Goal: Ask a question

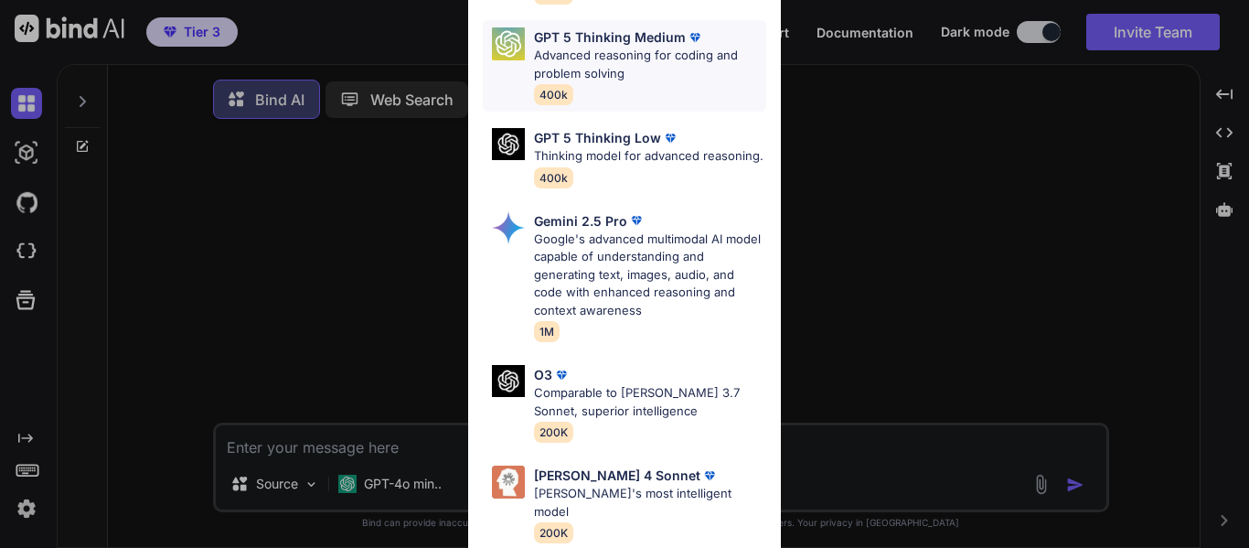
scroll to position [255, 0]
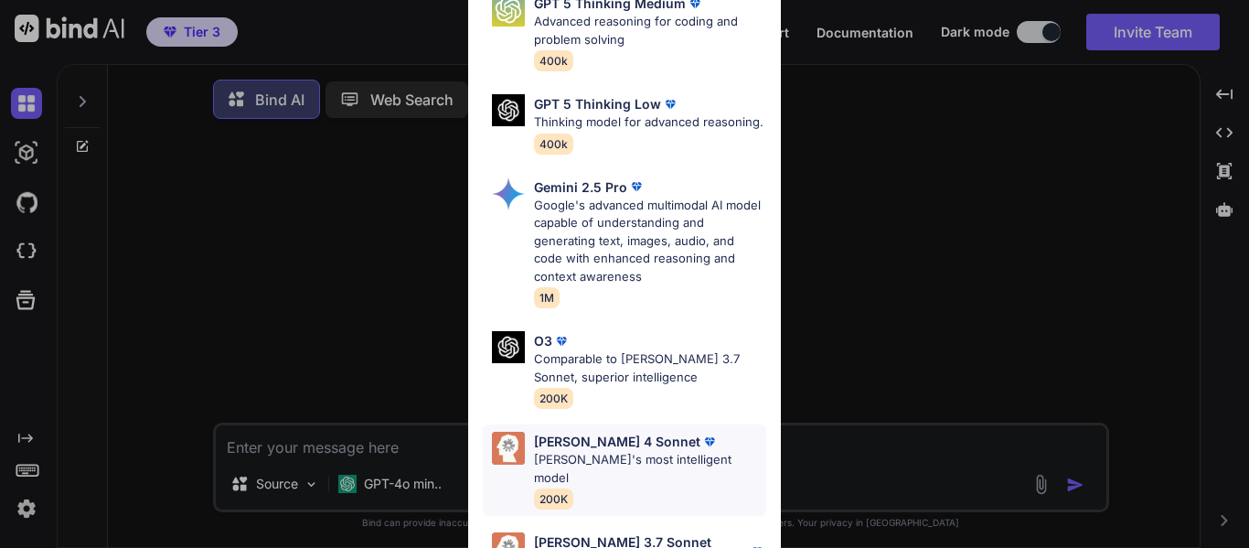
click at [639, 456] on p "Claude's most intelligent model" at bounding box center [650, 469] width 232 height 36
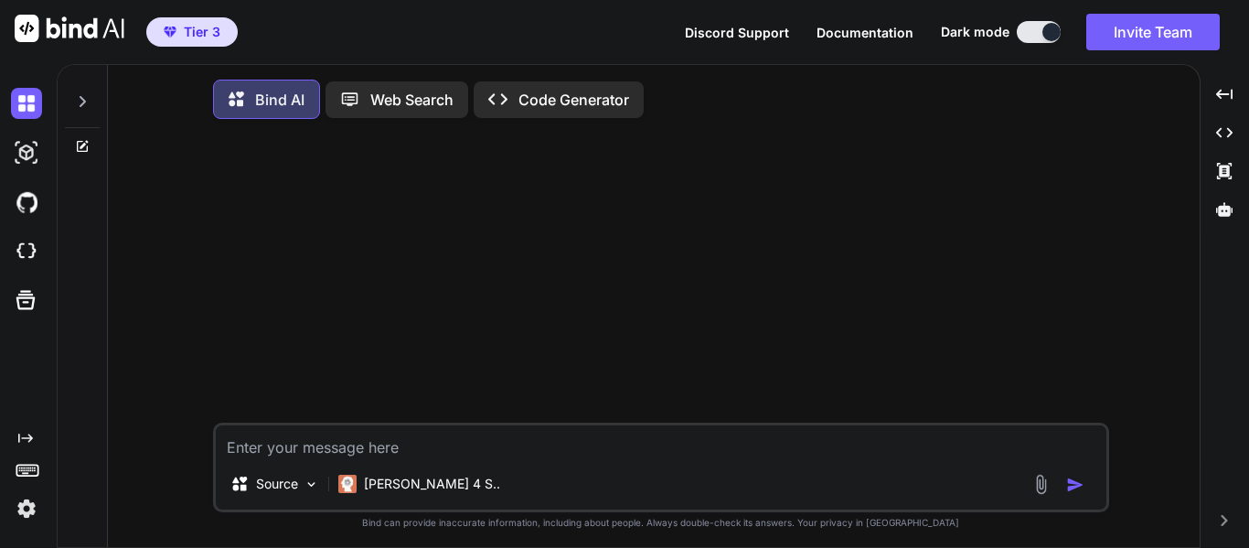
click at [433, 448] on textarea at bounding box center [661, 441] width 890 height 33
click at [1158, 33] on button "Invite Team" at bounding box center [1152, 32] width 133 height 37
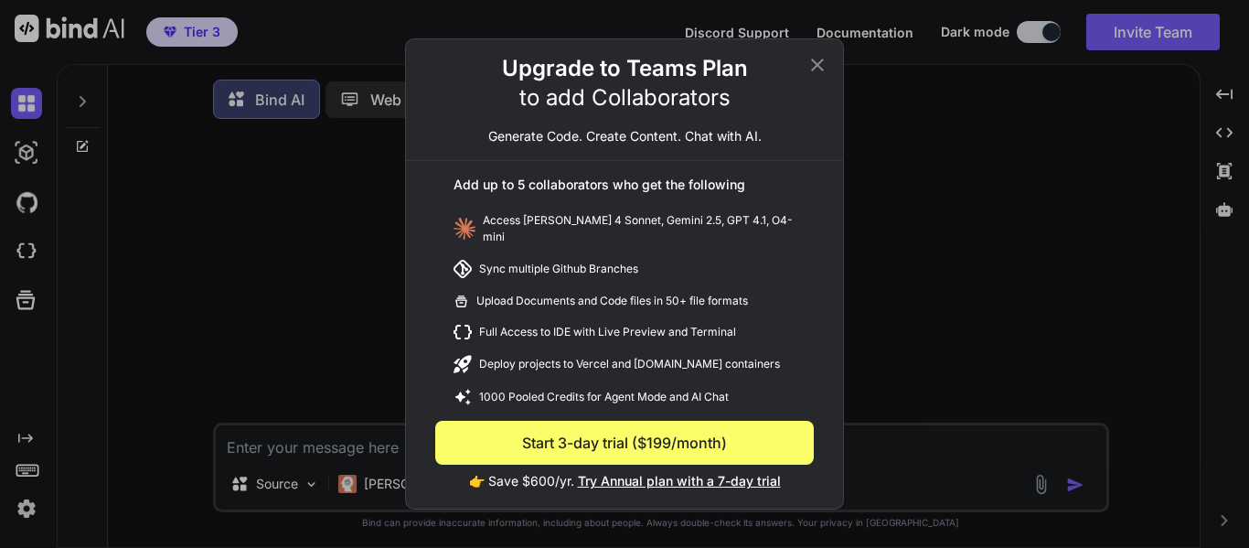
click at [818, 75] on icon at bounding box center [817, 65] width 22 height 22
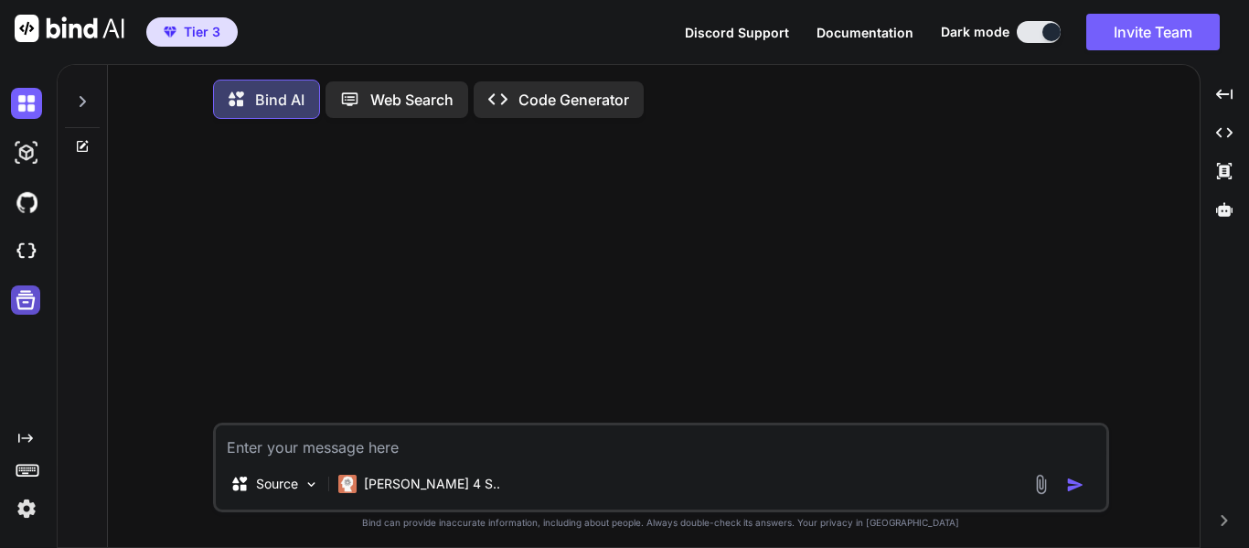
click at [27, 294] on icon at bounding box center [25, 300] width 19 height 19
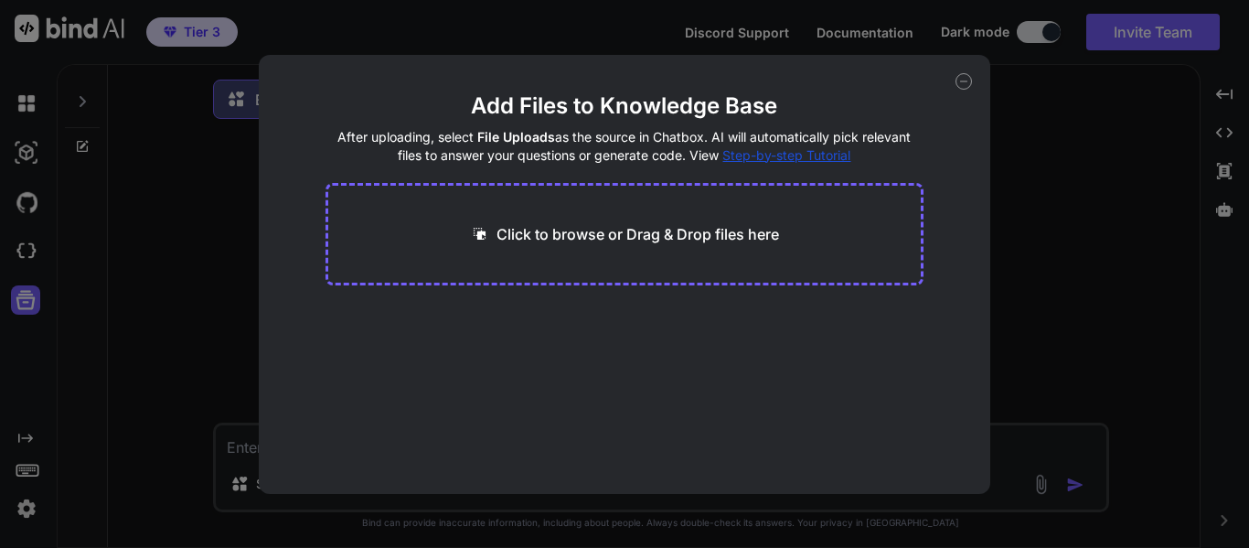
click at [964, 86] on icon at bounding box center [963, 81] width 16 height 16
type textarea "x"
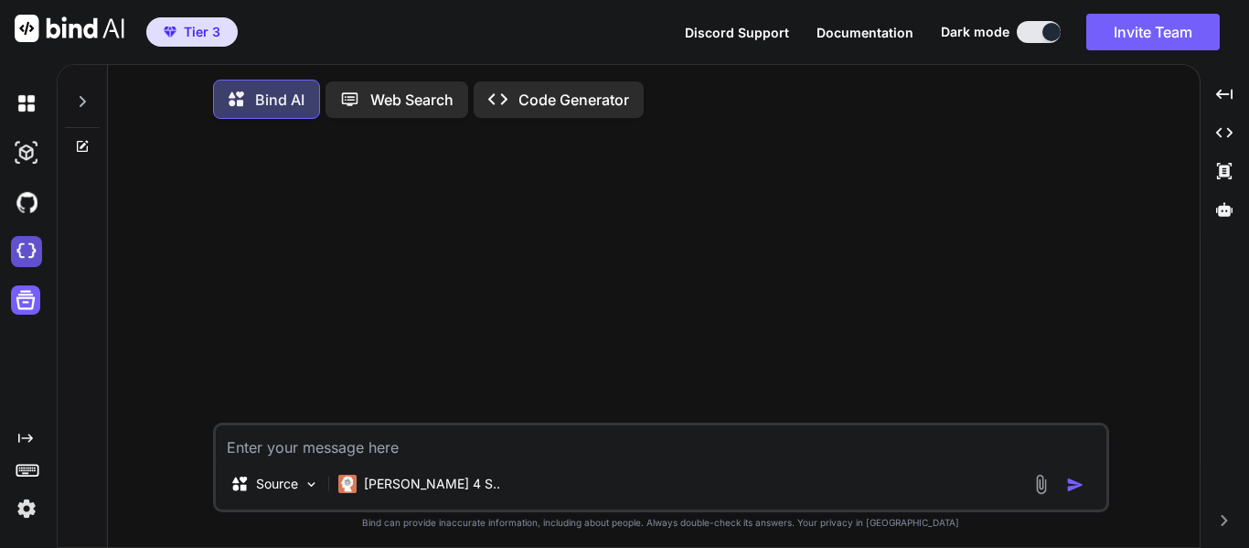
click at [30, 258] on img at bounding box center [26, 251] width 31 height 31
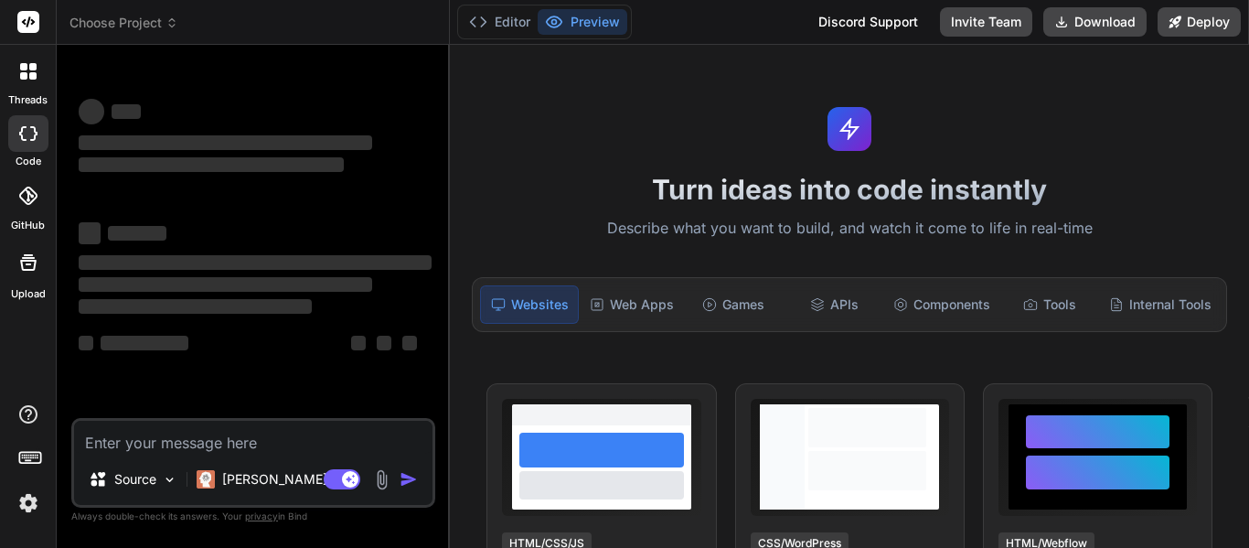
click at [37, 503] on img at bounding box center [28, 502] width 31 height 31
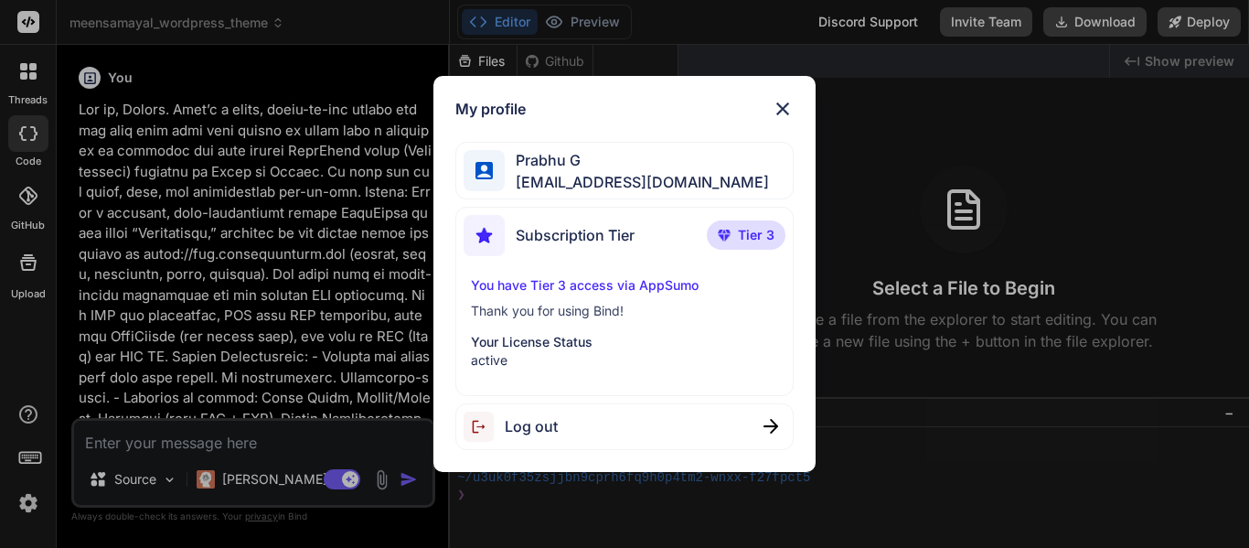
click at [778, 113] on img at bounding box center [783, 109] width 22 height 22
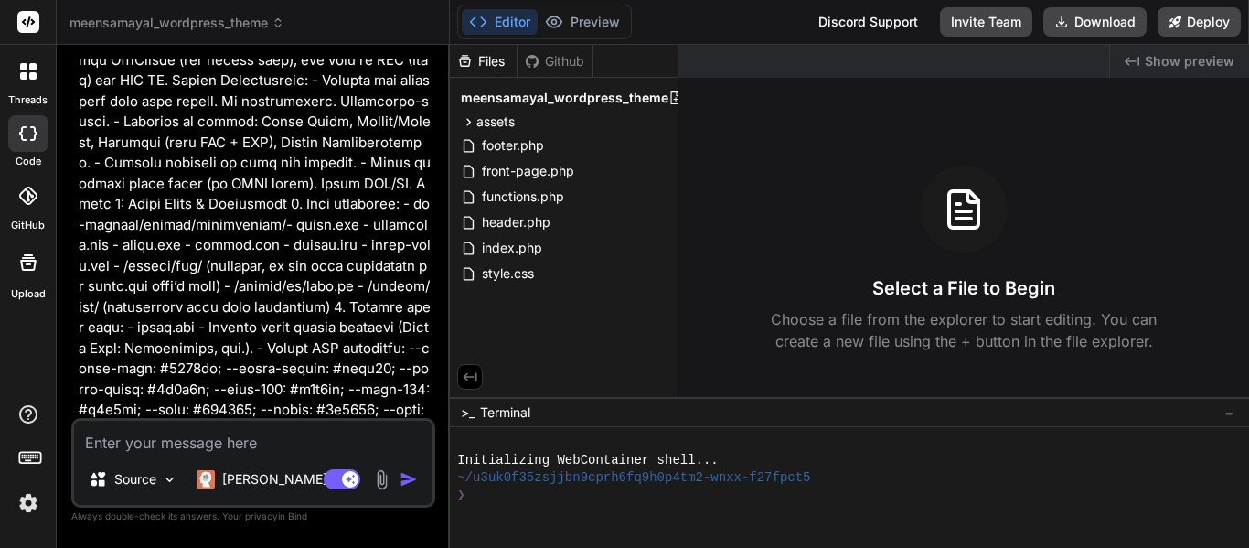
scroll to position [274, 0]
click at [22, 90] on div at bounding box center [28, 71] width 38 height 38
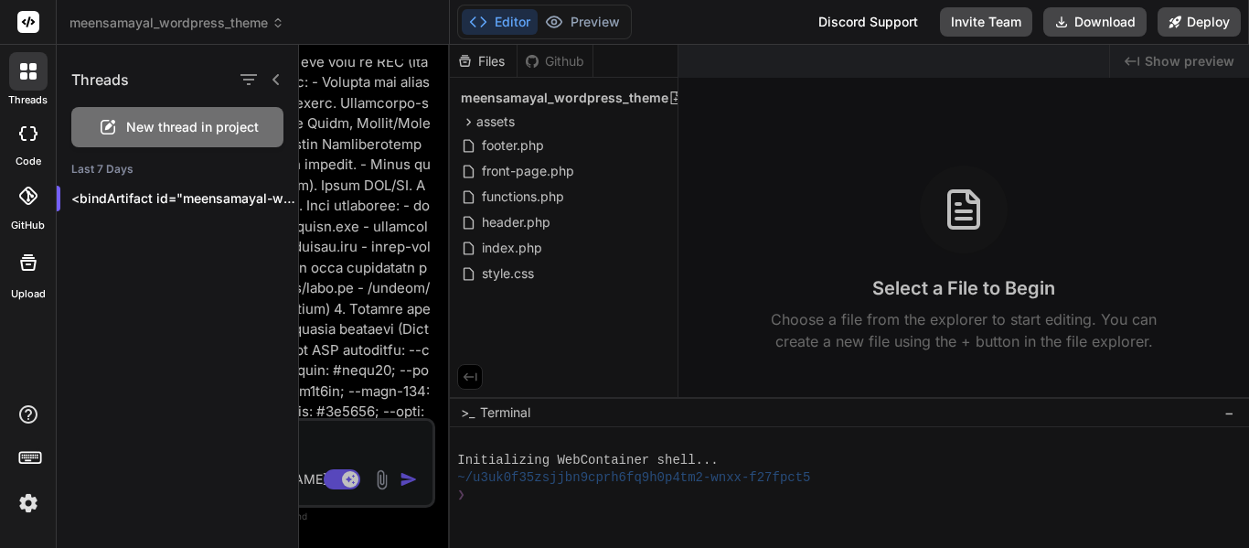
click at [179, 139] on div "New thread in project" at bounding box center [177, 127] width 212 height 40
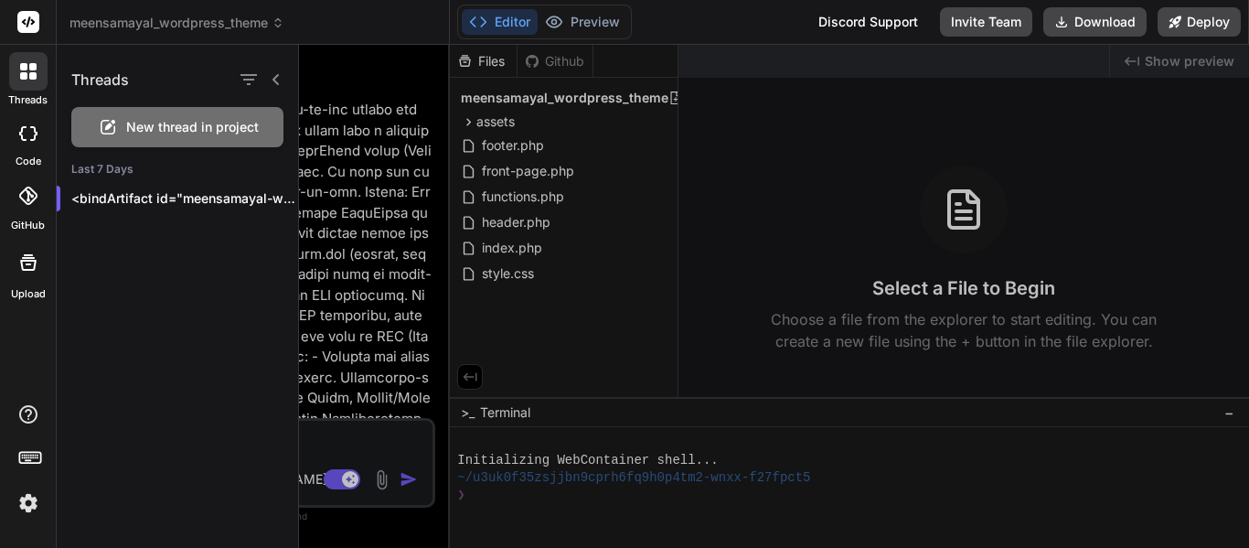
scroll to position [35, 0]
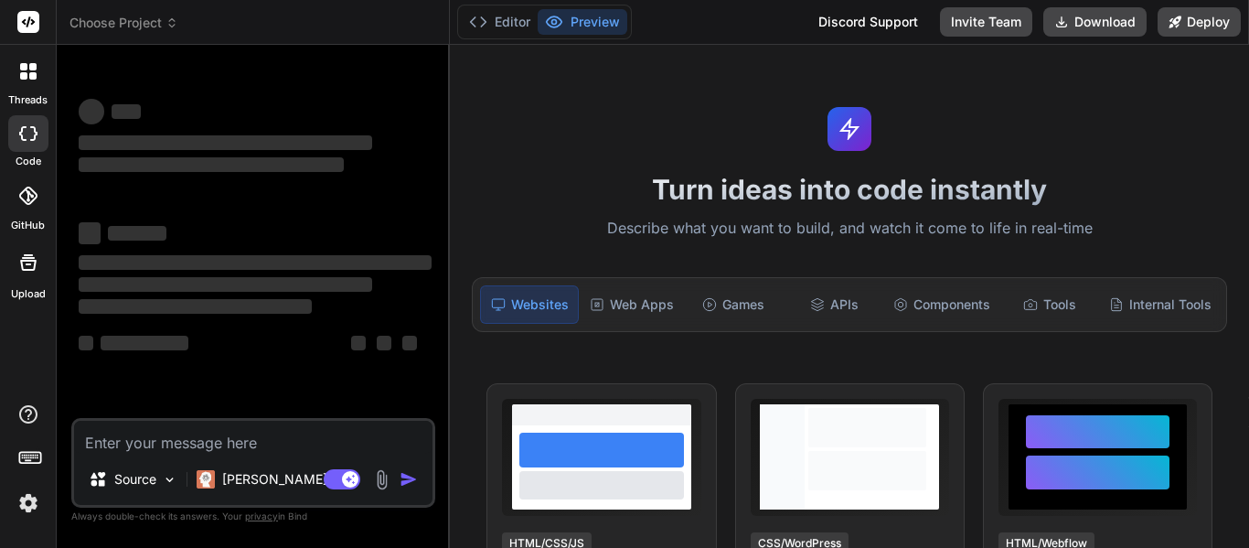
type textarea "x"
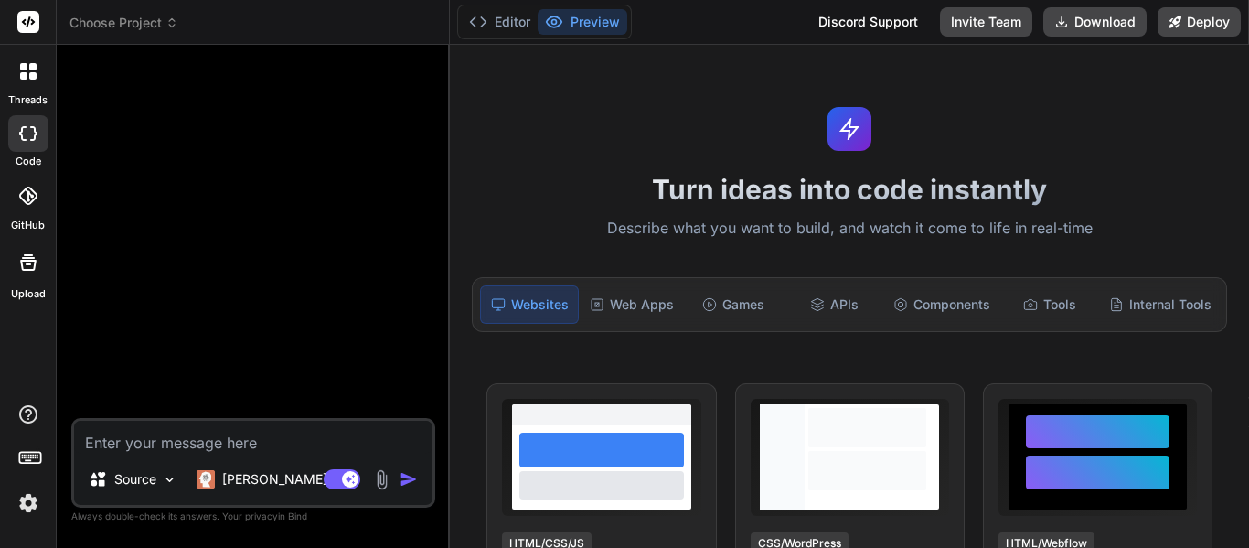
click at [129, 441] on textarea at bounding box center [253, 437] width 358 height 33
paste textarea "Lorem — ip'do sita con adipis elitseddoe tempo inc utla etdolore ma aliquaen ad…"
type textarea "Lorem — ip'do sita con adipis elitseddoe tempo inc utla etdolore ma aliquaen ad…"
type textarea "x"
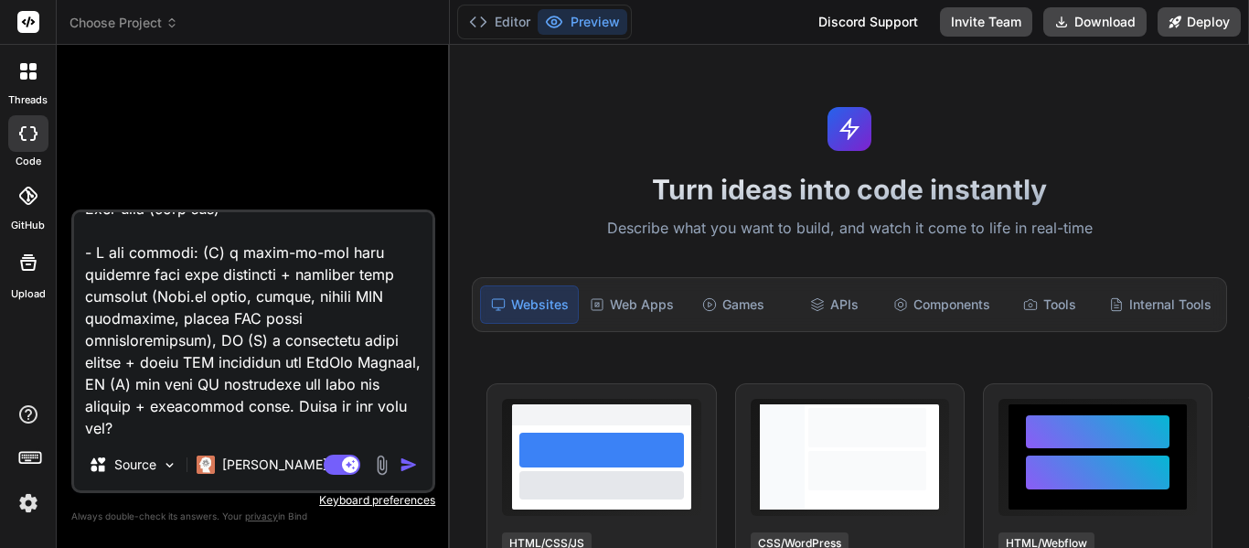
type textarea "Lorem — ip'do sita con adipis elitseddoe tempo inc utla etdolore ma aliquaen ad…"
click at [414, 469] on img "button" at bounding box center [408, 464] width 18 height 18
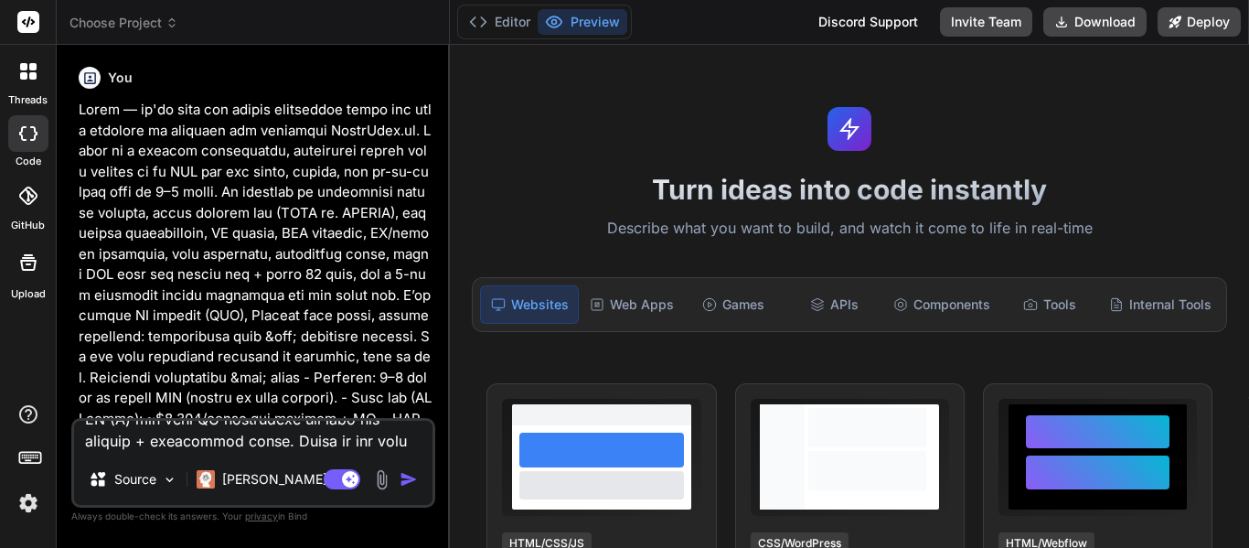
scroll to position [0, 0]
click at [405, 480] on img "button" at bounding box center [408, 479] width 18 height 18
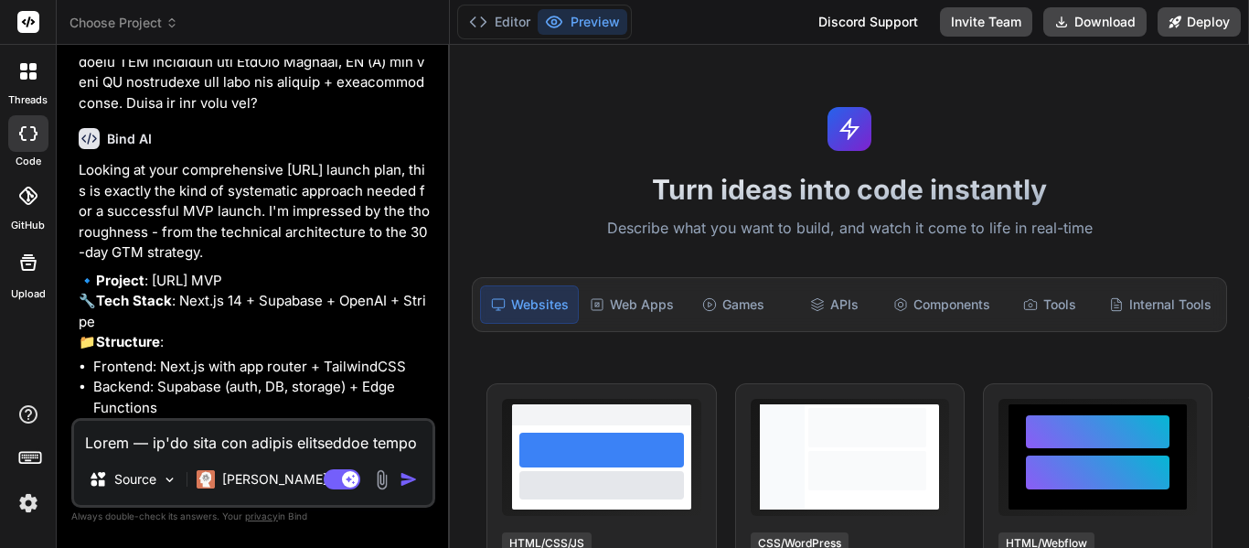
scroll to position [4132, 0]
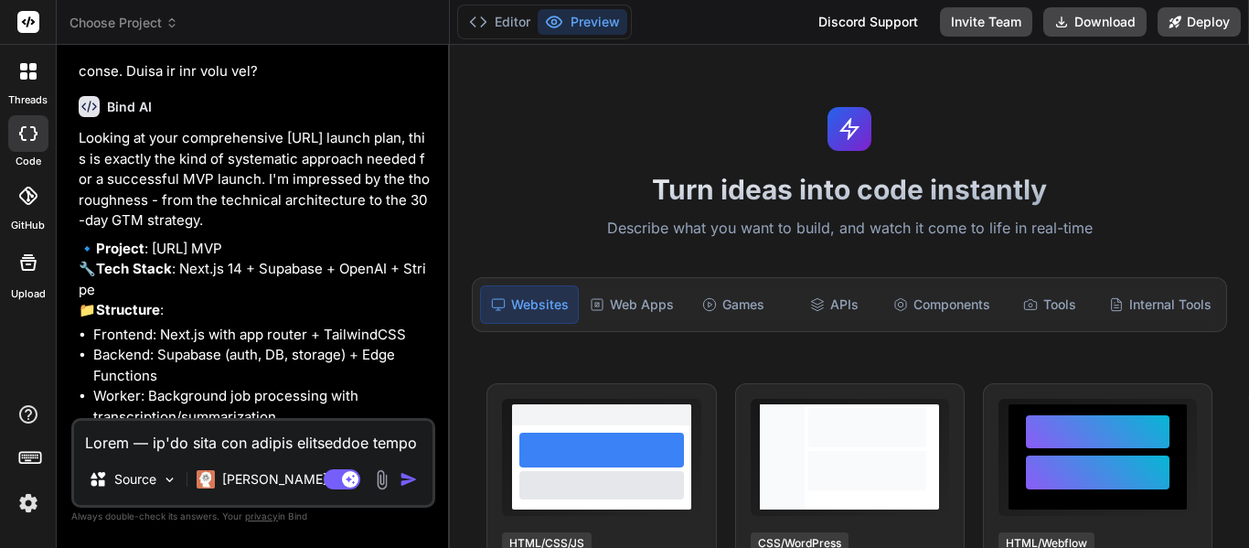
drag, startPoint x: 157, startPoint y: 181, endPoint x: 238, endPoint y: 179, distance: 80.5
click at [242, 179] on p "Looking at your comprehensive [URL] launch plan, this is exactly the kind of sy…" at bounding box center [255, 179] width 353 height 103
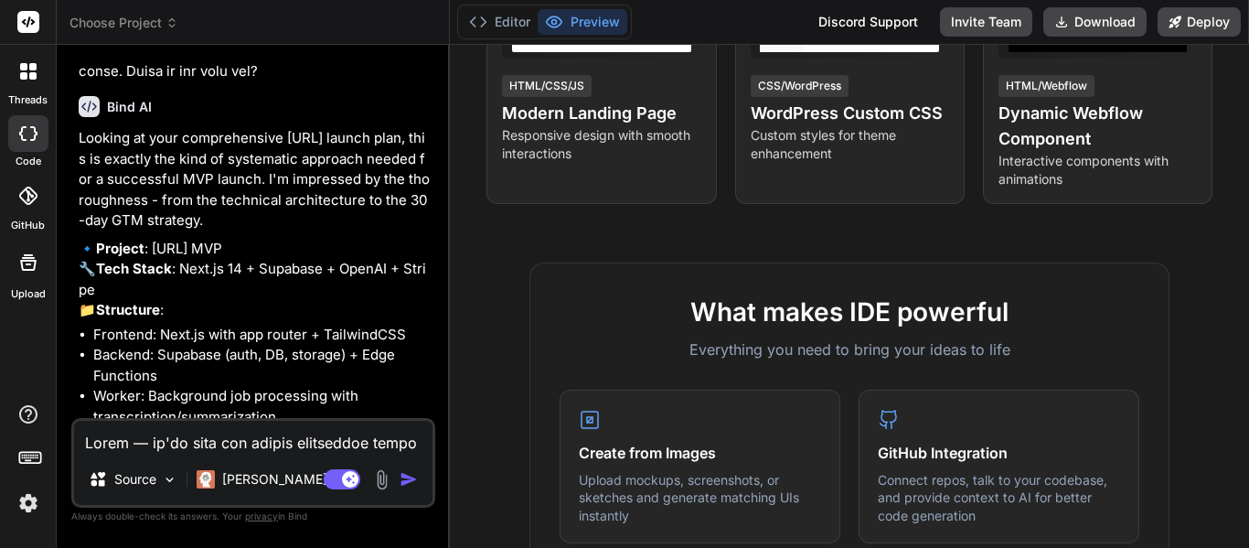
type textarea "x"
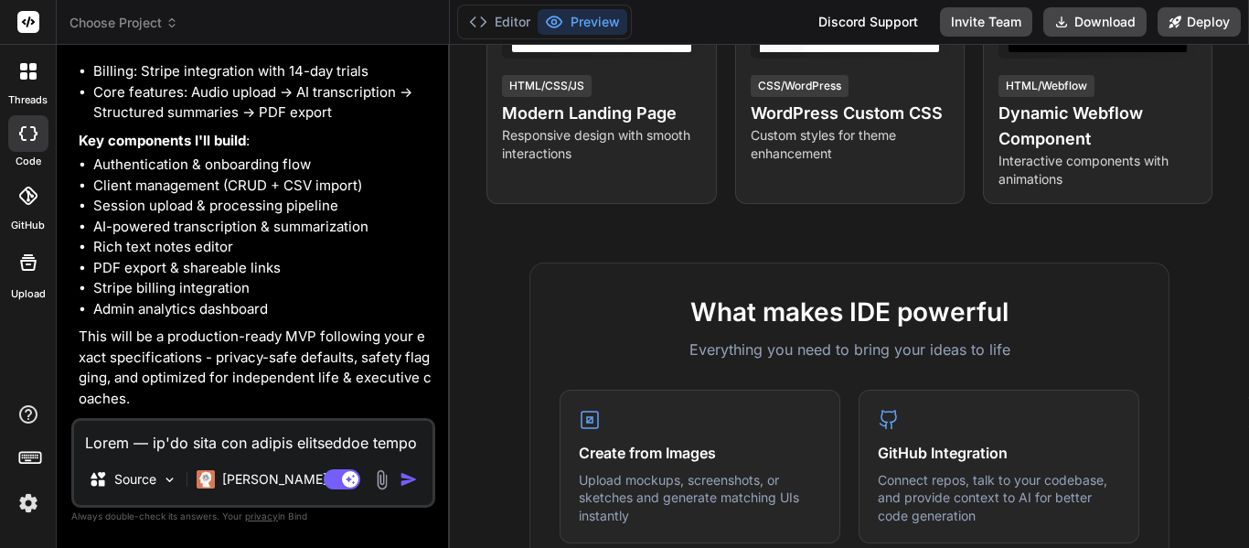
scroll to position [4562, 0]
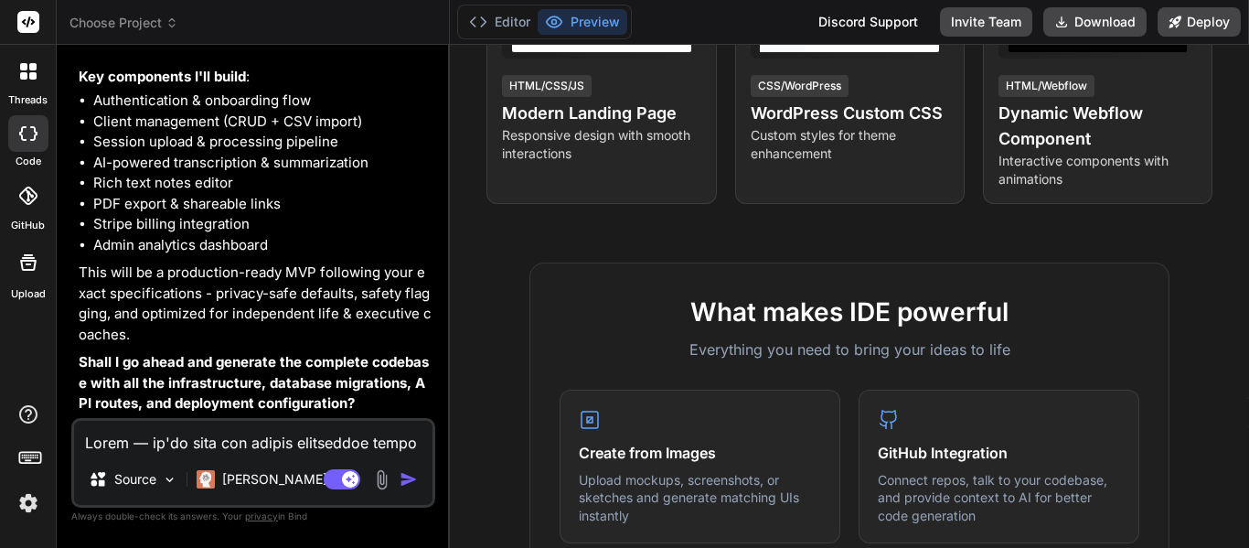
click at [222, 446] on textarea at bounding box center [253, 437] width 358 height 33
type textarea "y"
type textarea "x"
type textarea "ye"
type textarea "x"
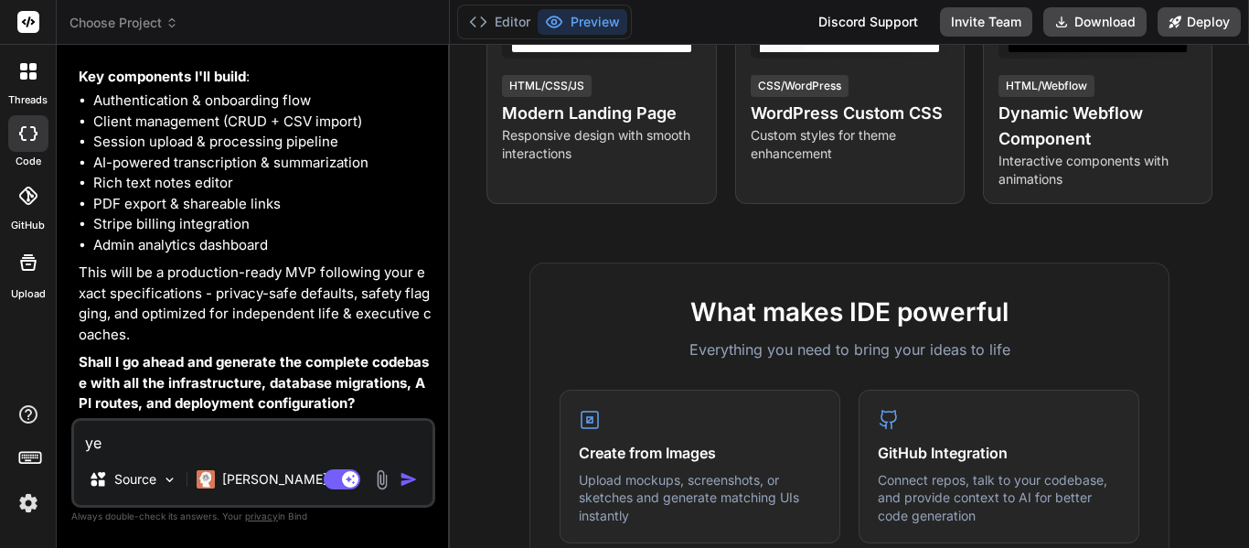
type textarea "yes"
type textarea "x"
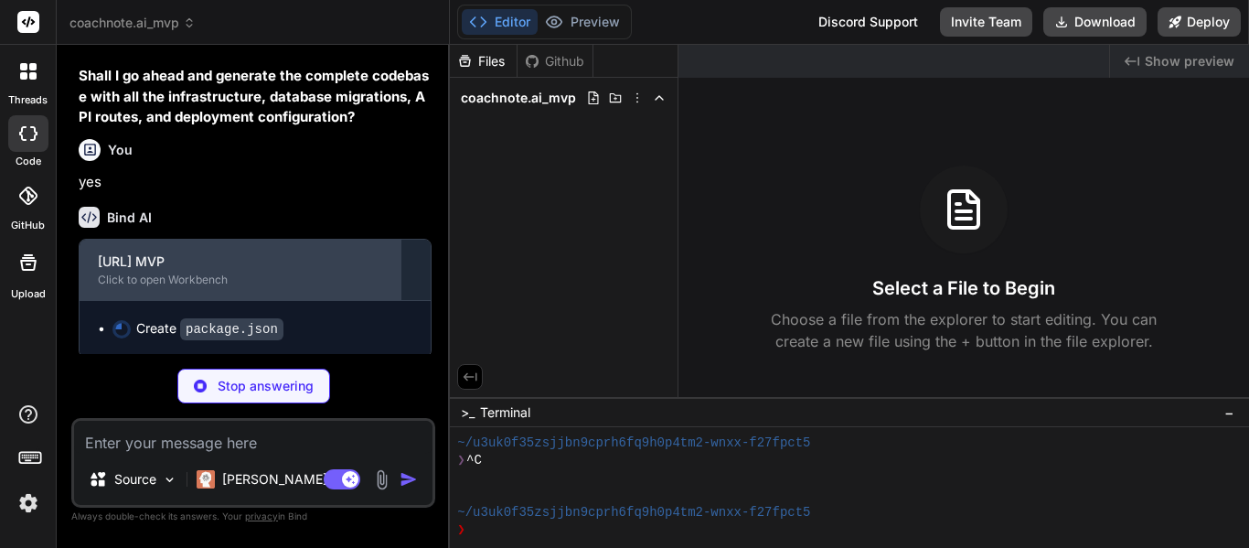
scroll to position [4852, 0]
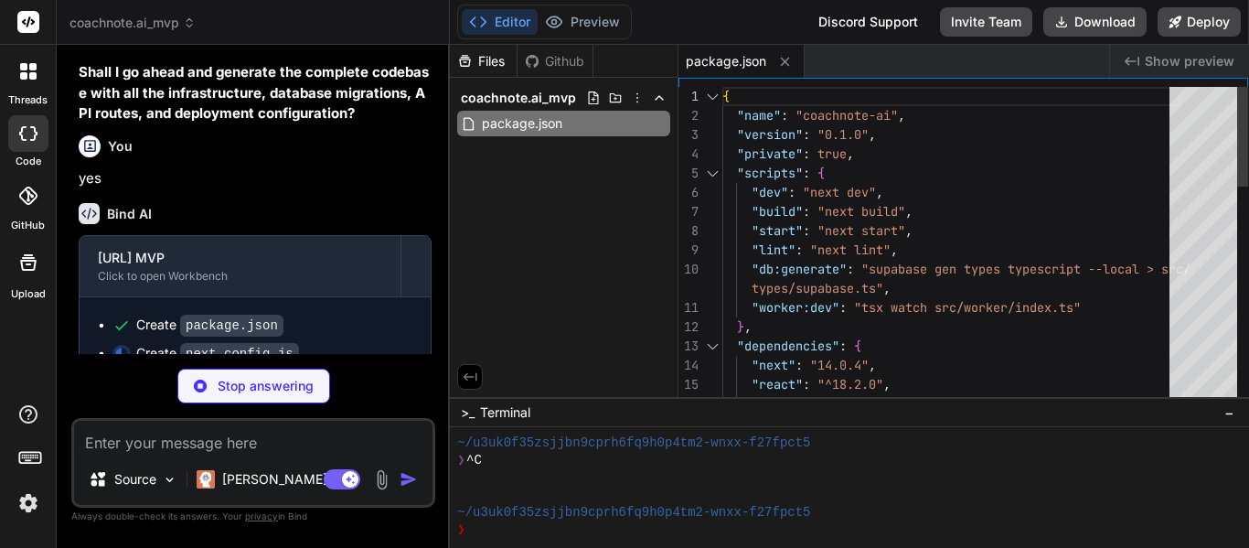
type textarea "x"
type textarea "NEXT_PUBLIC_SUPABASE_URL, NEXT_PUBLIC_SUPABASE_ANON_KEY: [DOMAIN_NAME]_PUBLIC_S…"
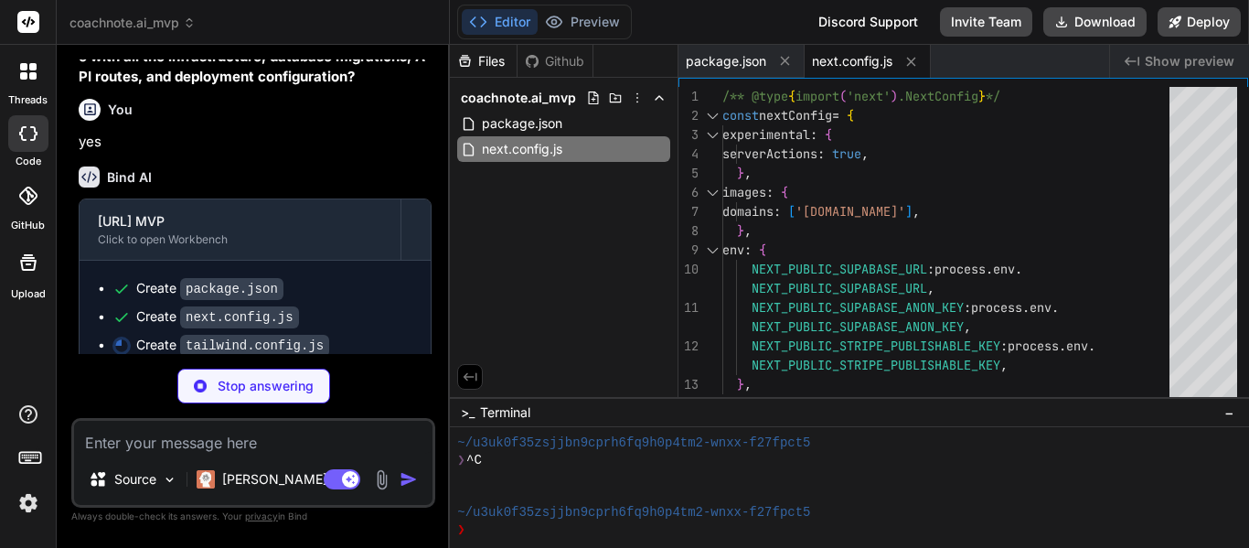
scroll to position [4908, 0]
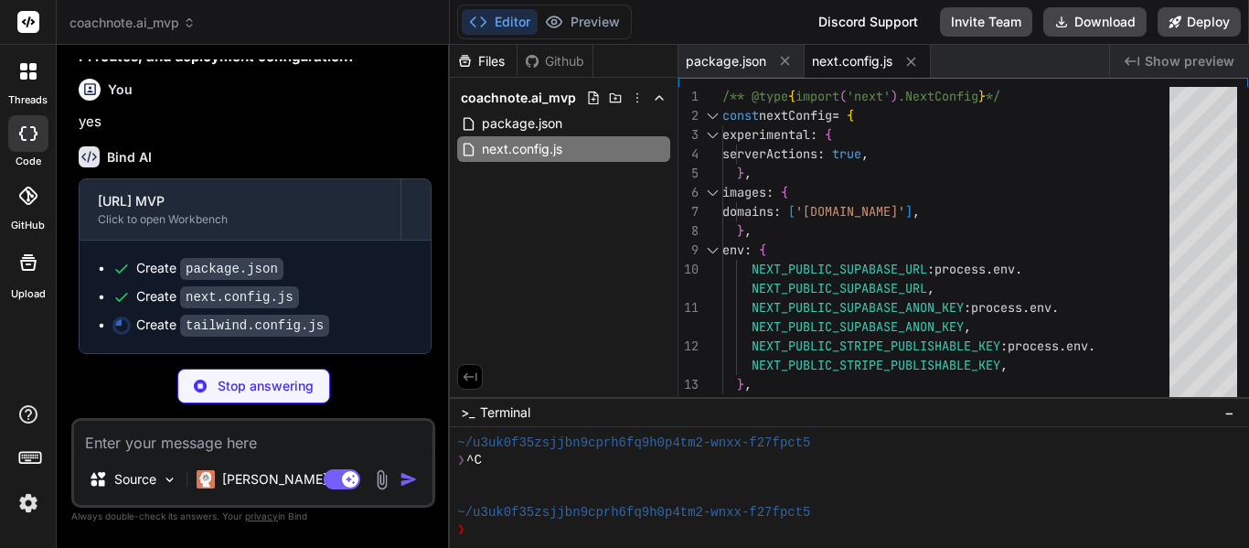
type textarea "x"
type textarea "plugins: [ require('@tailwindcss/typography'), require('@tailwindcss/forms'), ]…"
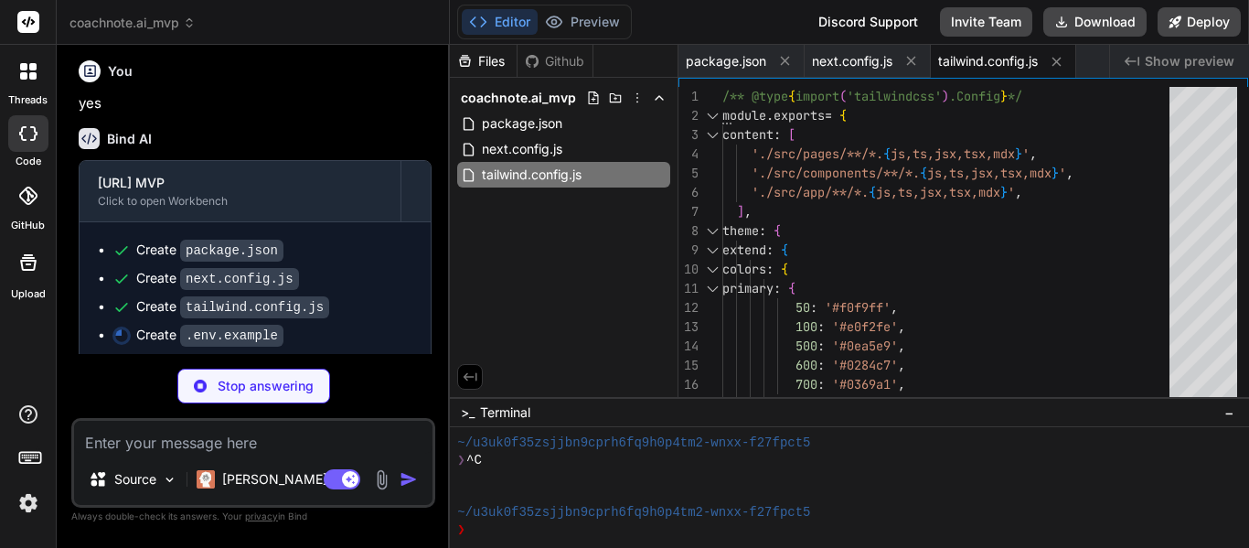
scroll to position [4937, 0]
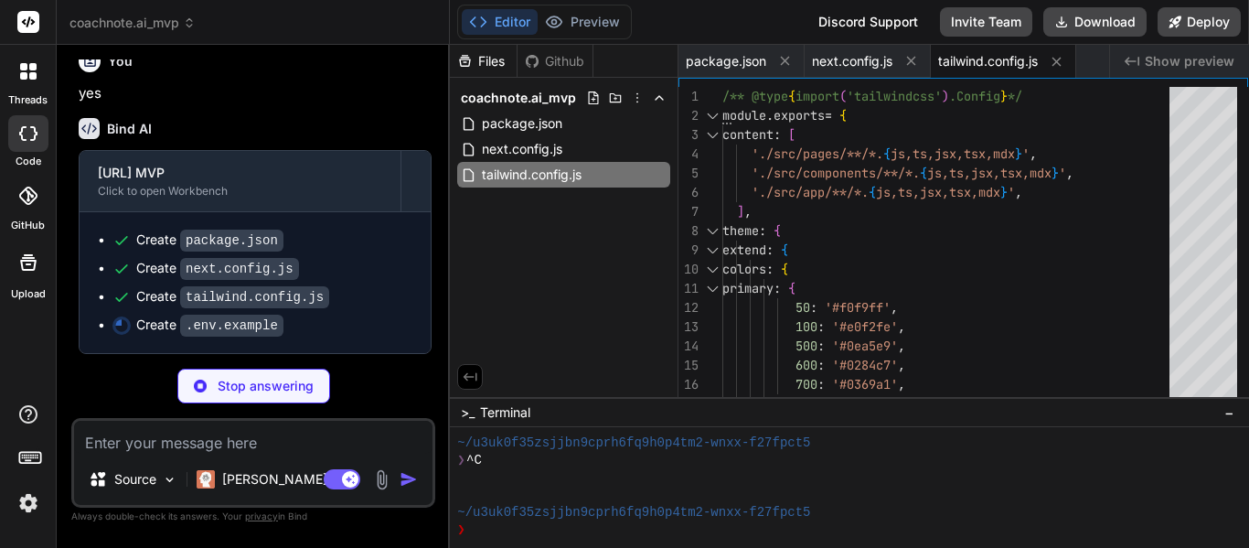
type textarea "x"
type textarea "NEXT_PUBLIC_APP_URL=[URL]"
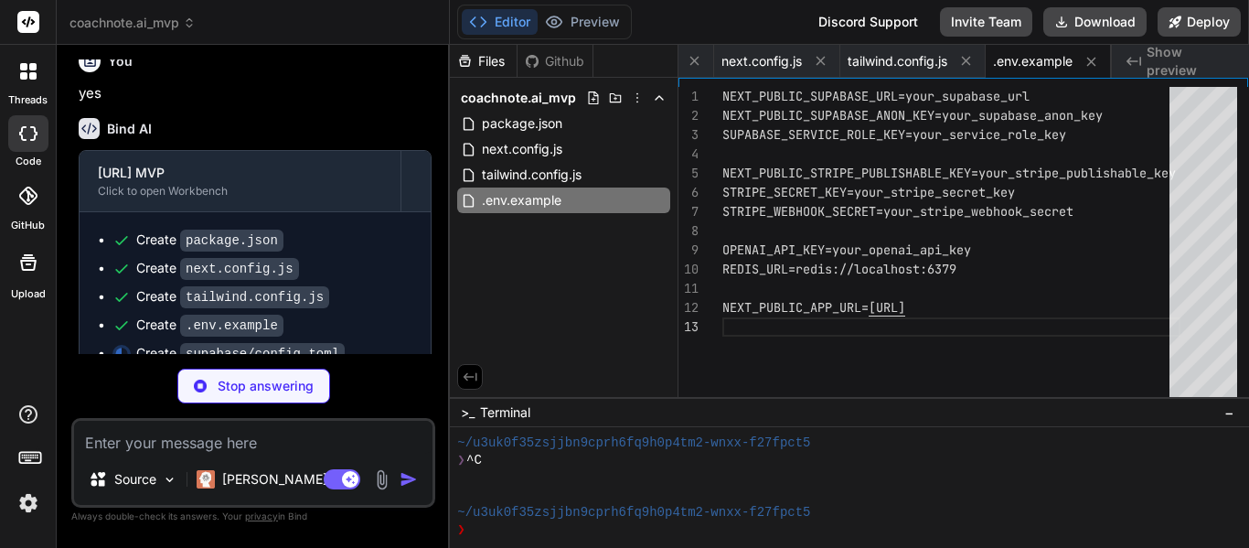
scroll to position [4965, 0]
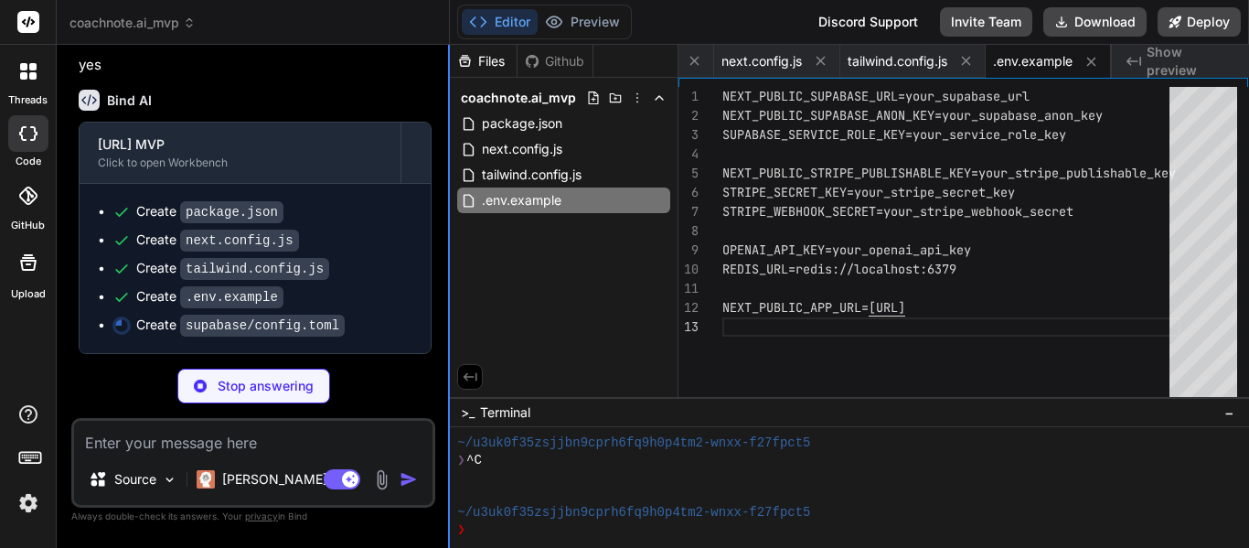
type textarea "x"
type textarea "redirect_uri = "" url = """
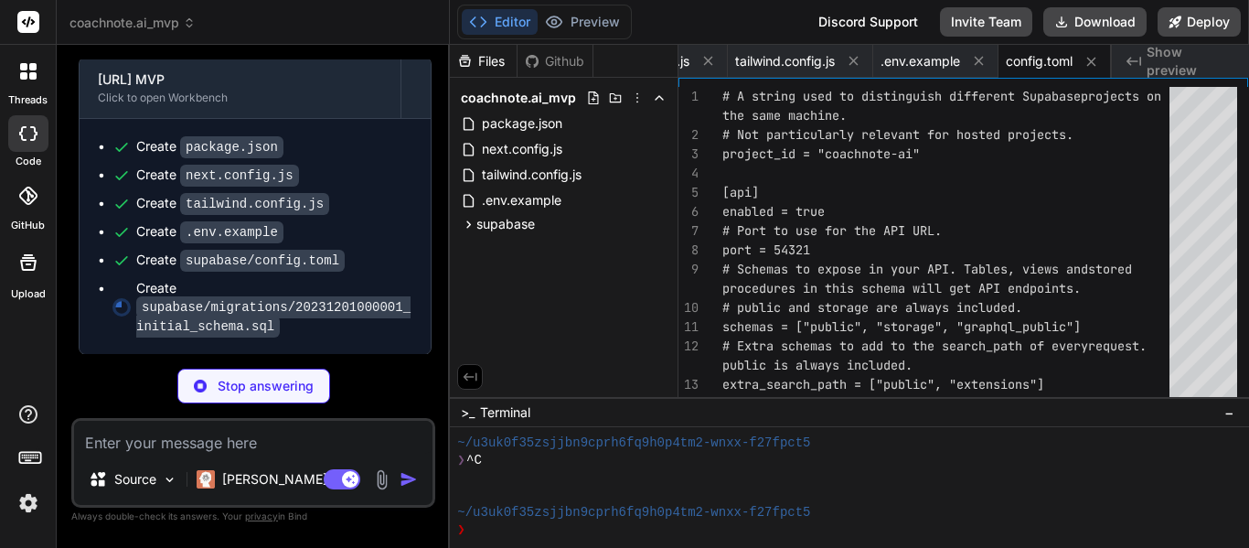
scroll to position [5031, 0]
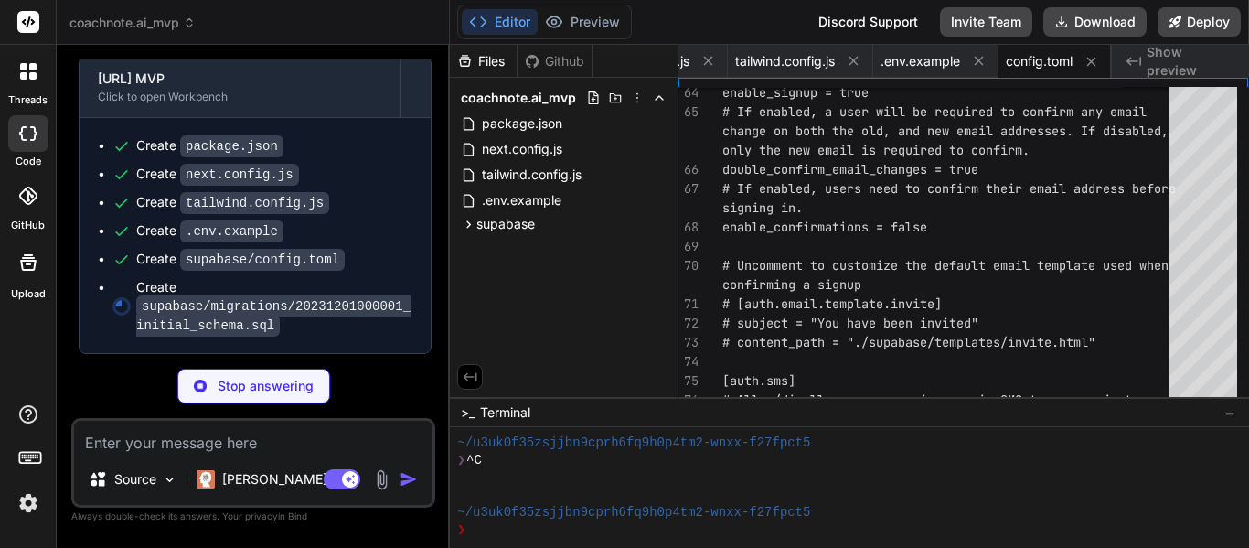
type textarea "x"
type textarea ");"
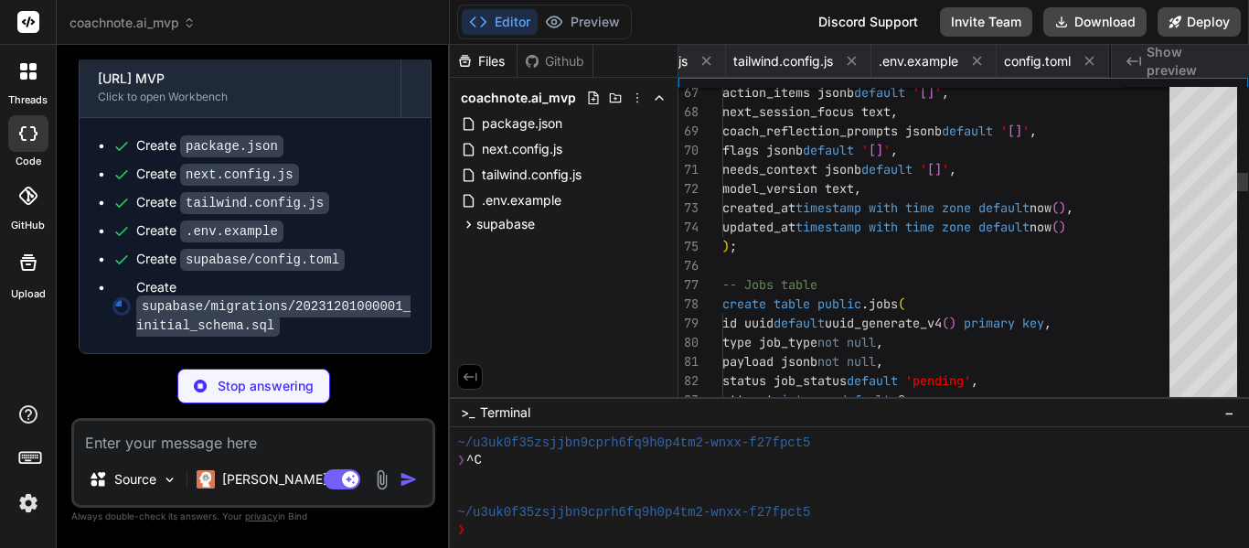
scroll to position [0, 388]
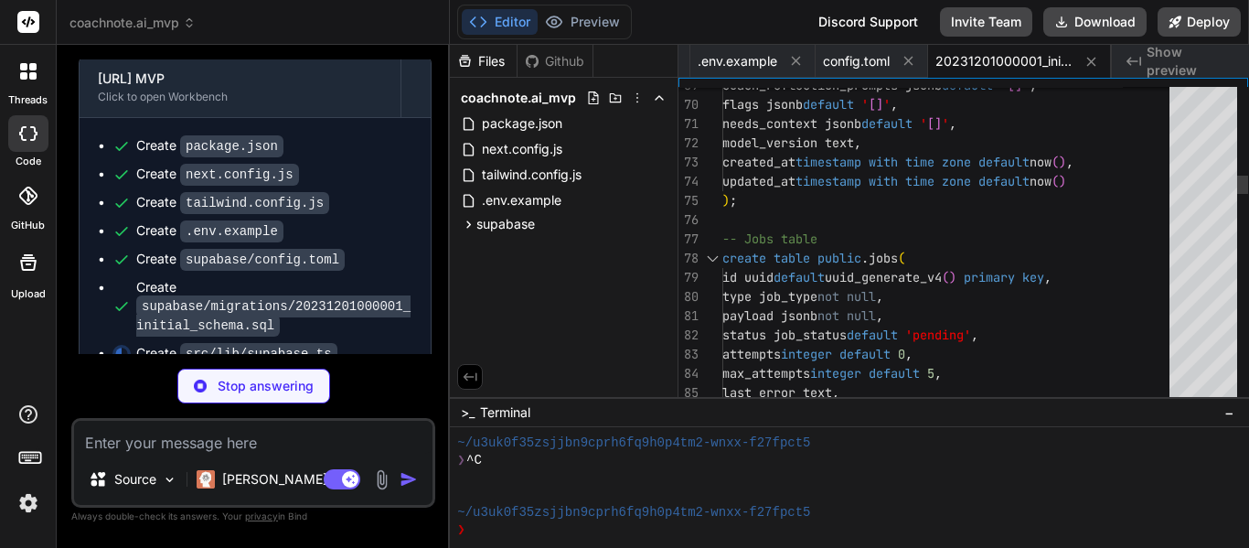
type textarea "x"
type textarea "} ) // Regular client for public operations export const supabase = createClien…"
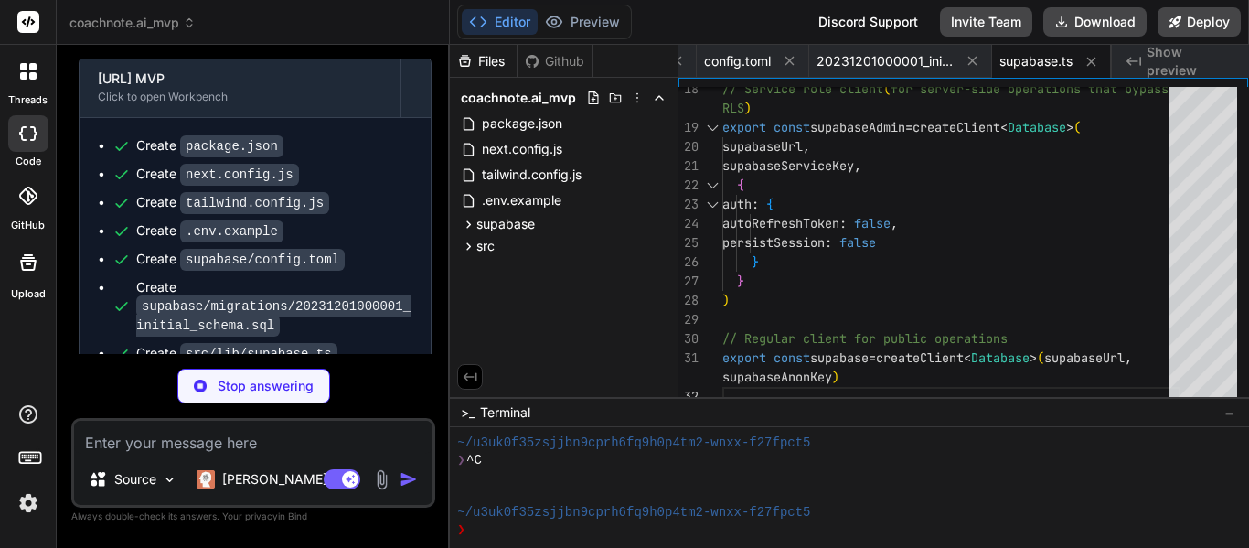
click at [873, 27] on div "Discord Support" at bounding box center [868, 21] width 122 height 29
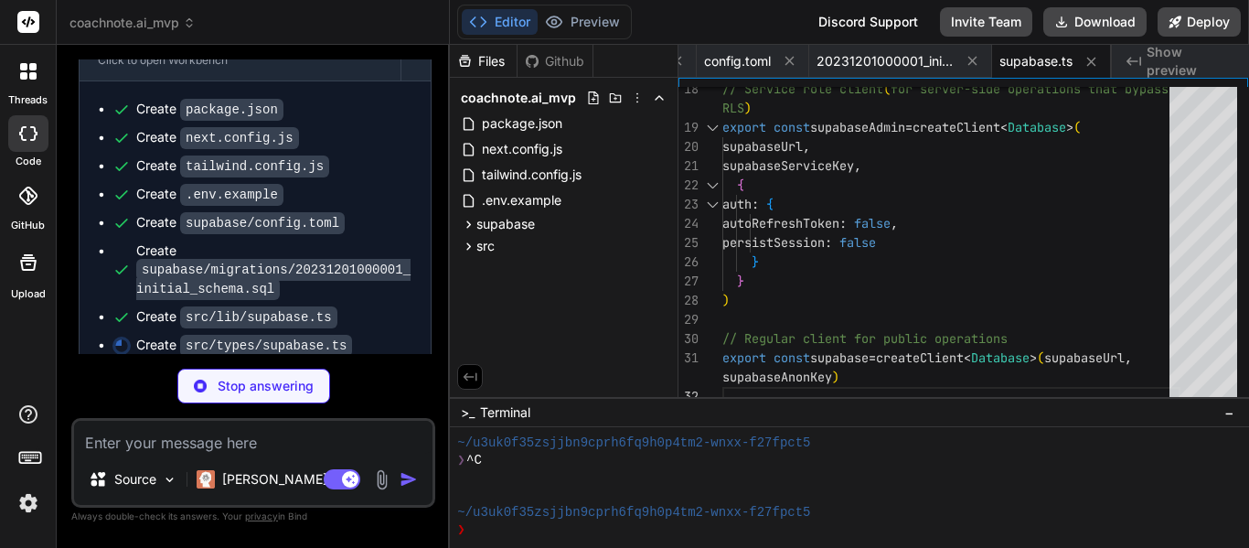
scroll to position [5087, 0]
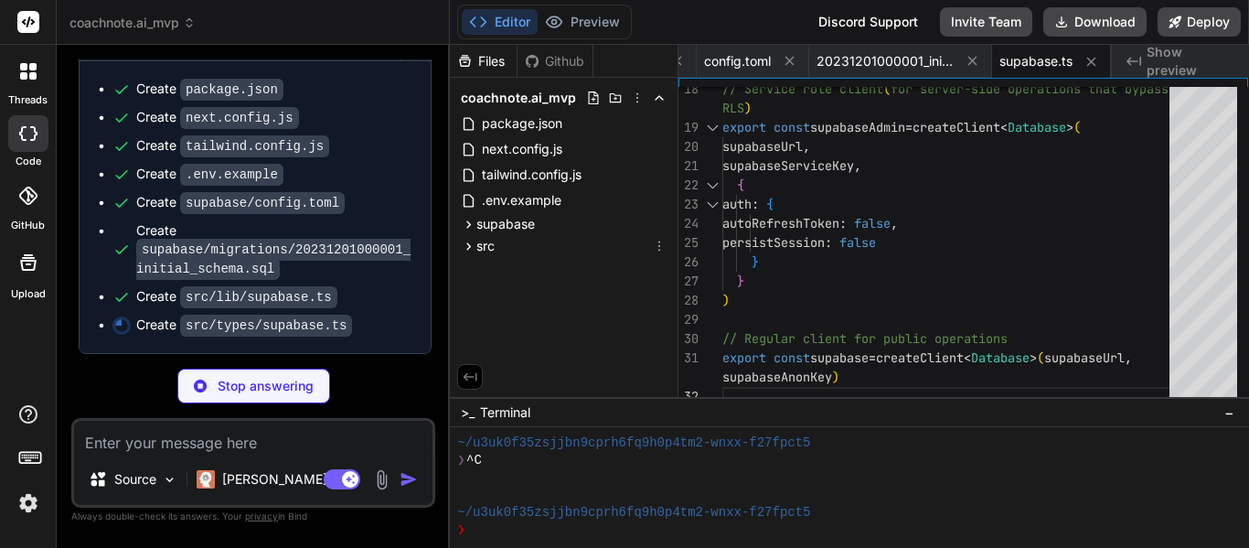
type textarea "x"
type textarea "} CompositeTypes: { [_ in never]: never } } }"
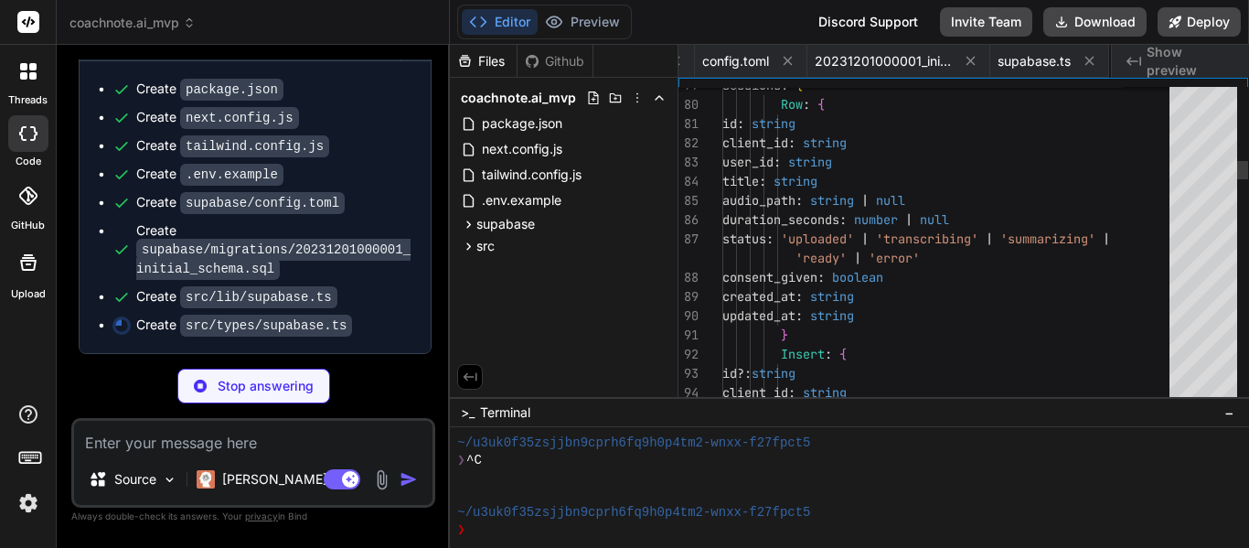
scroll to position [0, 626]
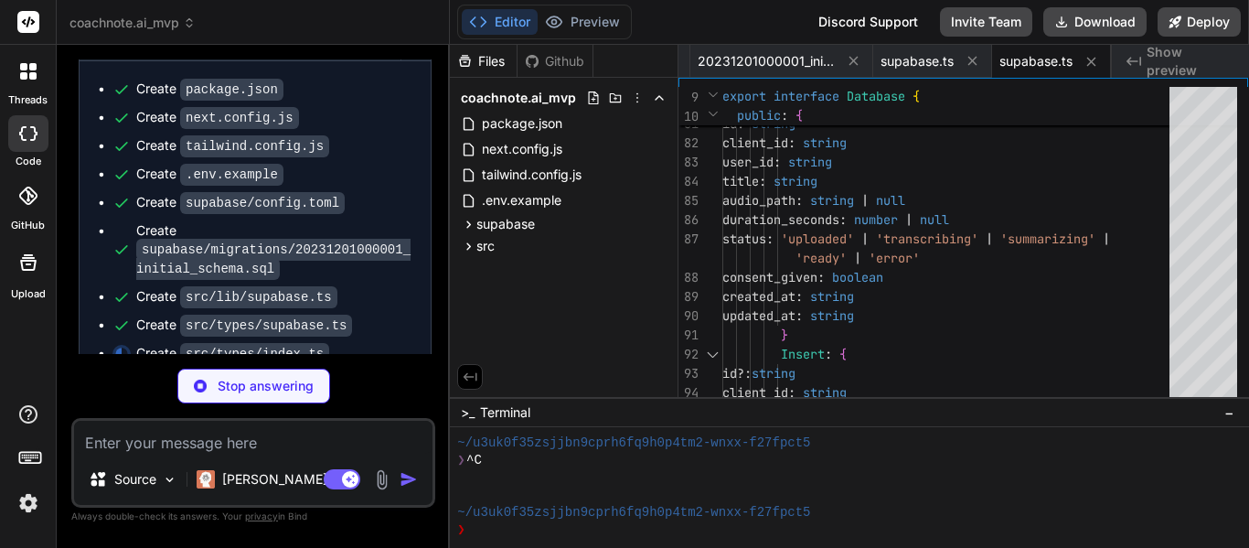
type textarea "x"
type textarea "stripe_subscription_id?: string plan: 'trial' | 'starter' | 'pro' status: strin…"
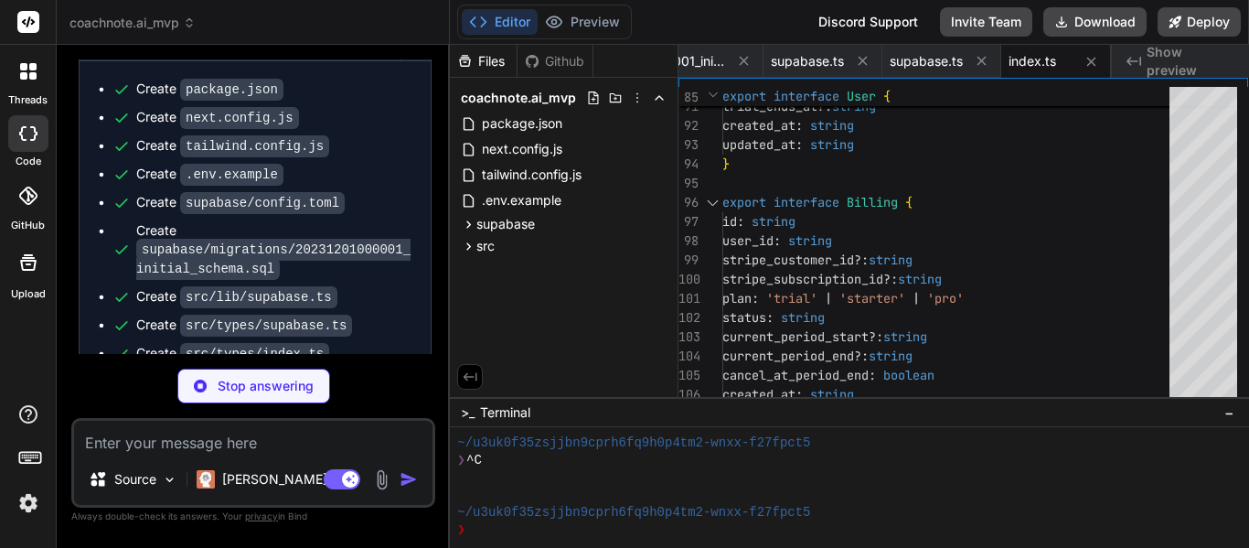
scroll to position [5144, 0]
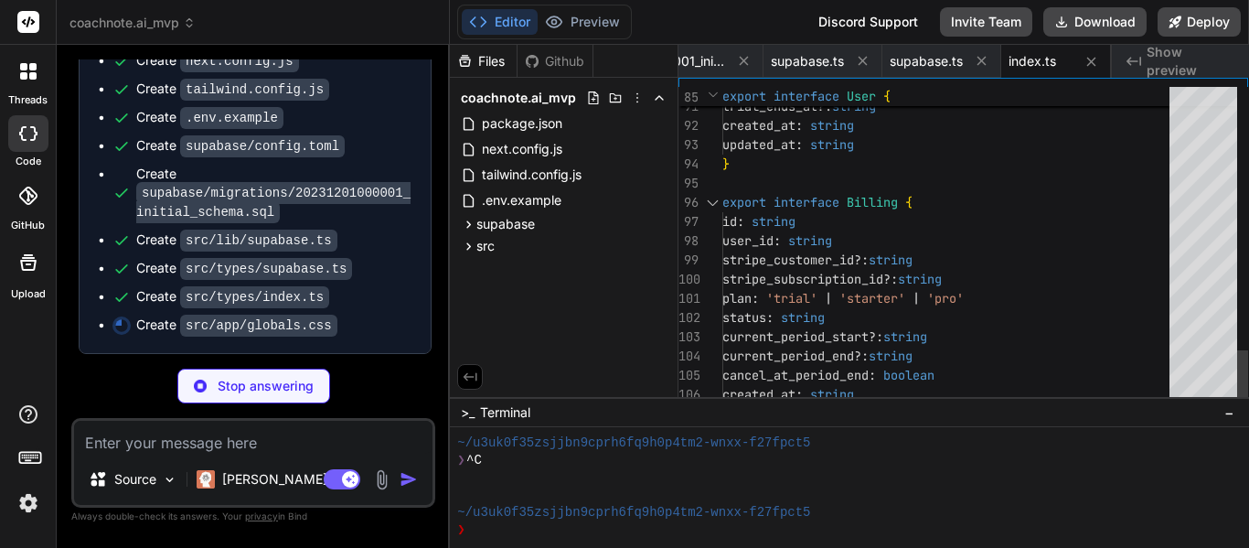
type textarea "x"
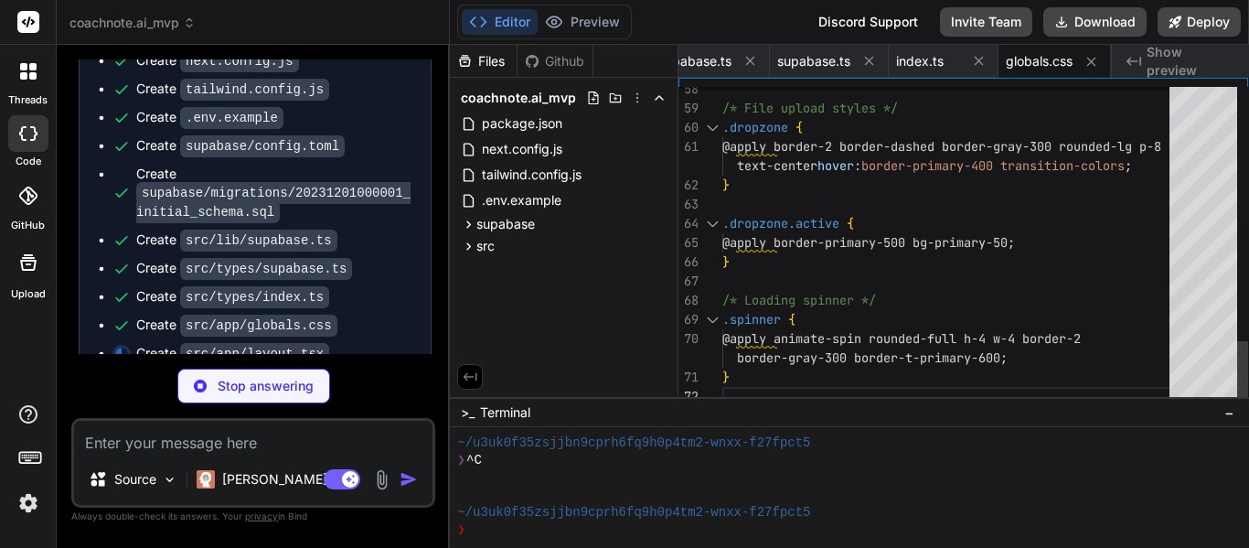
type textarea "x"
type textarea "<html lang="en"> <body className={inter.className}> {children} </body> </html> …"
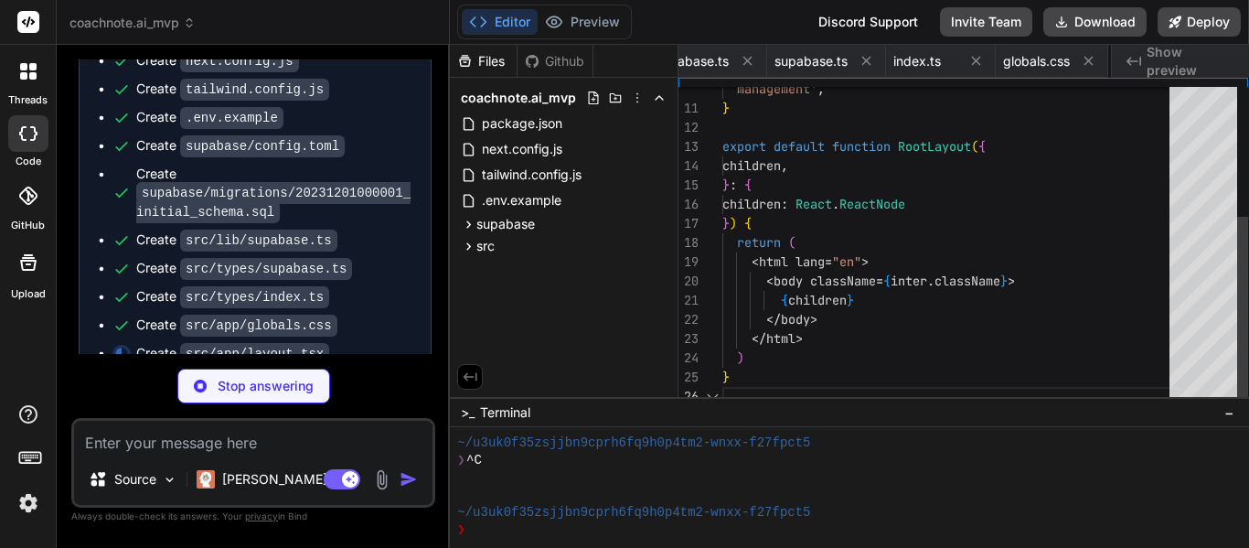
scroll to position [0, 958]
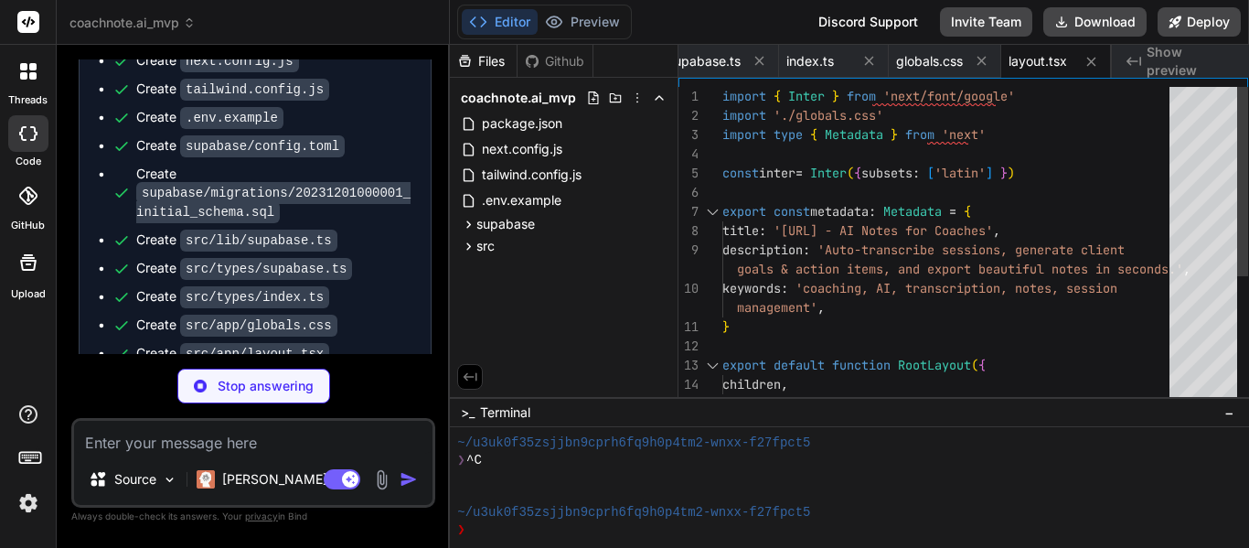
type textarea "x"
type textarea "}"
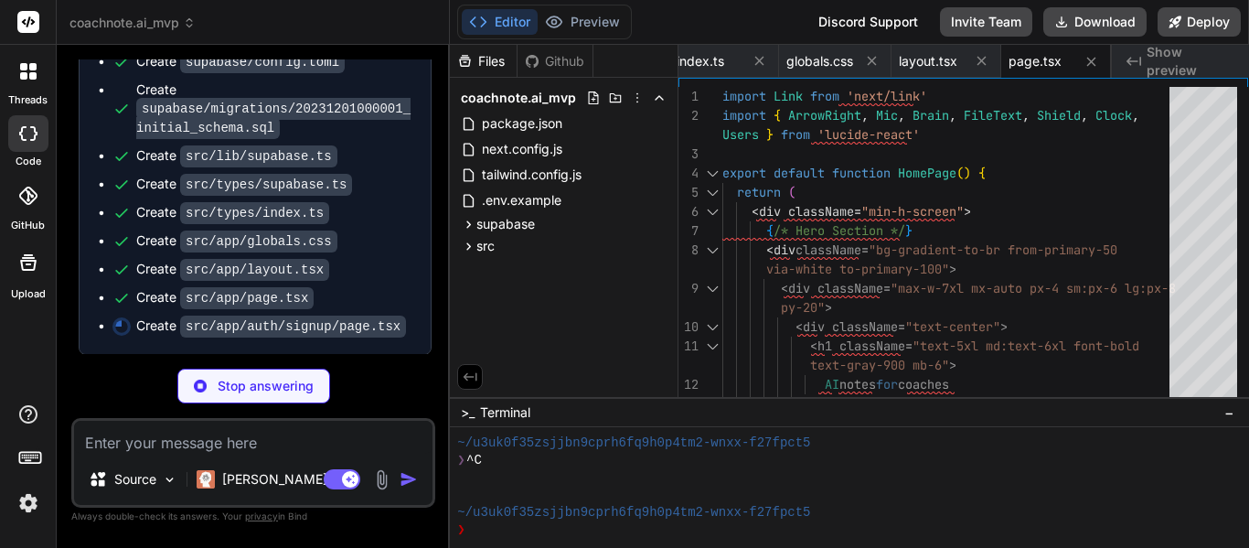
scroll to position [5229, 0]
type textarea "x"
type textarea "<ArrowLeft className="h-4 w-4 mr-1" /> Back to home </Link> </div> </div> </div…"
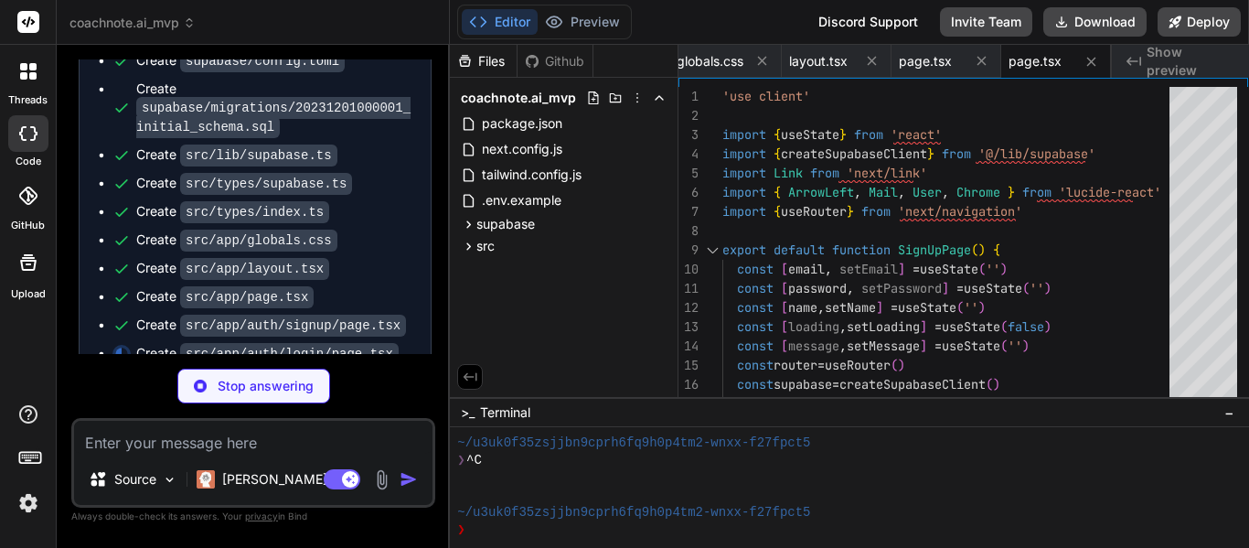
scroll to position [0, 1287]
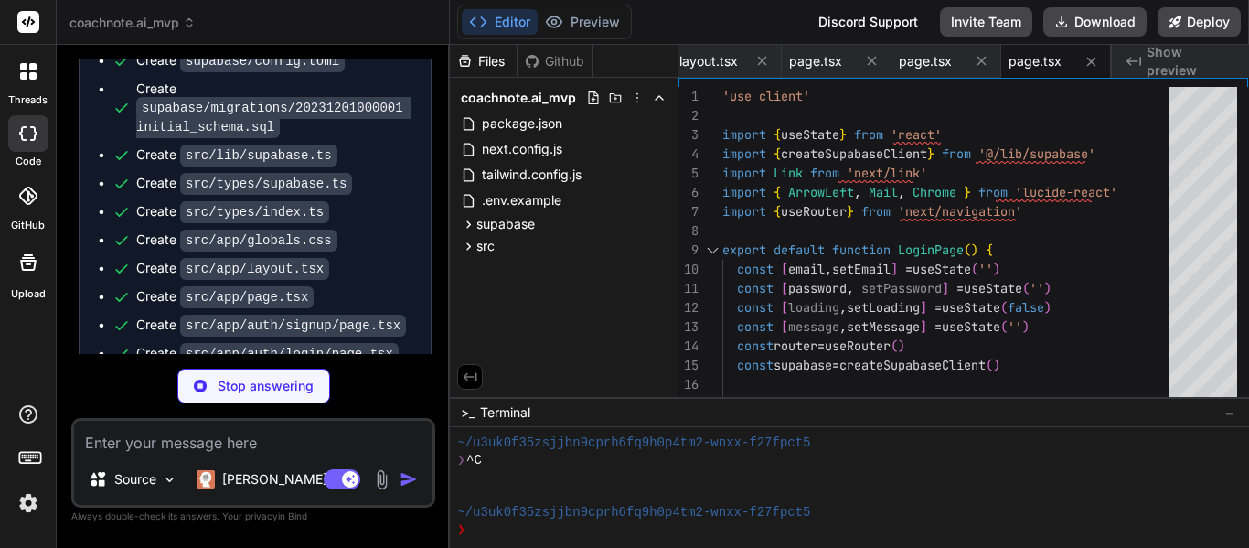
type textarea "x"
type textarea "<main className="max-w-7xl mx-auto px-4 sm:px-6 lg:px-8 py-8"> {children} </mai…"
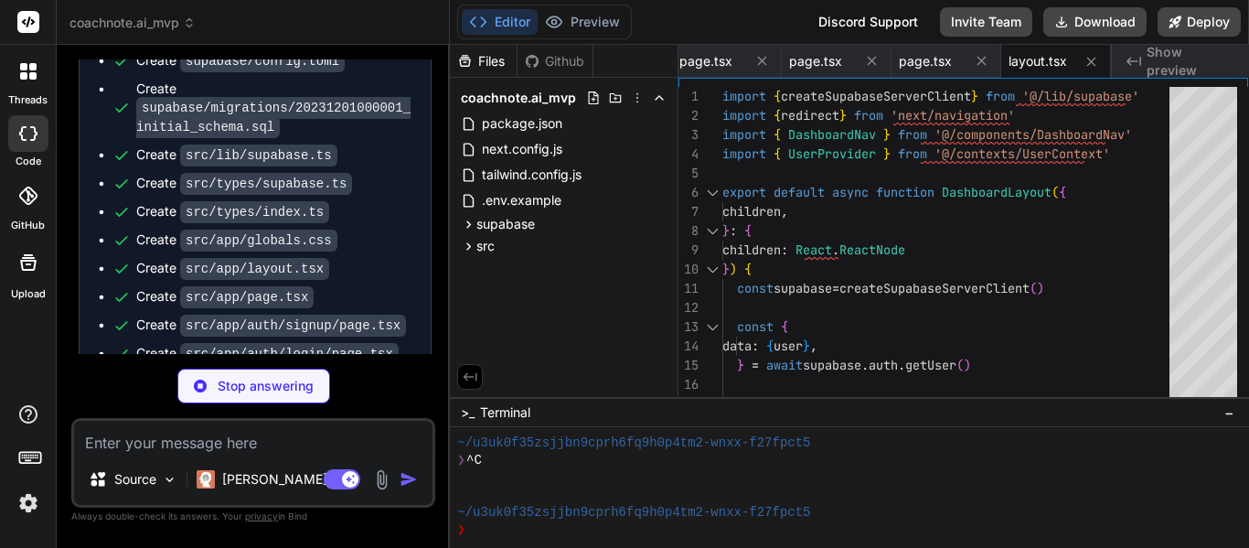
type textarea "x"
type textarea "<StatsCards stats={stats} /> <QuickActions /> <RecentSessions sessions={session…"
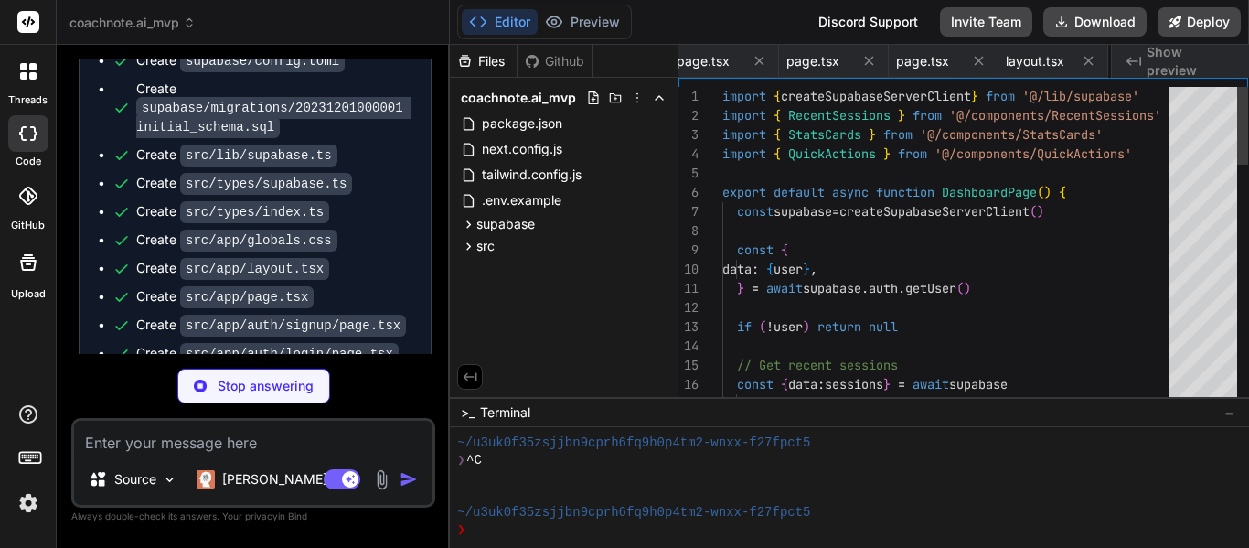
scroll to position [0, 1507]
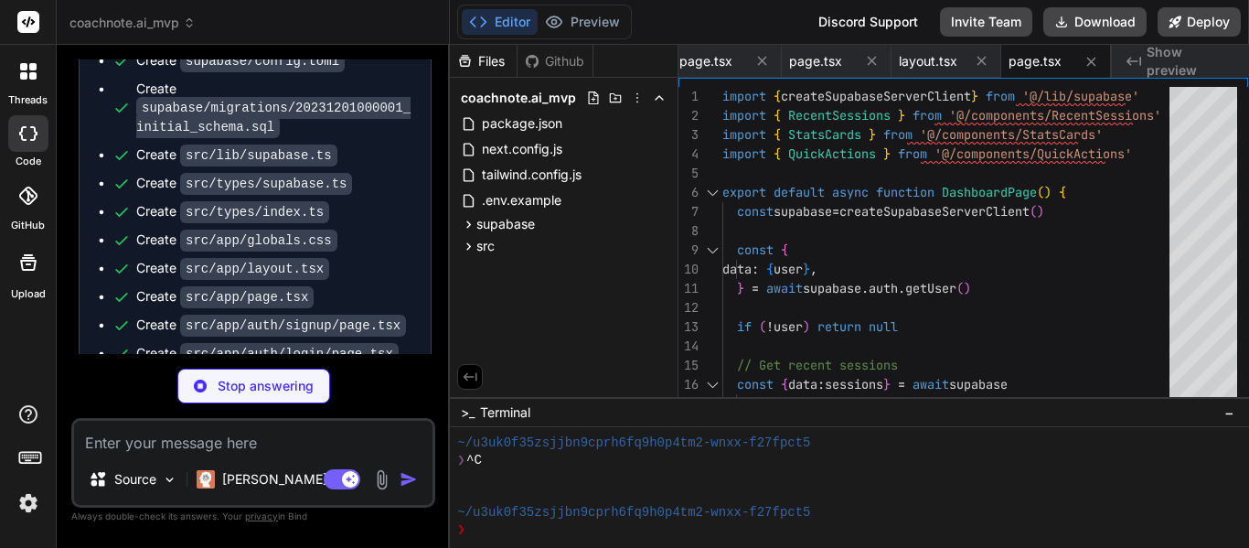
type textarea "x"
type textarea "}"
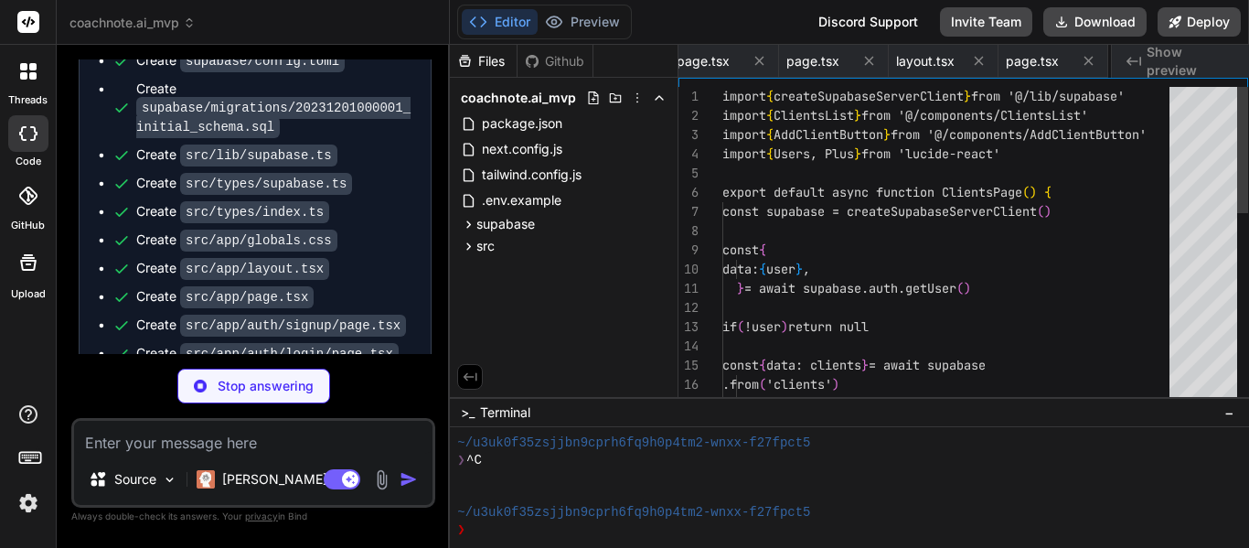
scroll to position [0, 1616]
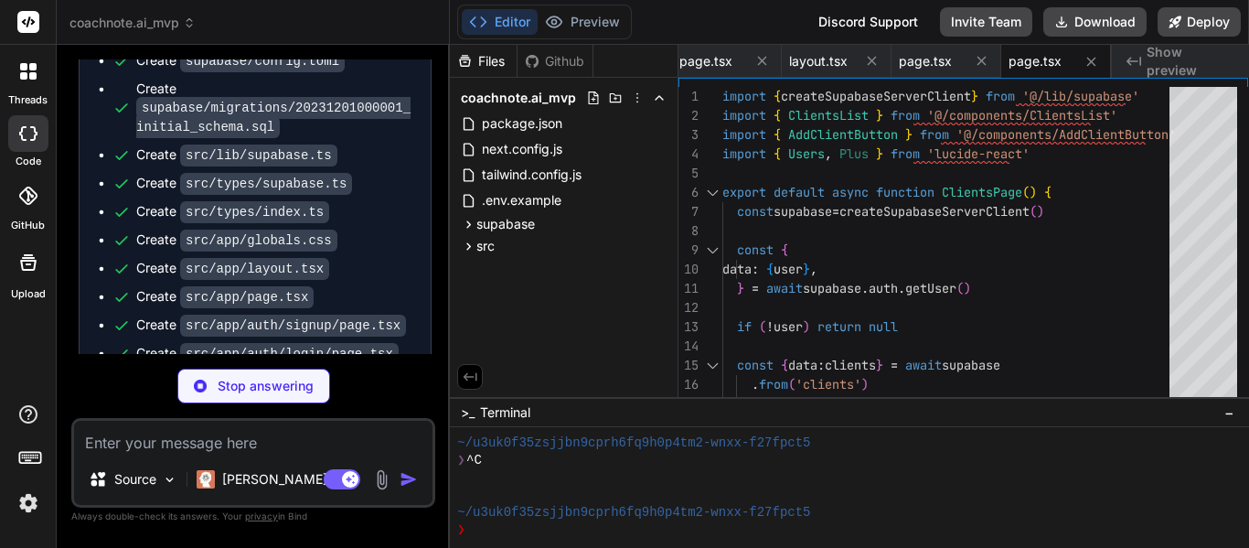
type textarea "x"
type textarea "<SessionsList sessions={sessions || []} /> </div> ) }"
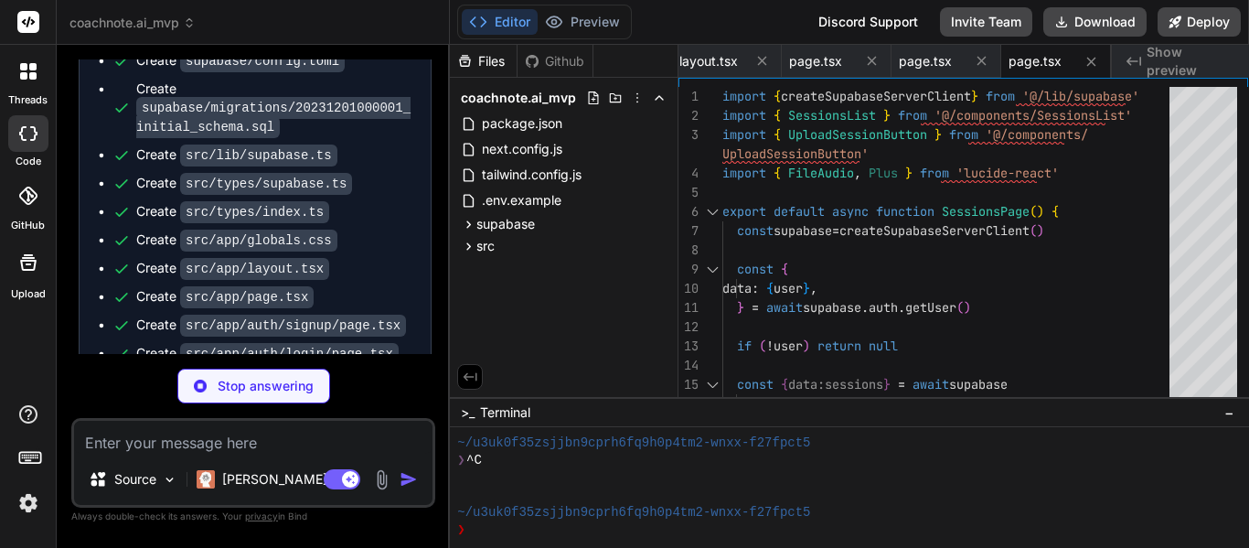
type textarea "x"
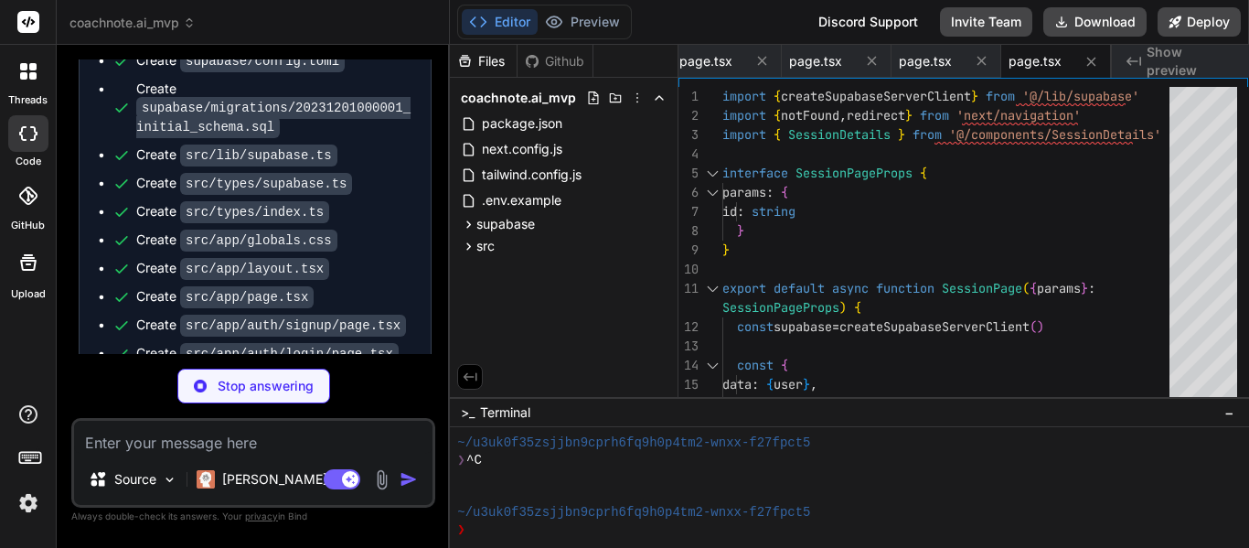
type textarea "x"
type textarea "return NextResponse.json({ error: 'Internal server error' }, { status: 500 }) }…"
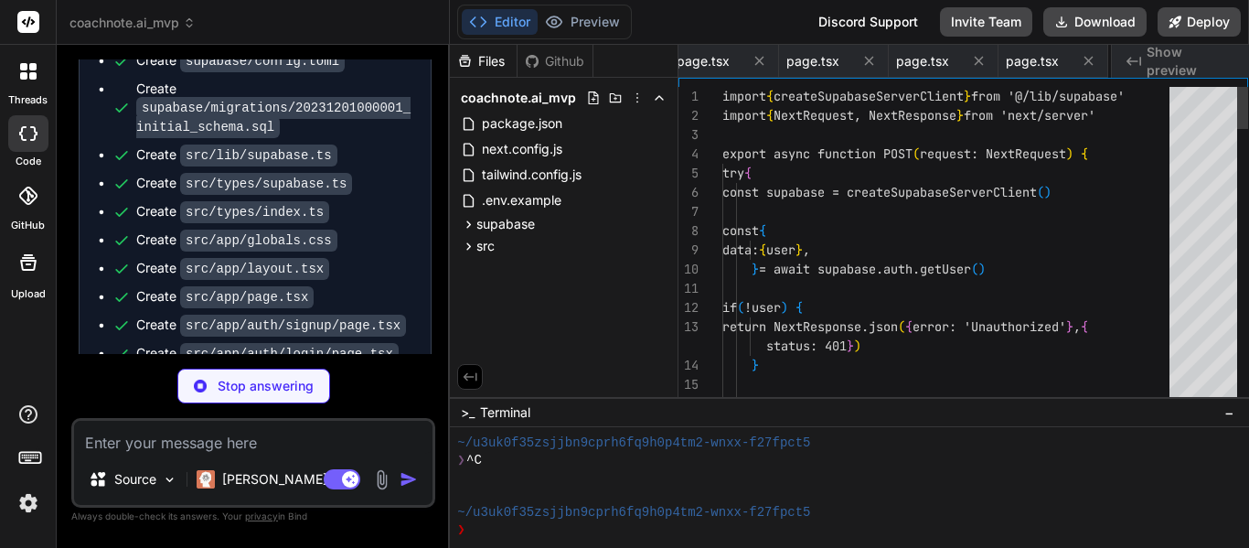
scroll to position [0, 1945]
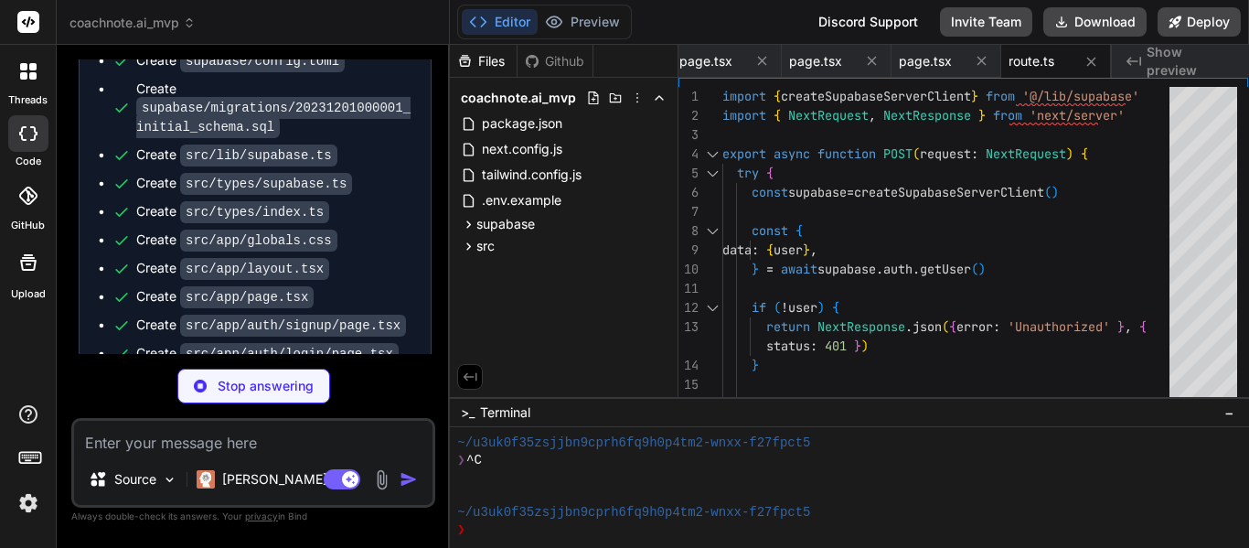
type textarea "x"
type textarea "} return NextResponse.json({ client }) } catch (error) { console.error('Create …"
type textarea "x"
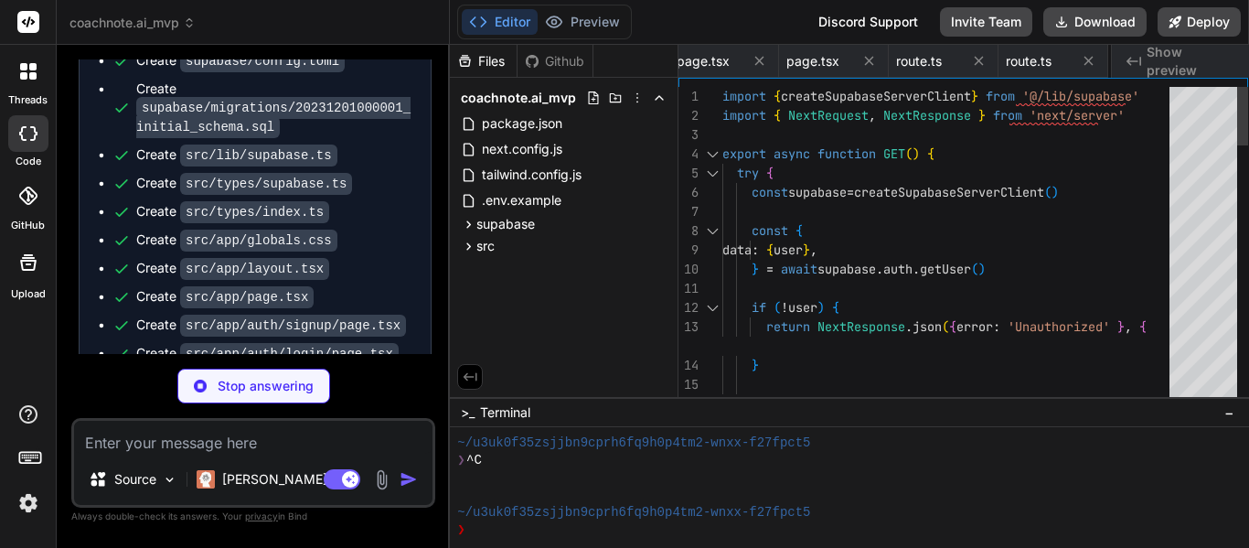
scroll to position [0, 2165]
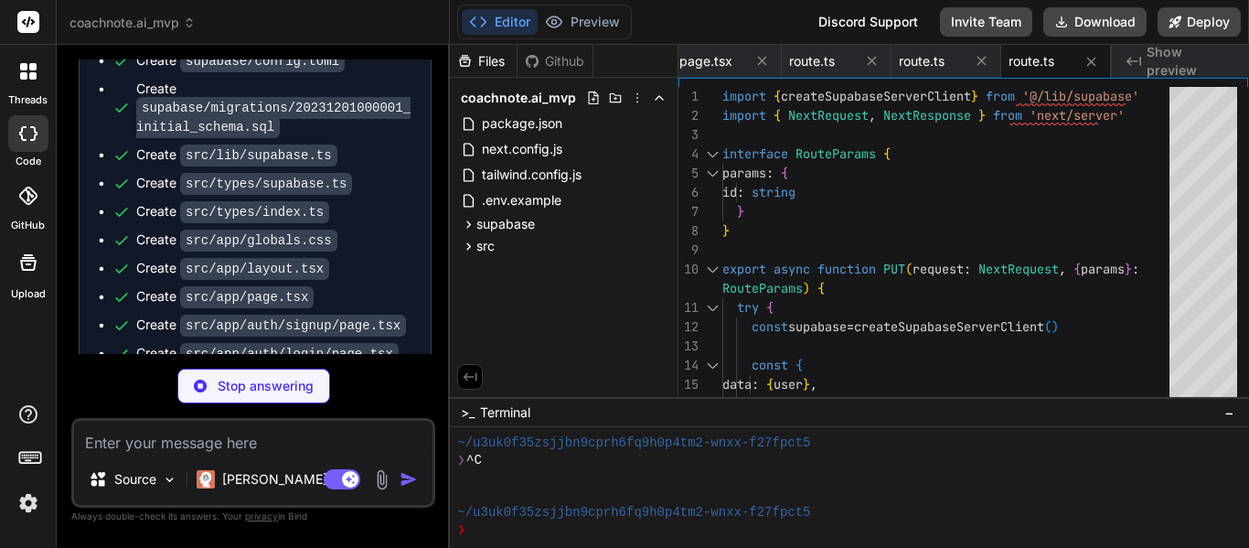
type textarea "x"
type textarea "}) return NextResponse.json({ url: session.url }) } catch (error) { console.err…"
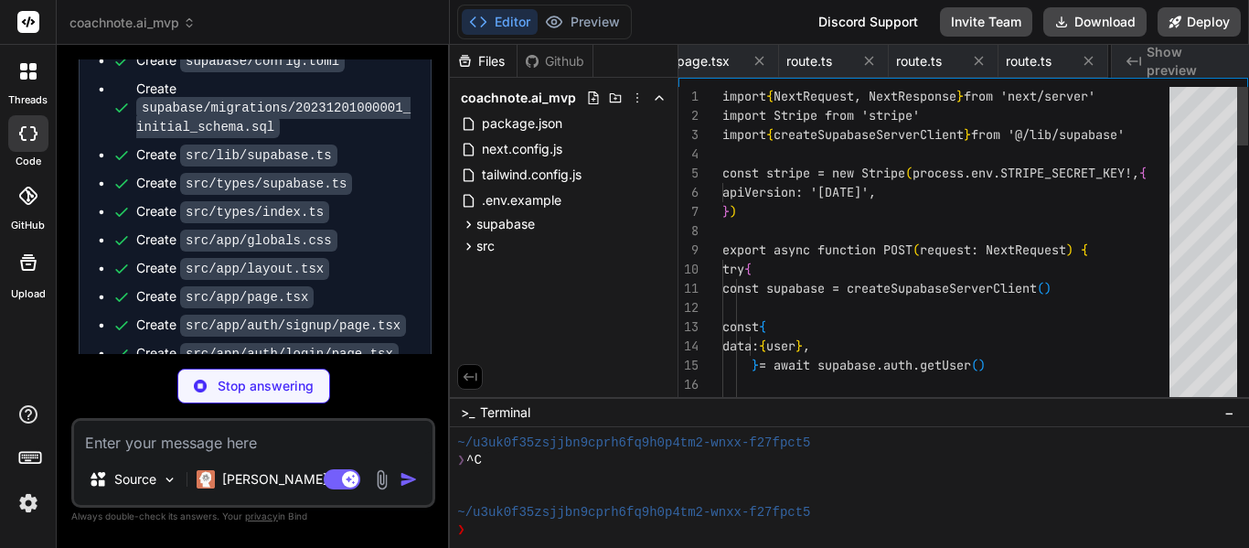
scroll to position [0, 2274]
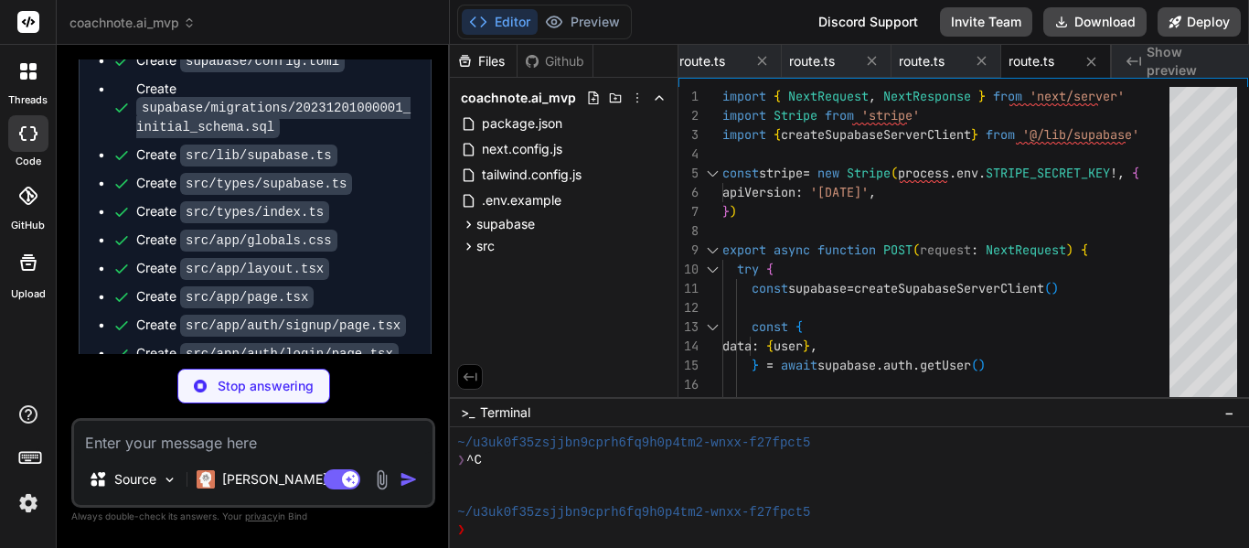
type textarea "x"
type textarea "Sign out </button> </div> </div> </div> )} </nav> ) }"
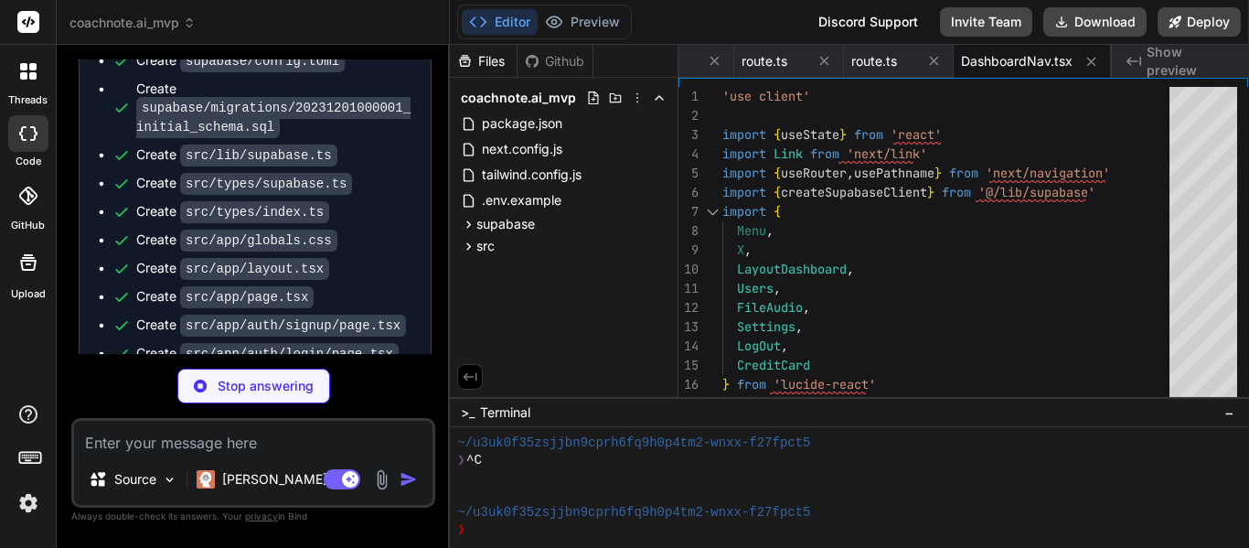
type textarea "x"
type textarea "if (context === undefined) { throw new Error('useUser must be used within a Use…"
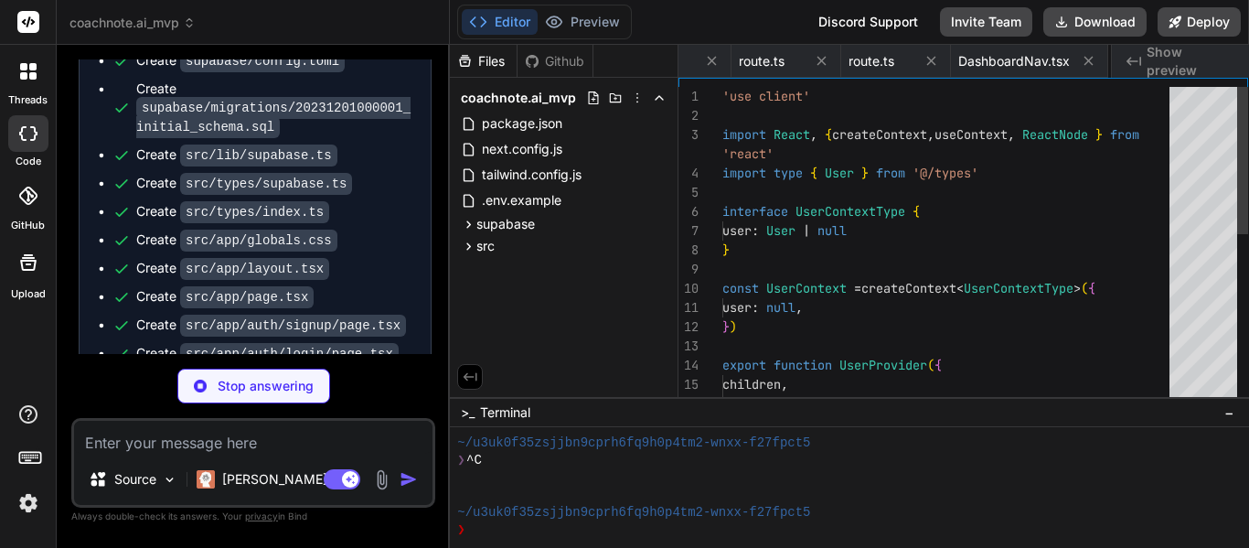
scroll to position [0, 2575]
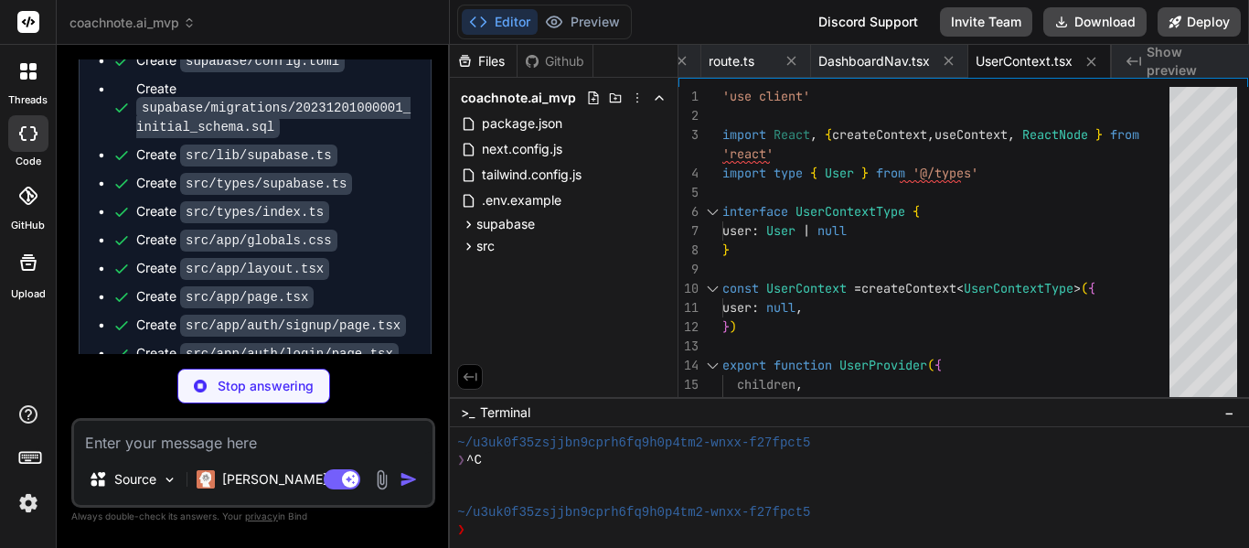
type textarea "x"
type textarea "</div> ) }"
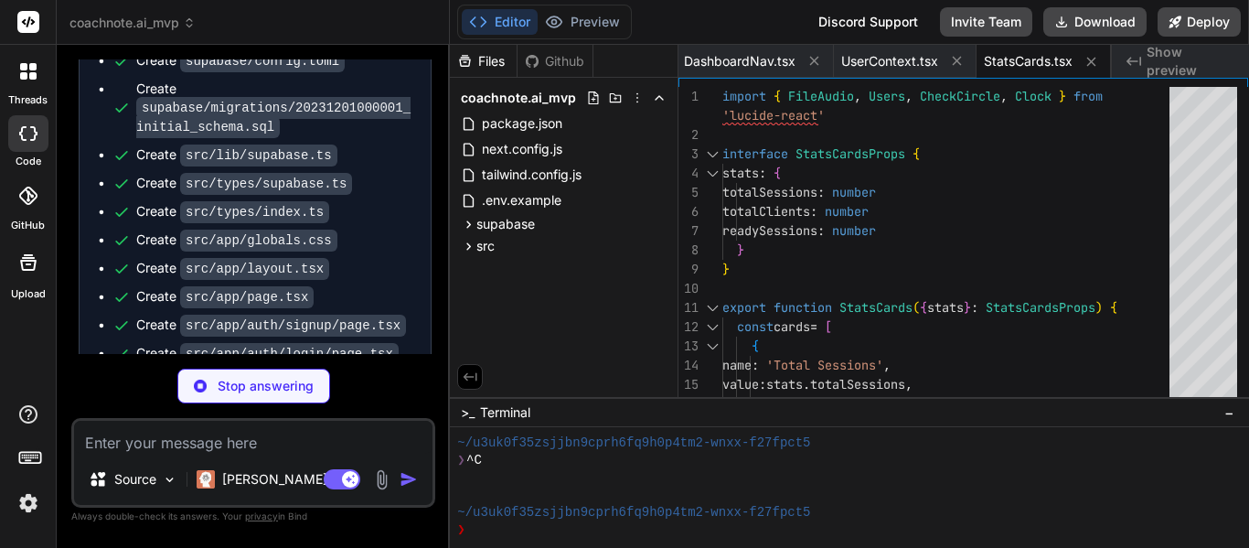
type textarea "x"
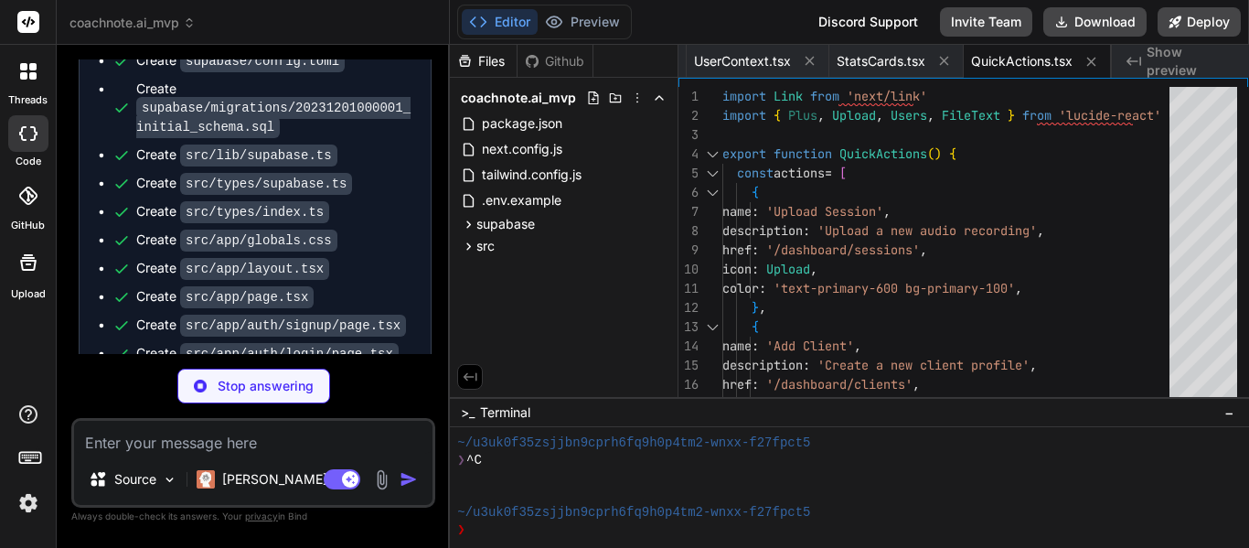
type textarea "x"
type textarea ") }"
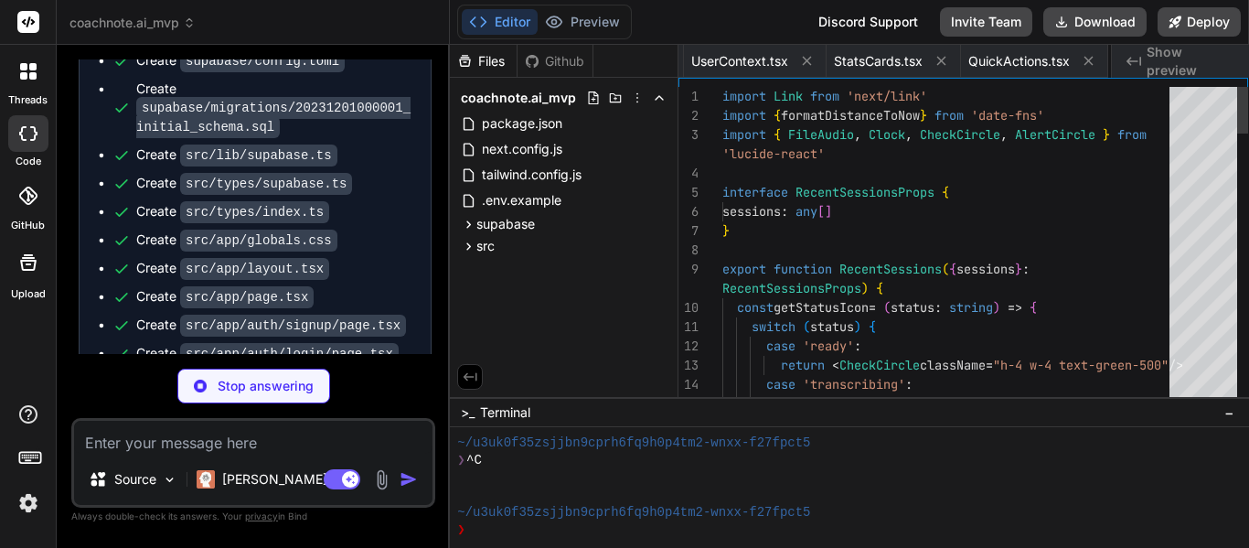
scroll to position [0, 3020]
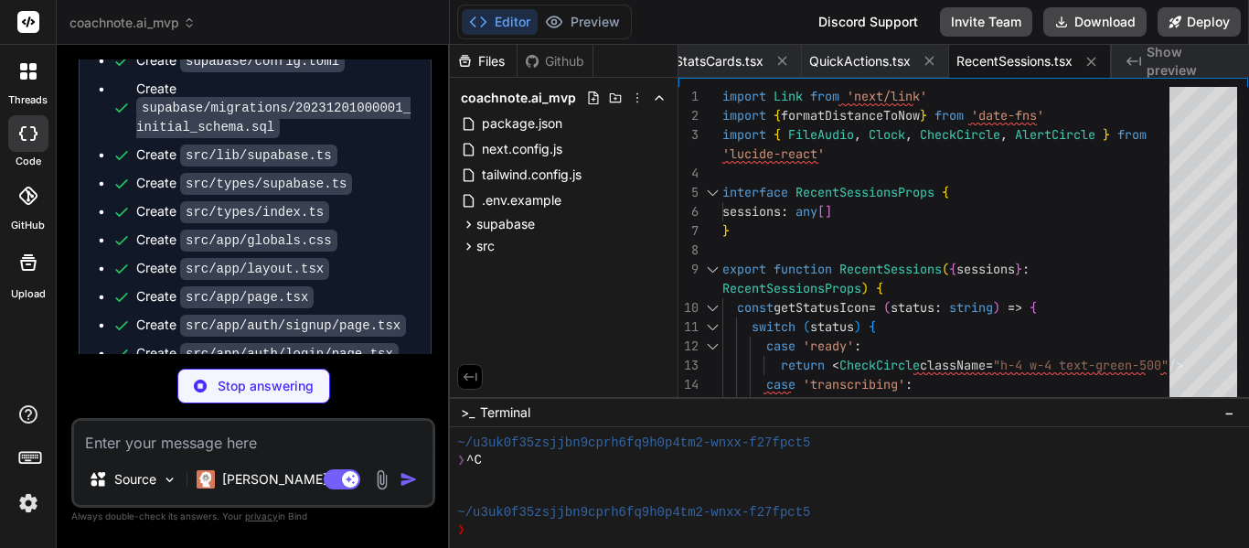
type textarea "x"
type textarea "}"
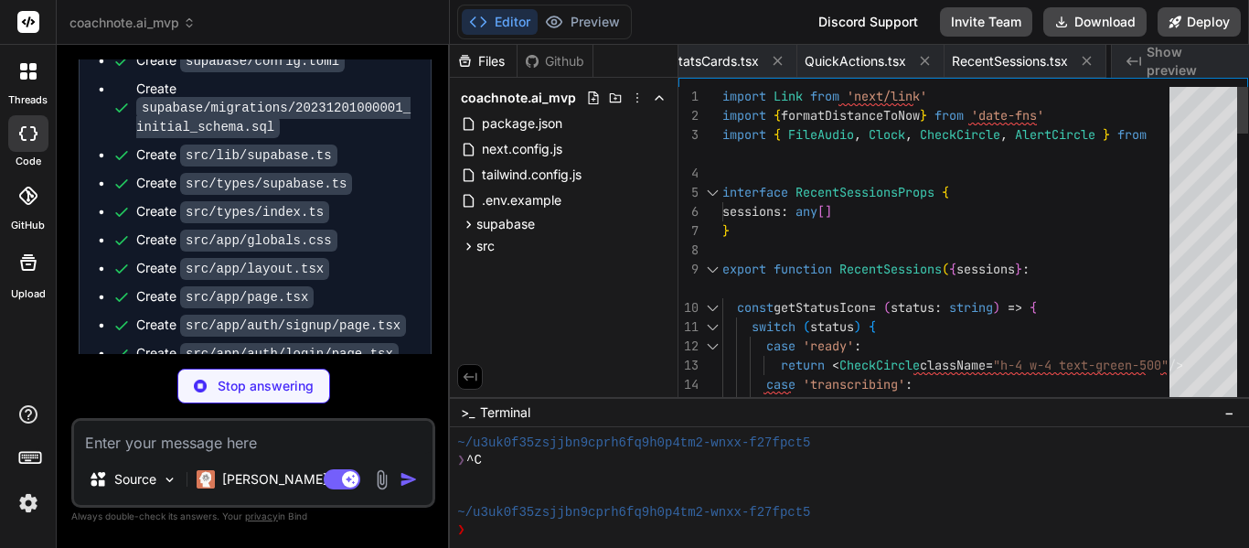
scroll to position [0, 3150]
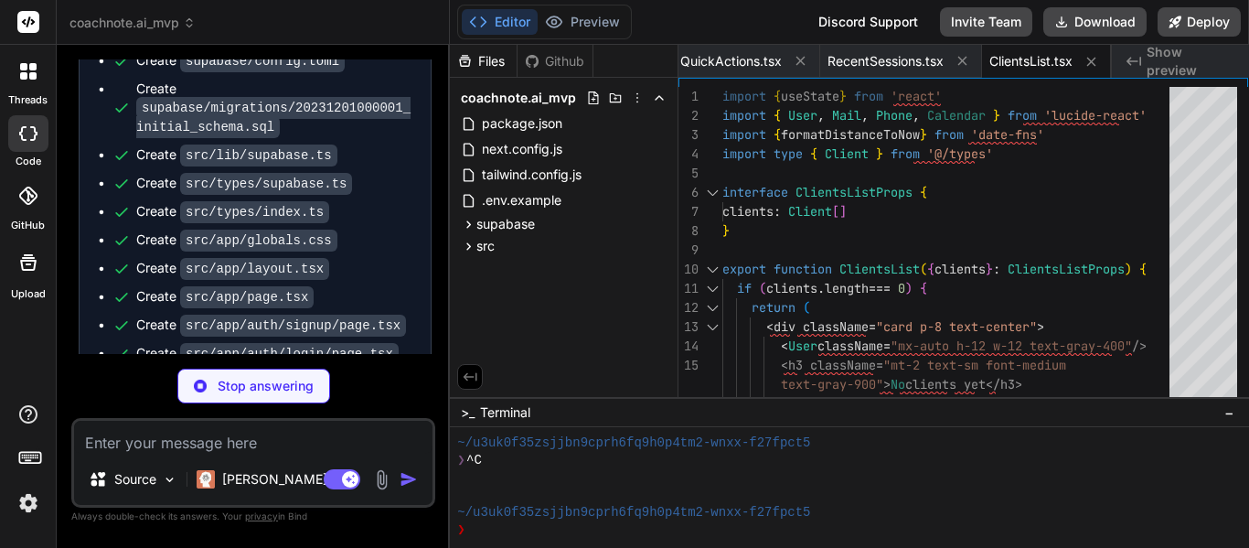
type textarea "x"
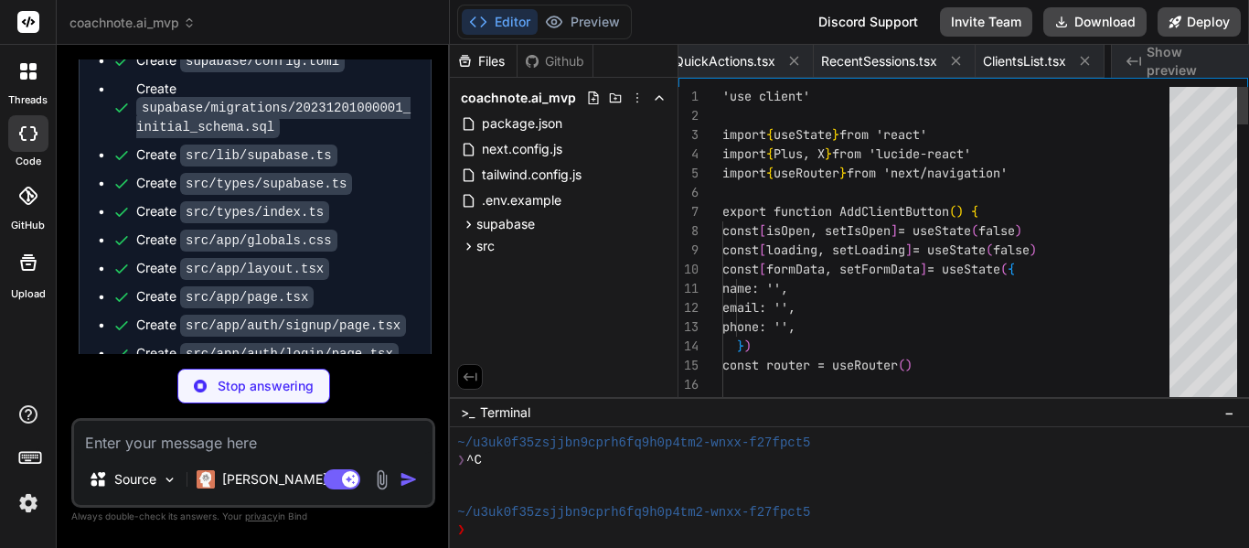
scroll to position [0, 3318]
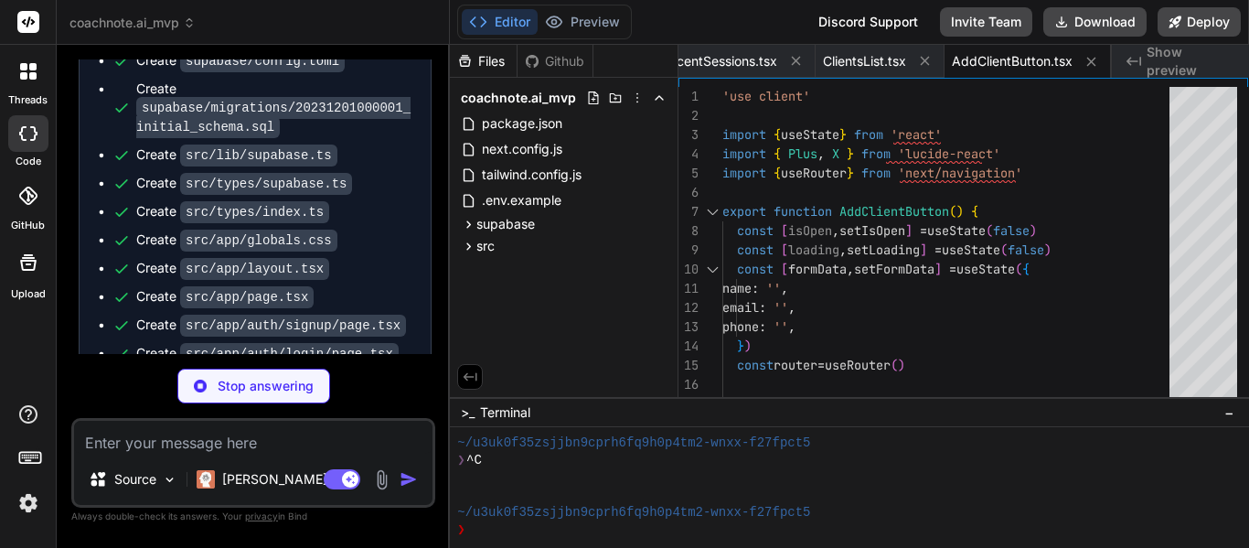
type textarea "x"
type textarea "</div> </div> </Link> ))} </div> ) }"
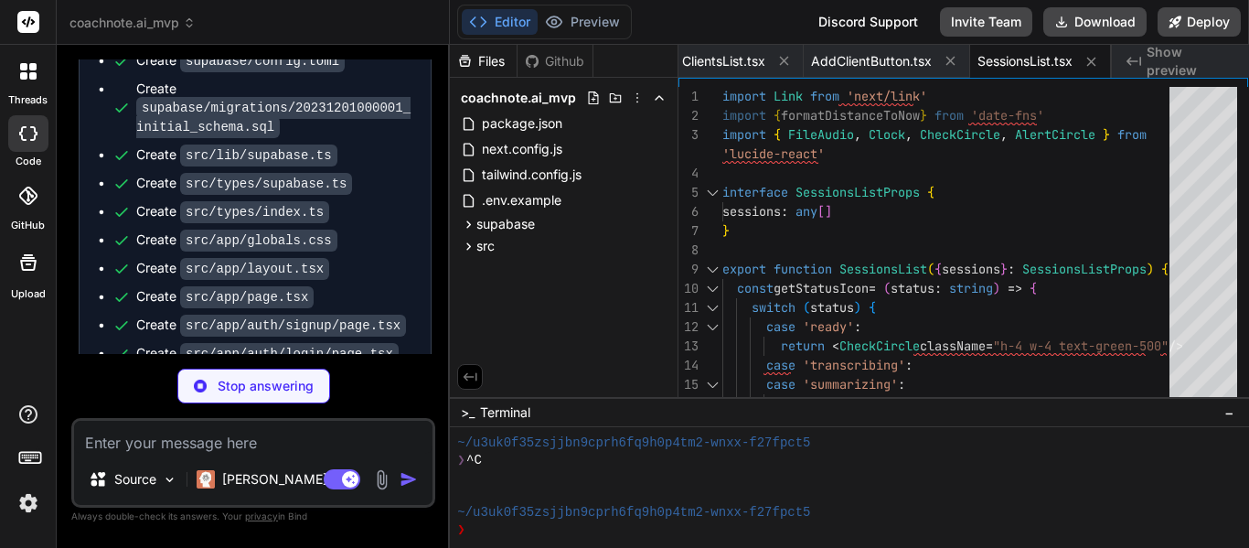
type textarea "x"
type textarea "</> ) }"
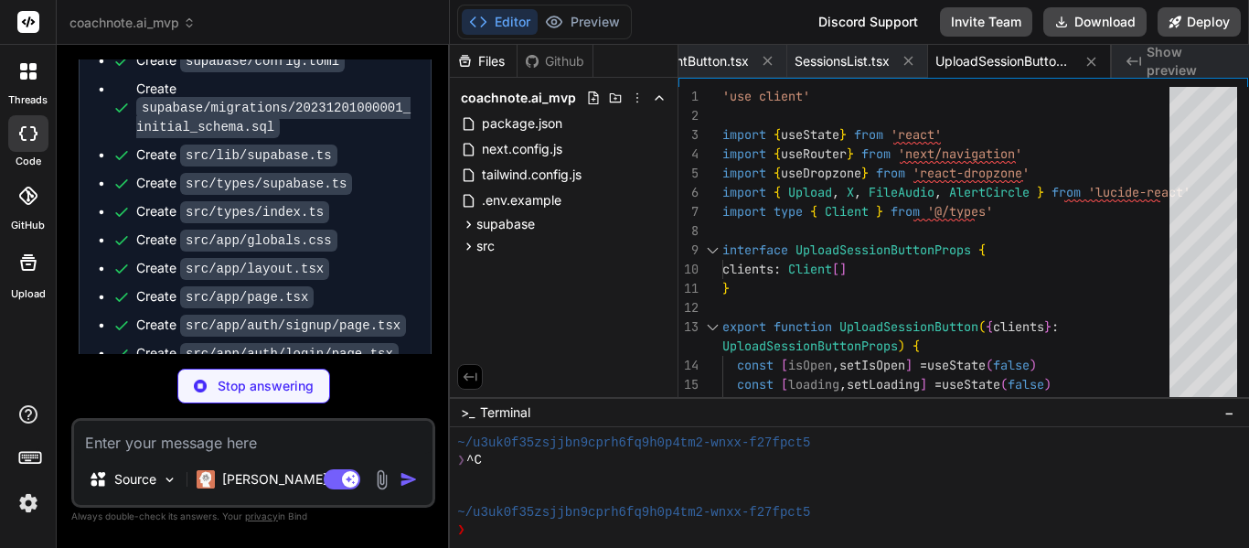
type textarea "x"
type textarea "</div> ) }"
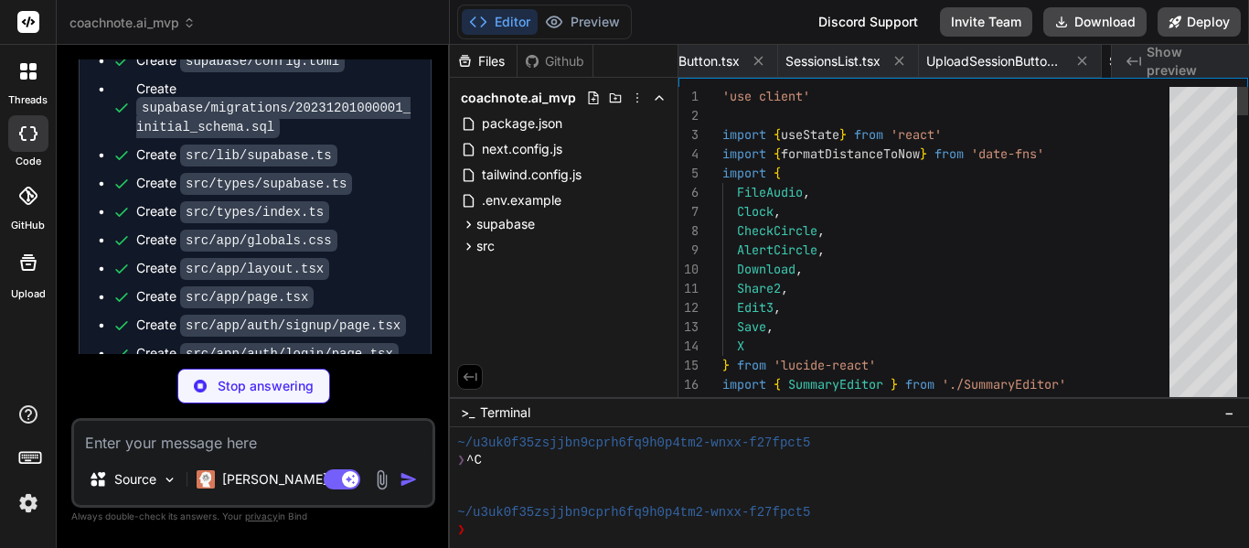
scroll to position [0, 3799]
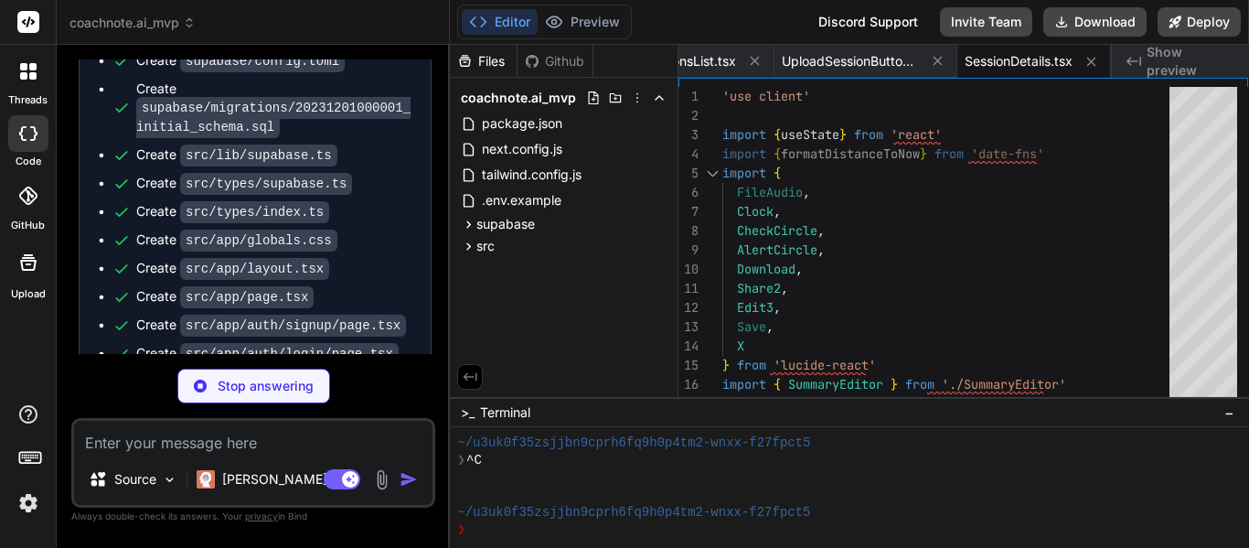
type textarea "x"
type textarea "</div> </div> )} </div> ) }"
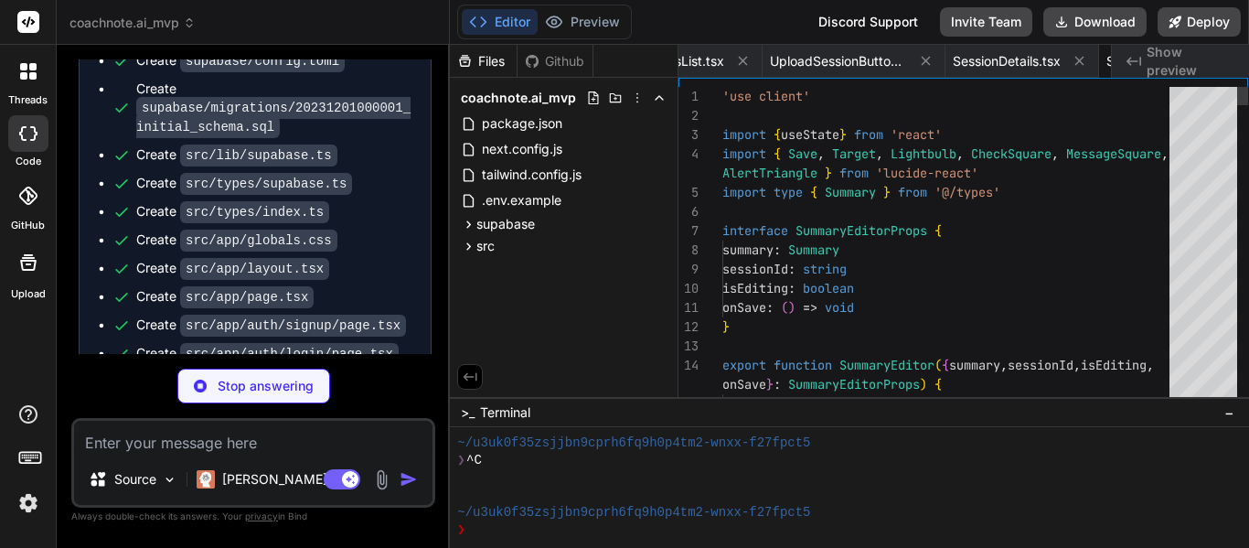
scroll to position [0, 3958]
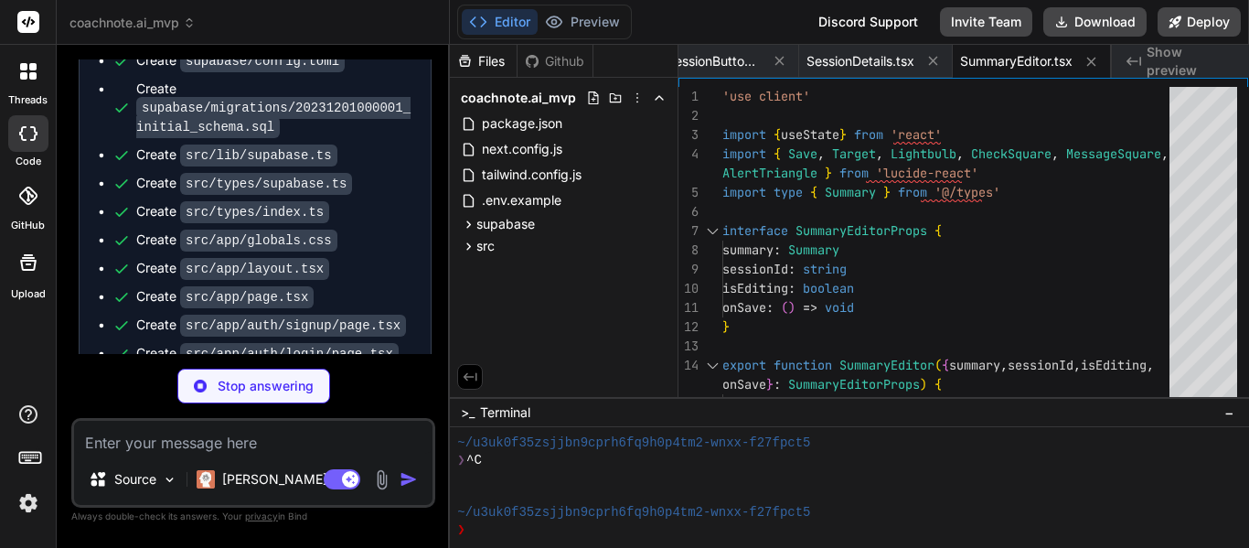
type textarea "x"
type textarea "await redis.disconnect() process.exit(0) }) // Start processing console.log('[U…"
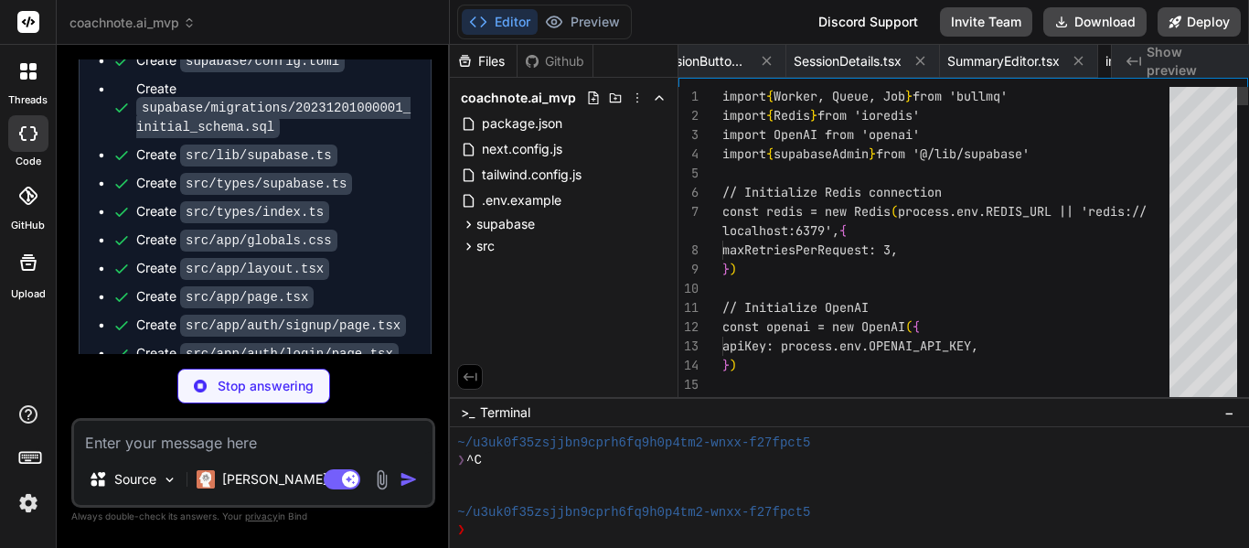
scroll to position [0, 4068]
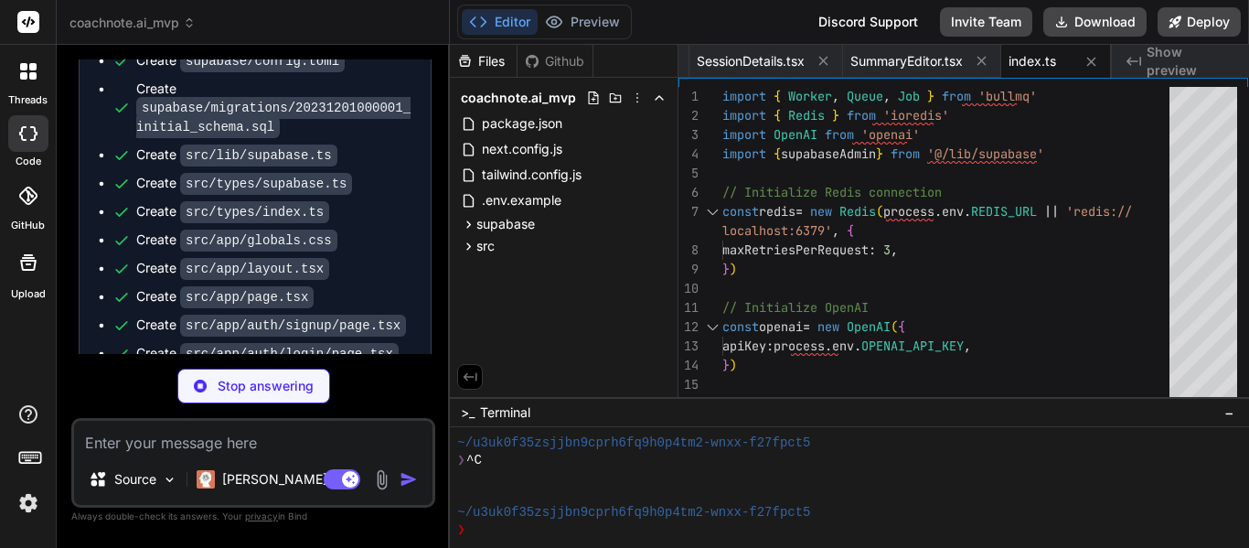
type textarea "x"
type textarea "run: vercel build --prod --token=${{ secrets.VERCEL_TOKEN }} - name: Deploy Pro…"
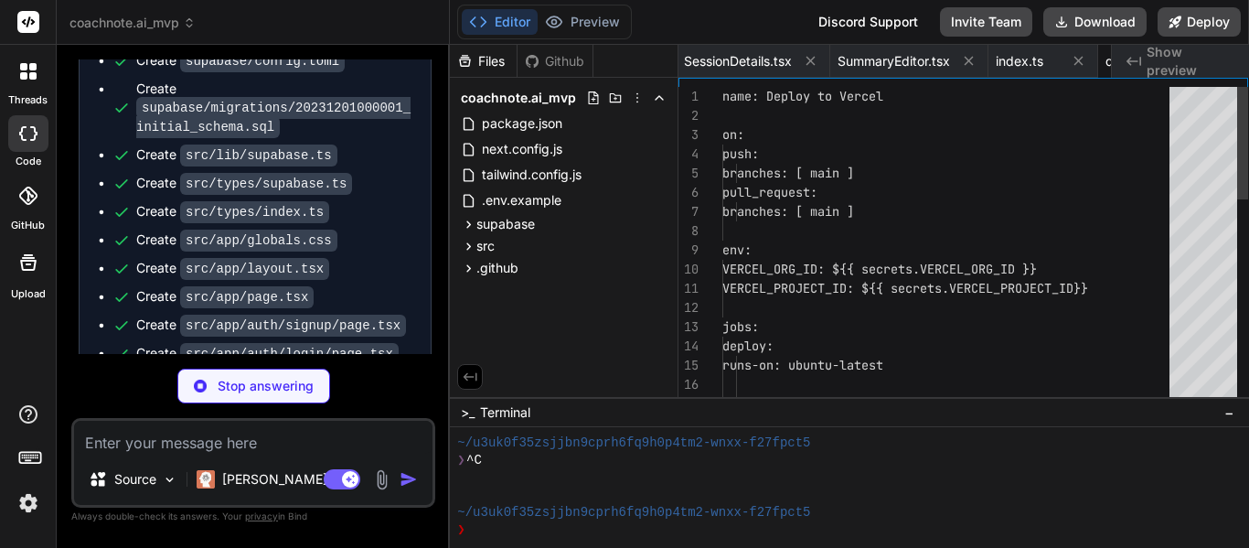
scroll to position [0, 4179]
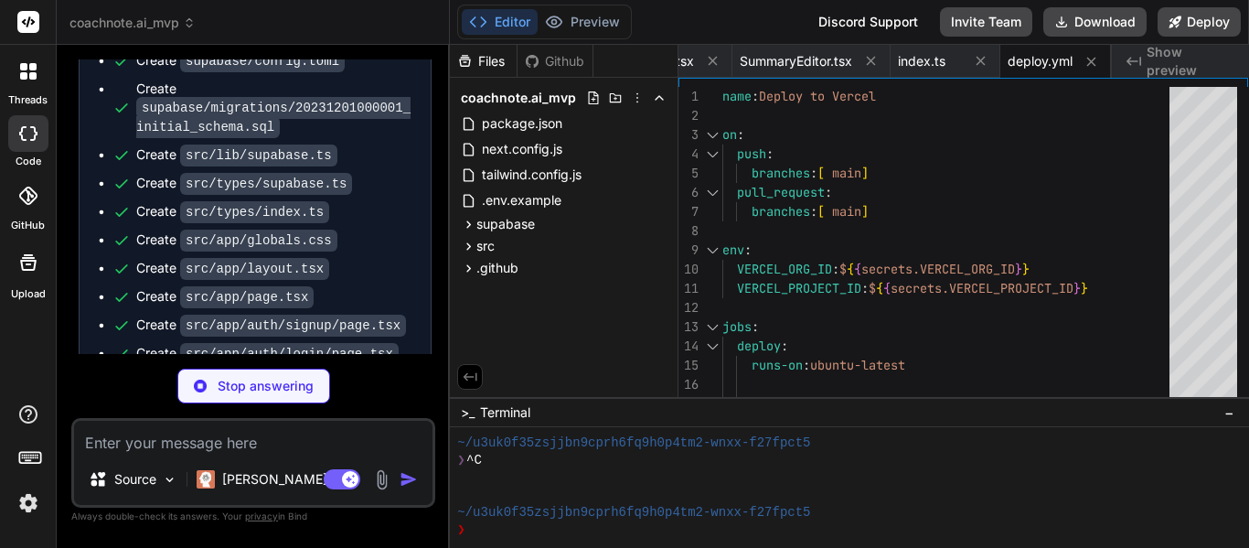
type textarea "x"
type textarea "For support, email [EMAIL_ADDRESS] or join our Discord community."
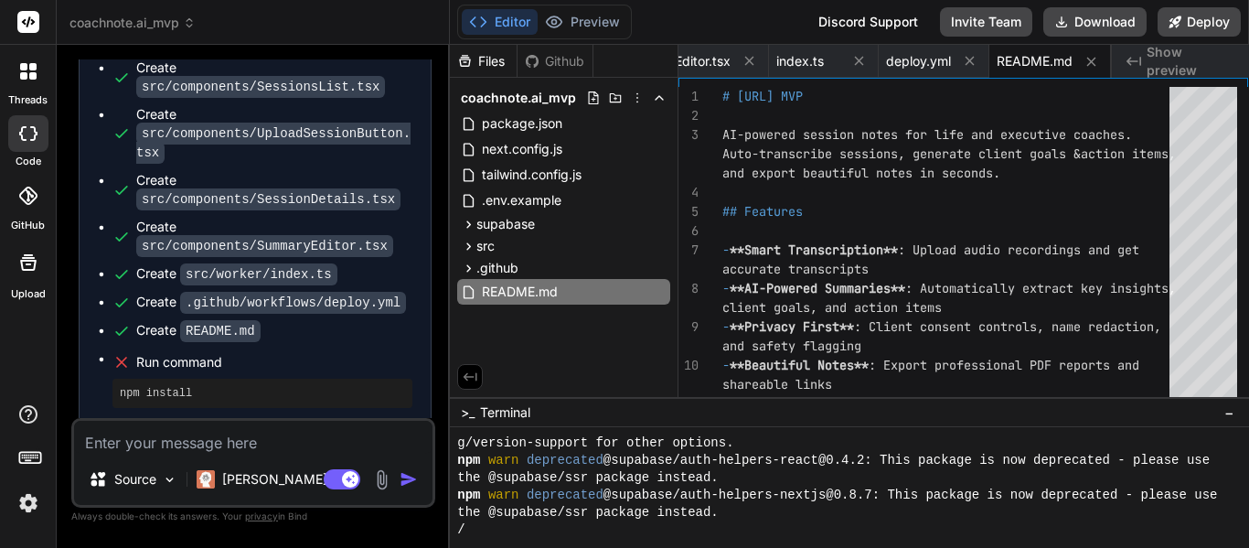
scroll to position [1390, 0]
type textarea "x"
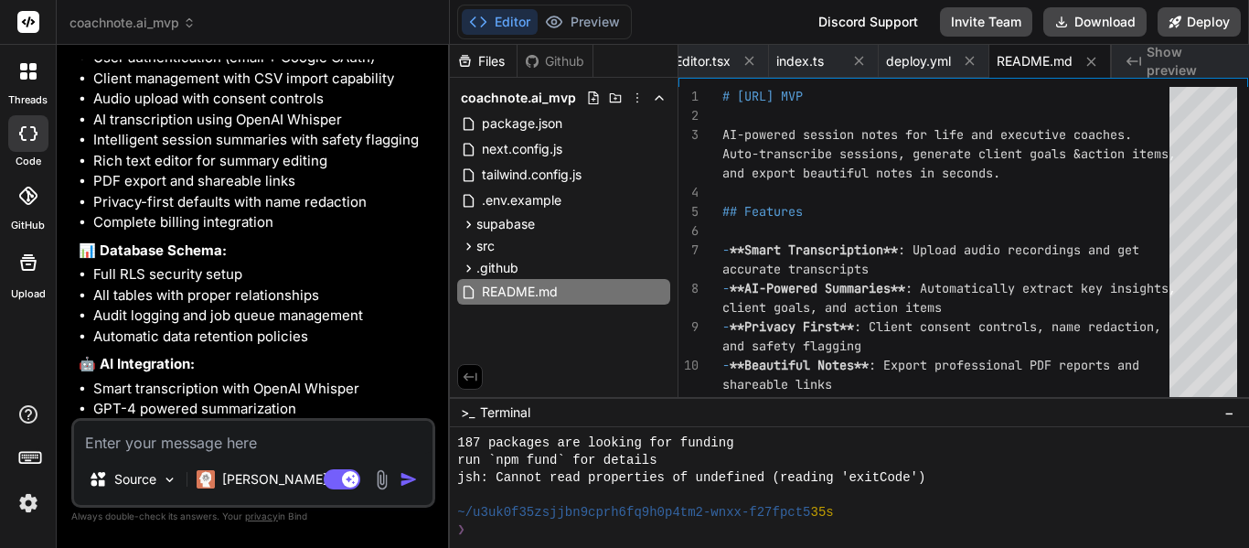
scroll to position [7097, 0]
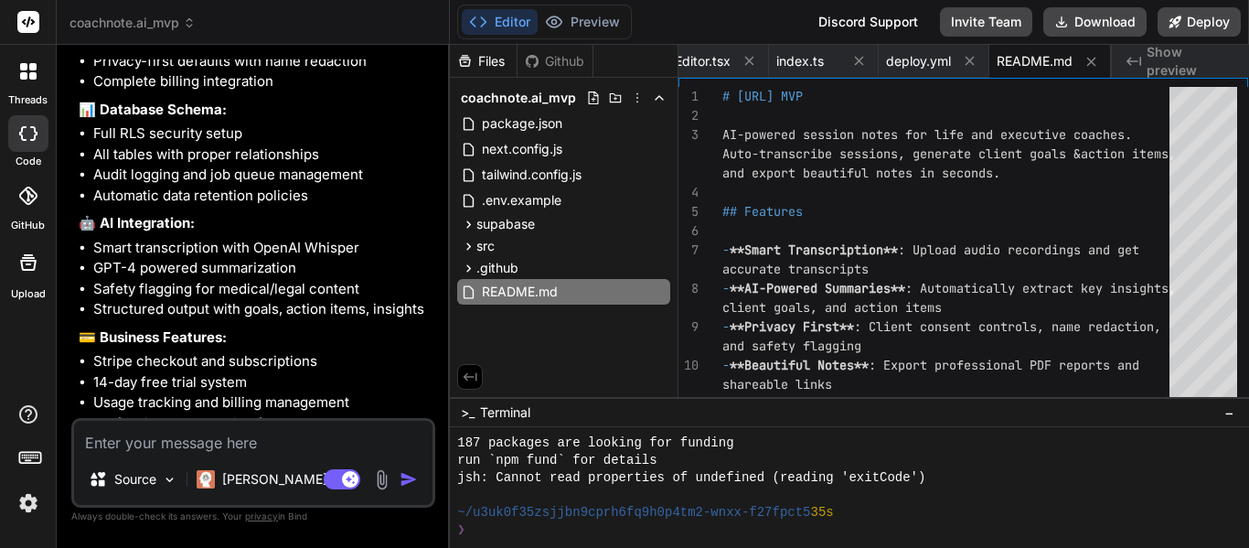
click at [188, 437] on textarea at bounding box center [253, 437] width 358 height 33
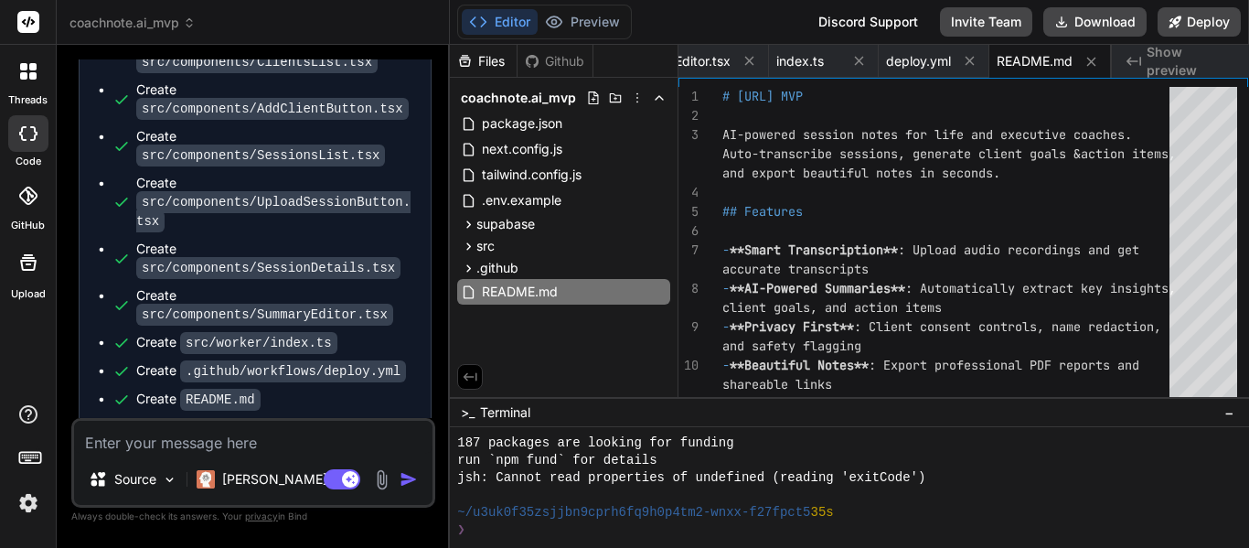
scroll to position [6183, 0]
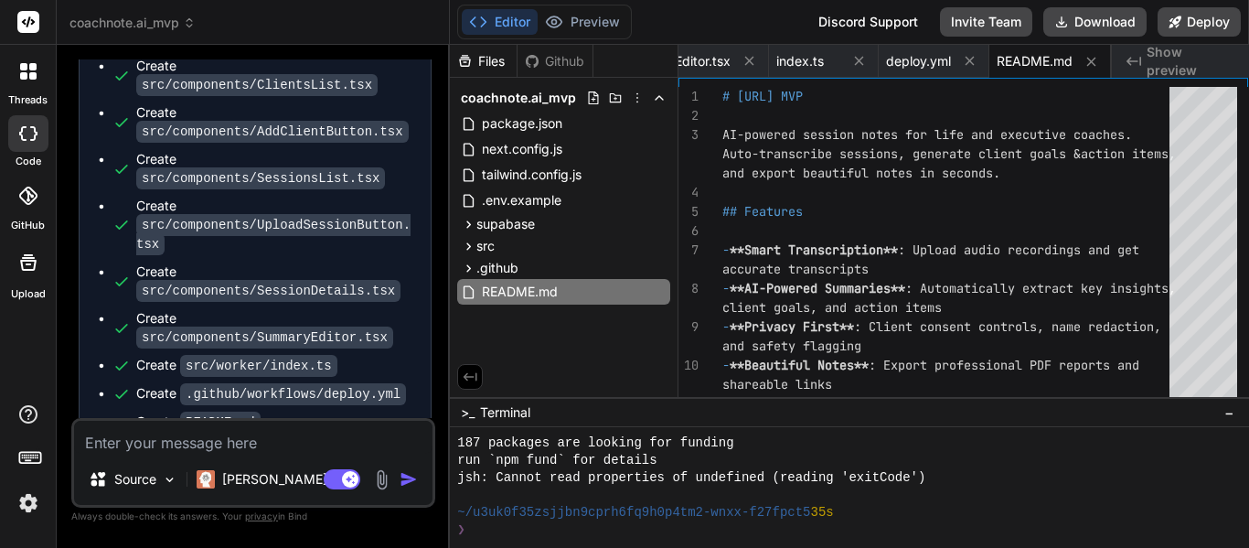
click at [139, 443] on textarea at bounding box center [253, 437] width 358 height 33
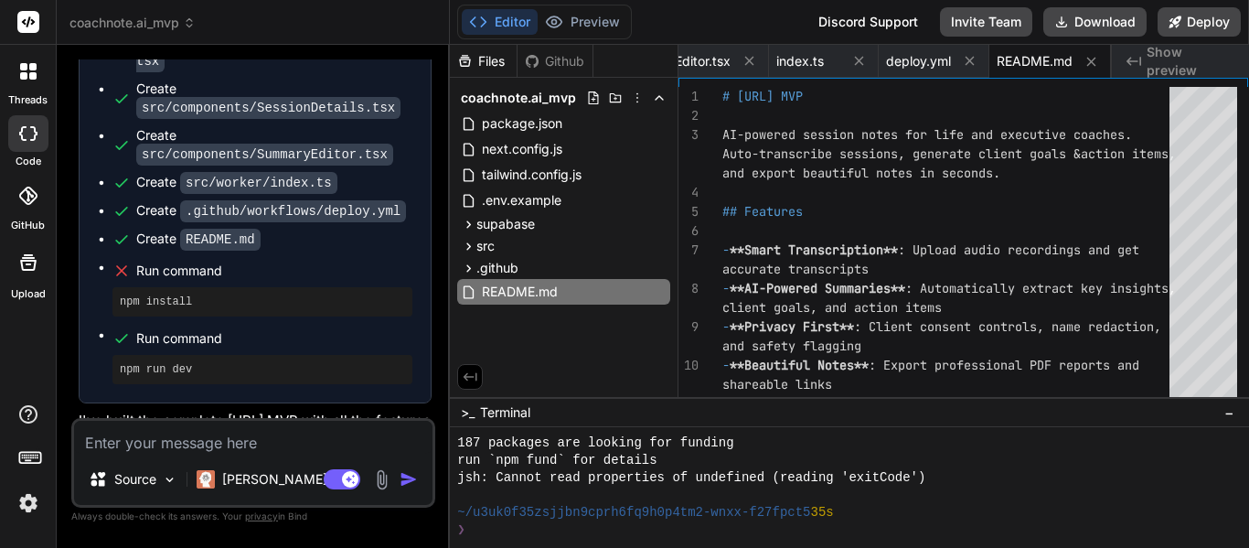
scroll to position [6274, 0]
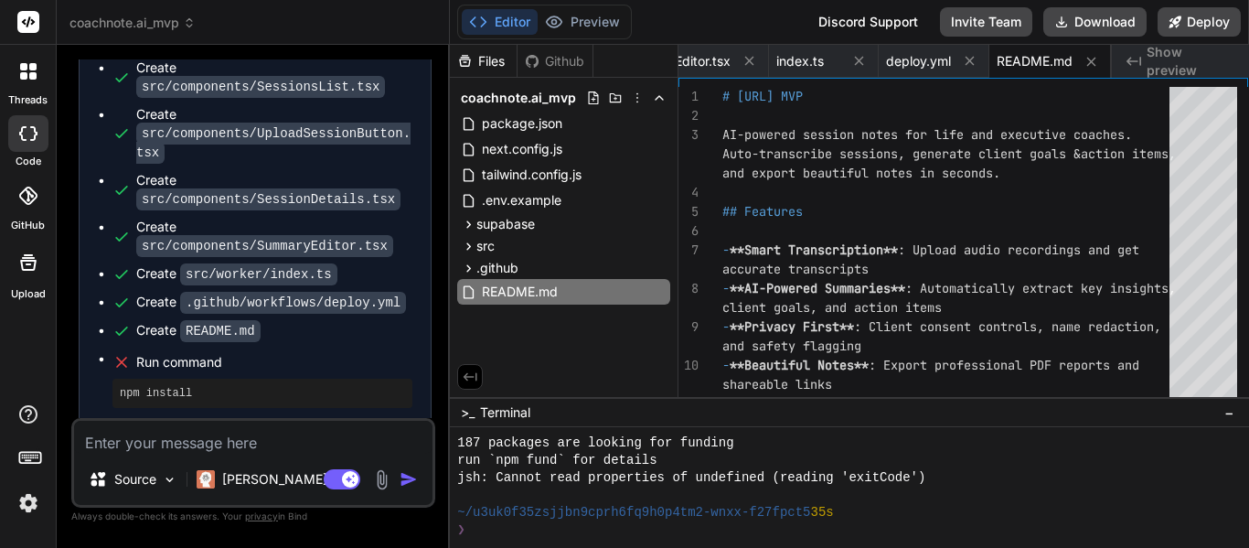
click at [150, 433] on textarea at bounding box center [253, 437] width 358 height 33
type textarea "w"
type textarea "x"
type textarea "wh"
type textarea "x"
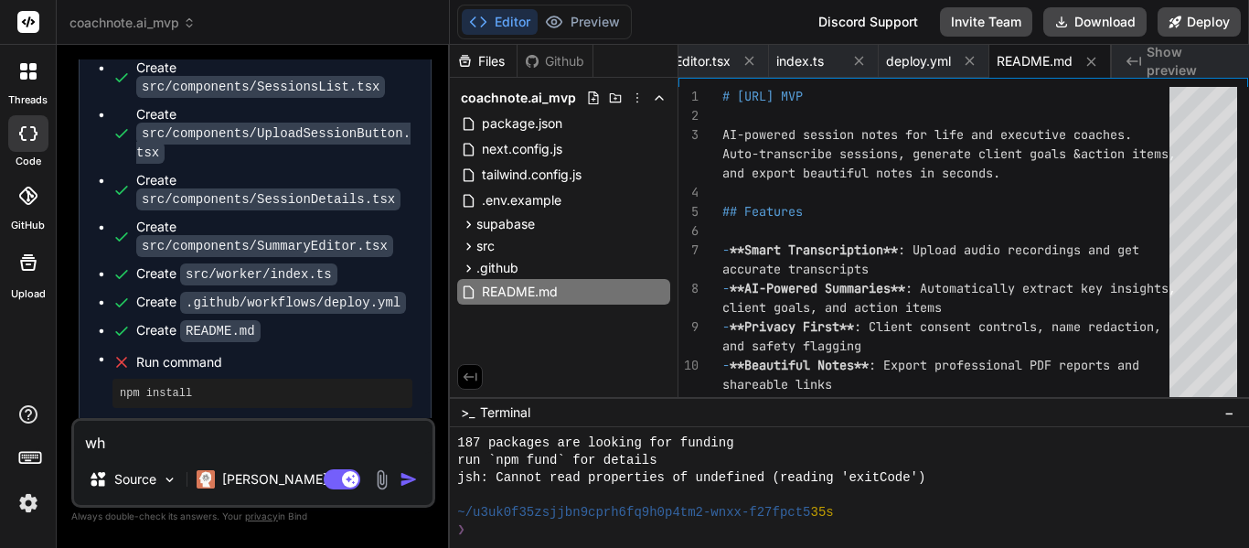
type textarea "wha"
type textarea "x"
type textarea "what"
type textarea "x"
type textarea "what"
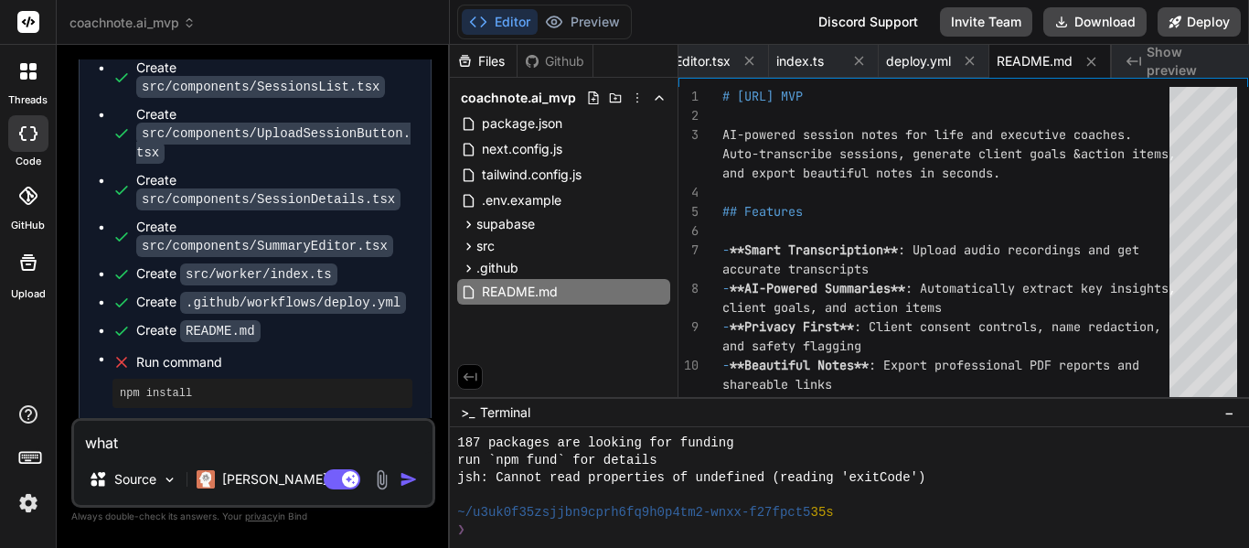
type textarea "x"
type textarea "what h"
type textarea "x"
type textarea "what ha"
type textarea "x"
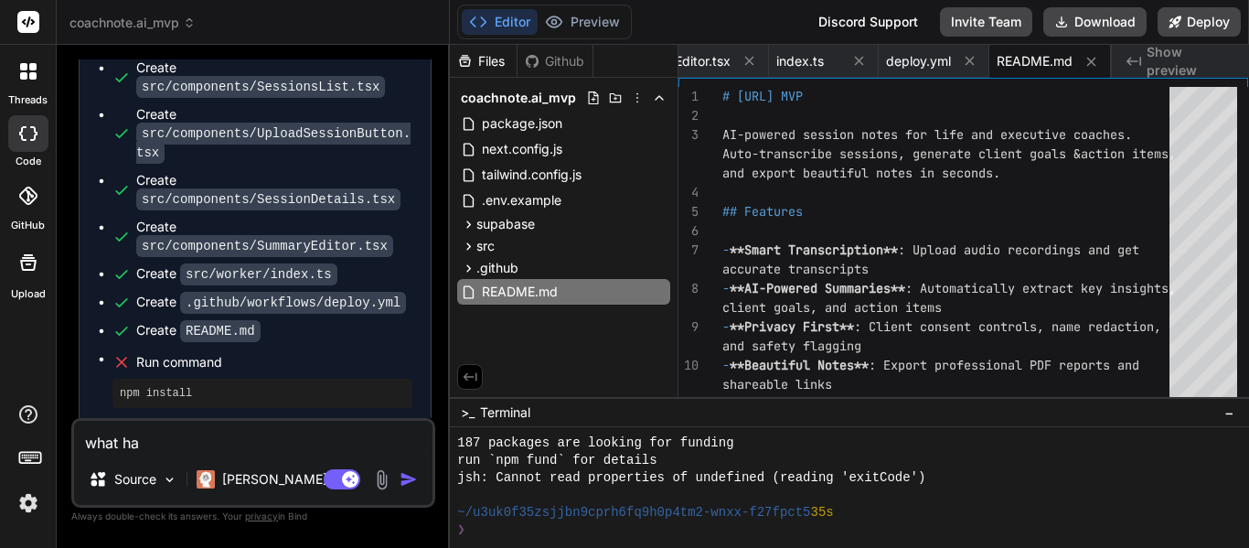
type textarea "what [PERSON_NAME]"
type textarea "x"
type textarea "what ha"
type textarea "x"
type textarea "what hap"
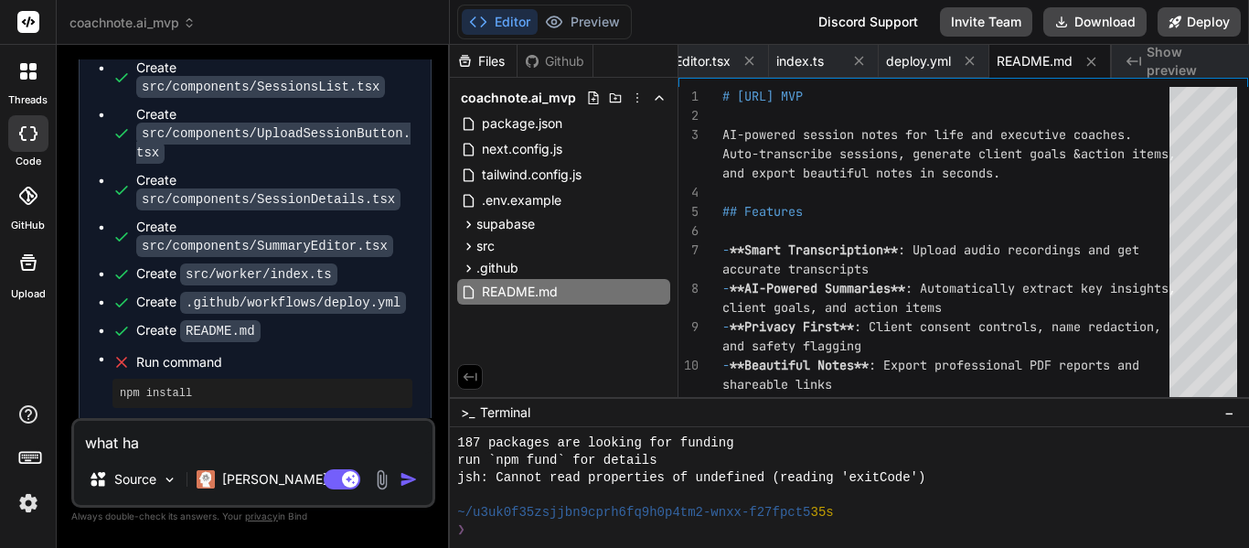
type textarea "x"
type textarea "what happ"
type textarea "x"
type textarea "what [PERSON_NAME]"
type textarea "x"
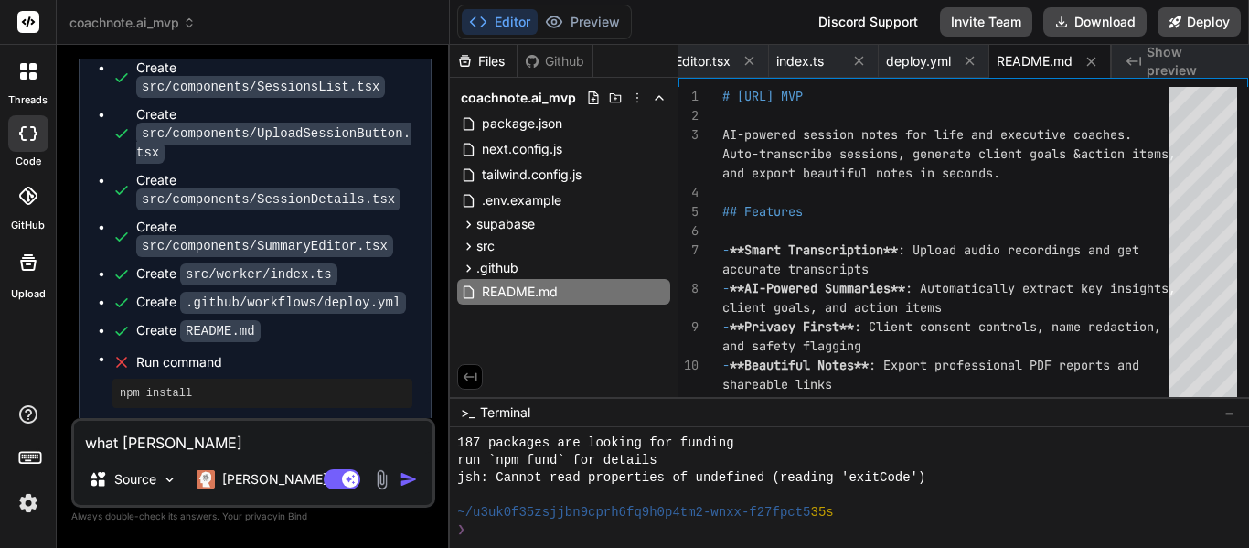
type textarea "what happen"
type textarea "x"
type textarea "what happene"
type textarea "x"
type textarea "what happened"
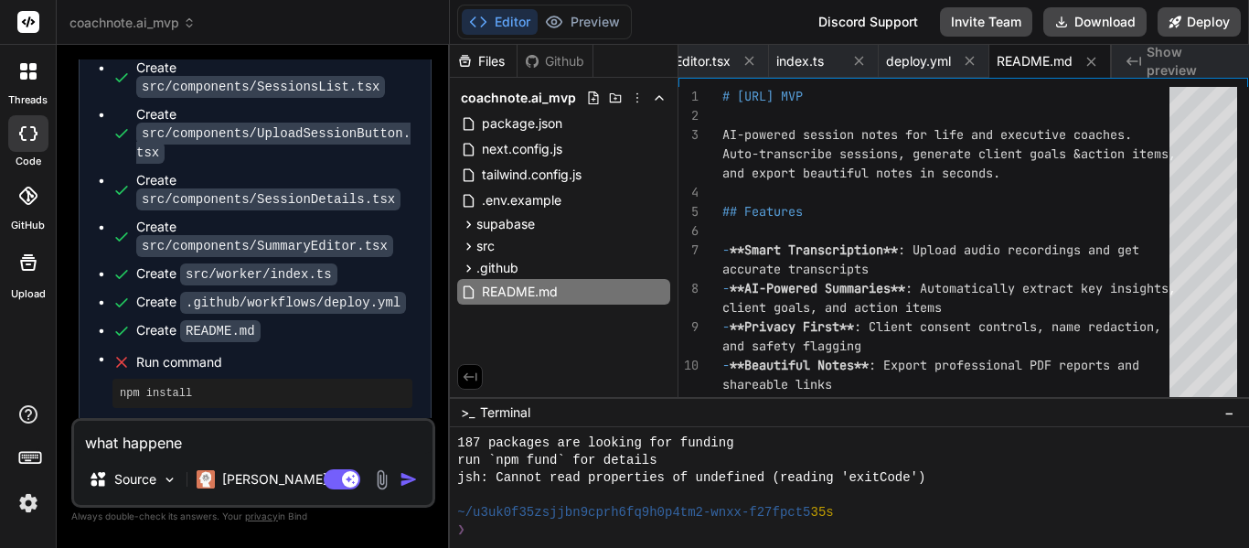
type textarea "x"
type textarea "what happened?"
type textarea "x"
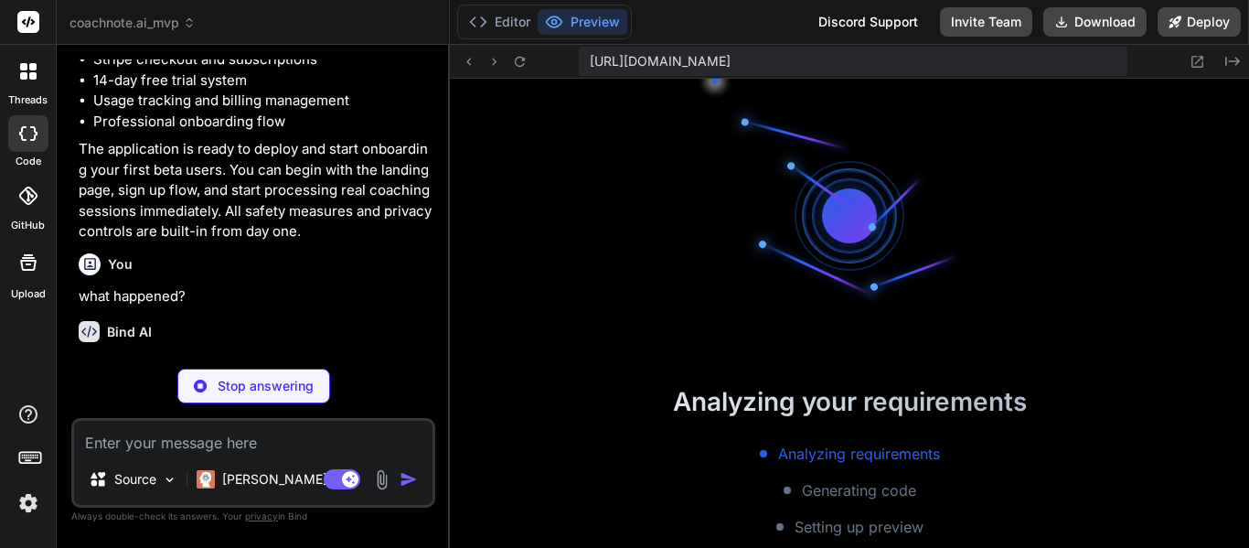
scroll to position [7377, 0]
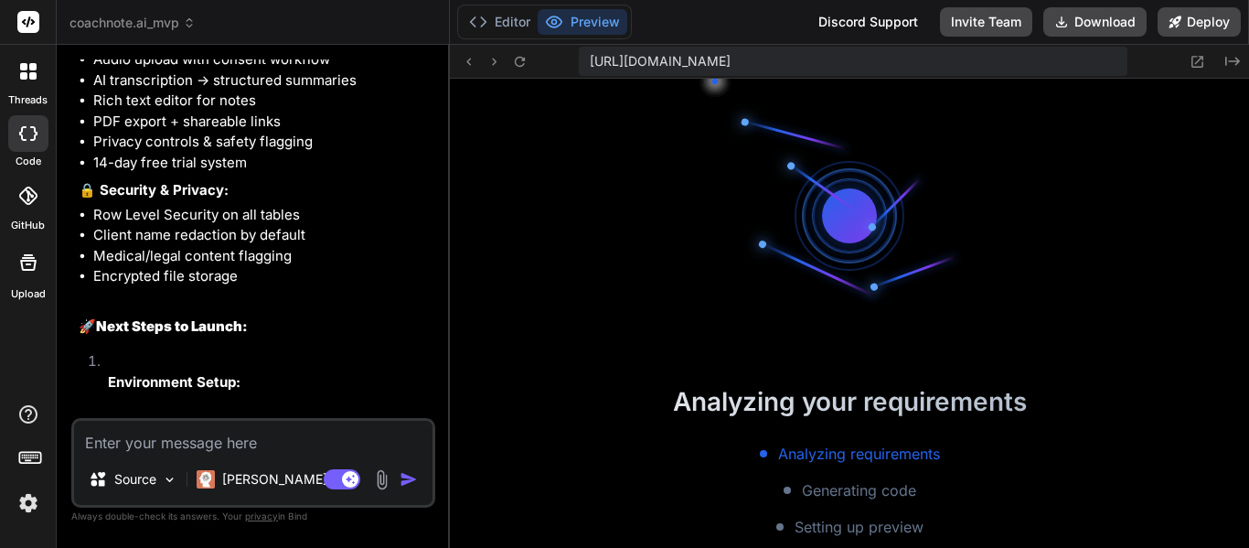
type textarea "x"
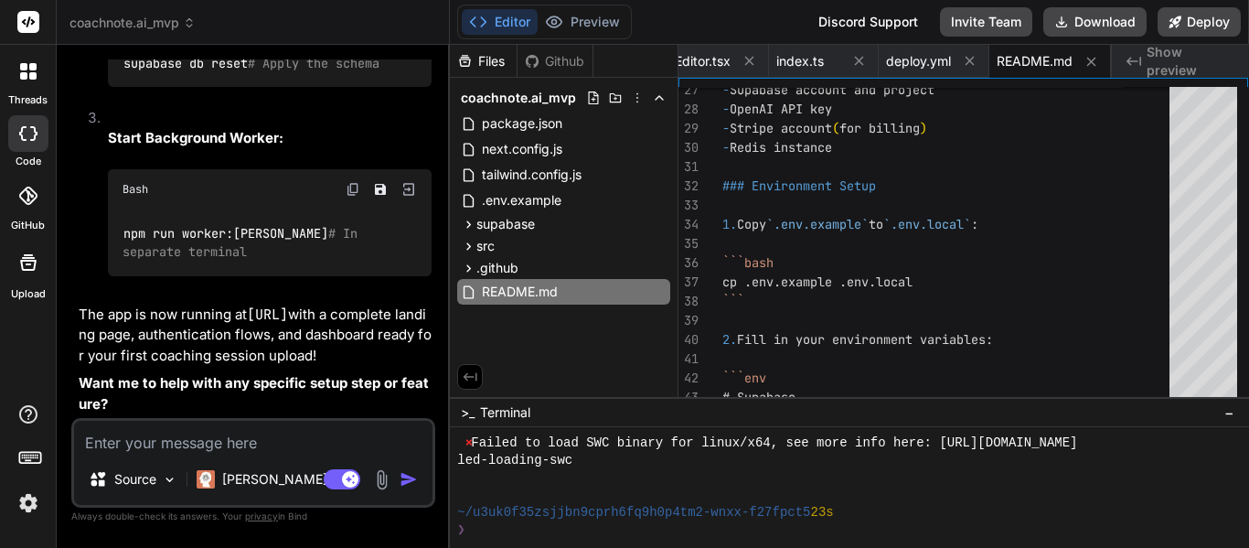
scroll to position [2119, 0]
type textarea "1"
type textarea "x"
click at [211, 431] on textarea "1" at bounding box center [253, 437] width 358 height 33
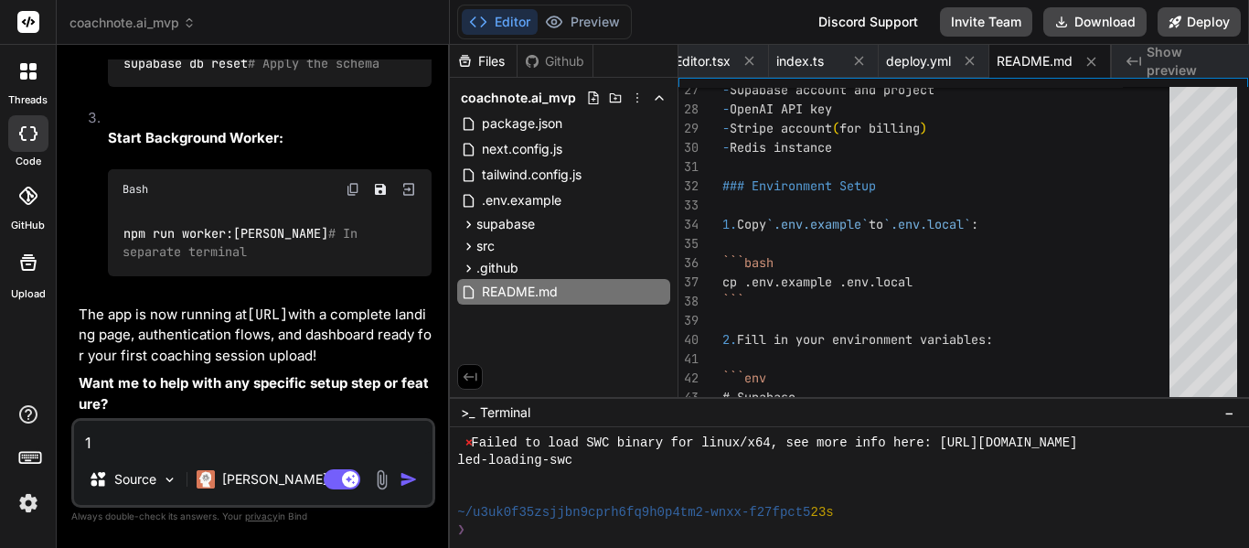
type textarea "x"
type textarea "y"
type textarea "x"
type textarea "ye"
type textarea "x"
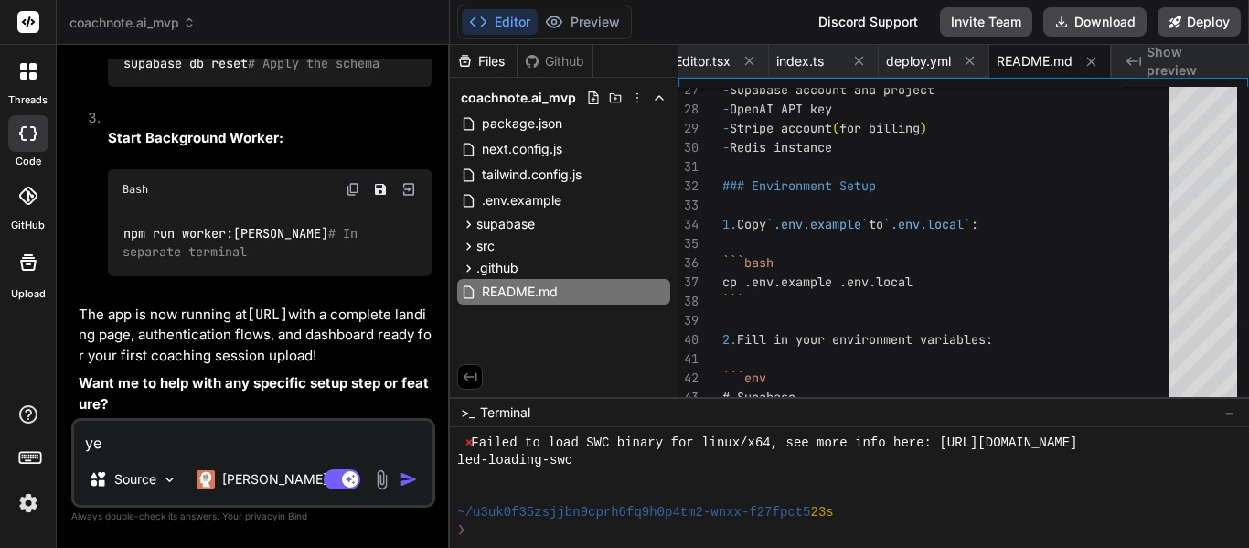
type textarea "yes"
type textarea "x"
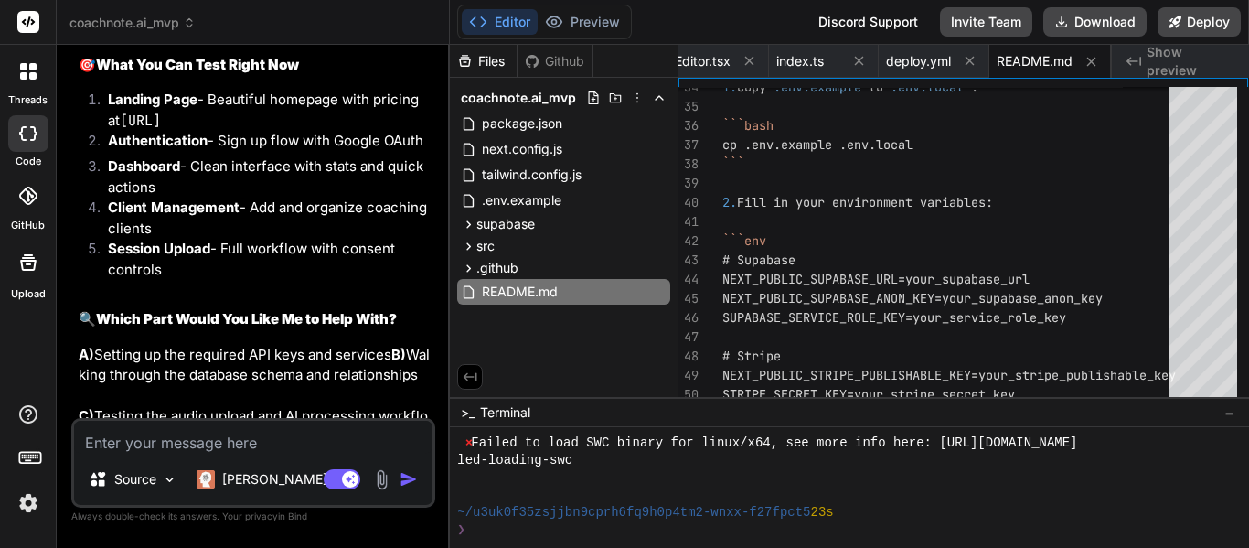
scroll to position [9966, 0]
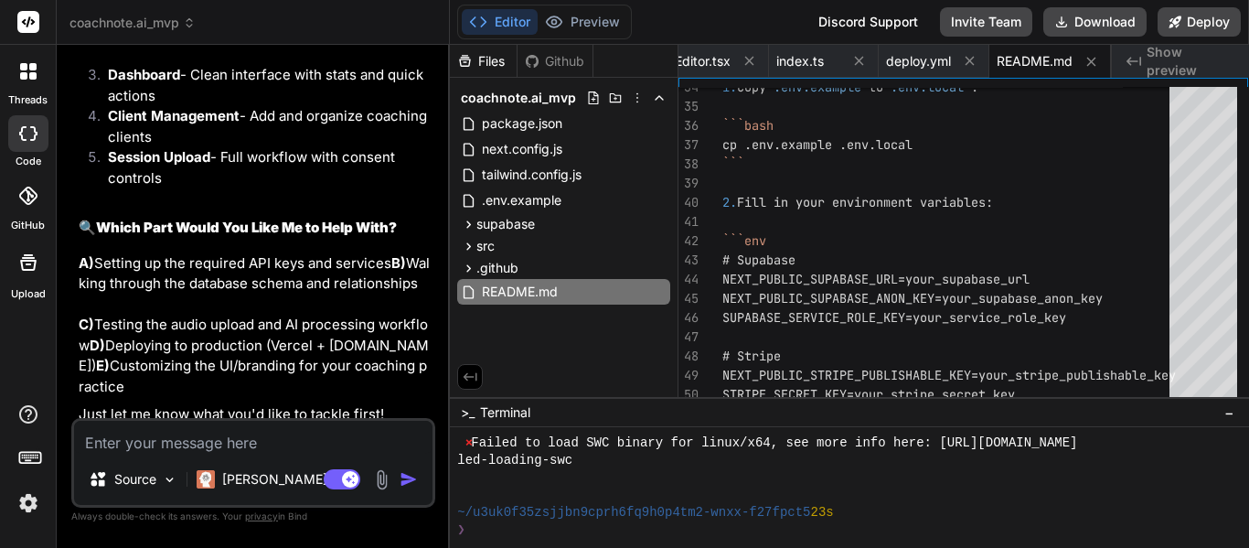
click at [193, 437] on textarea at bounding box center [253, 437] width 358 height 33
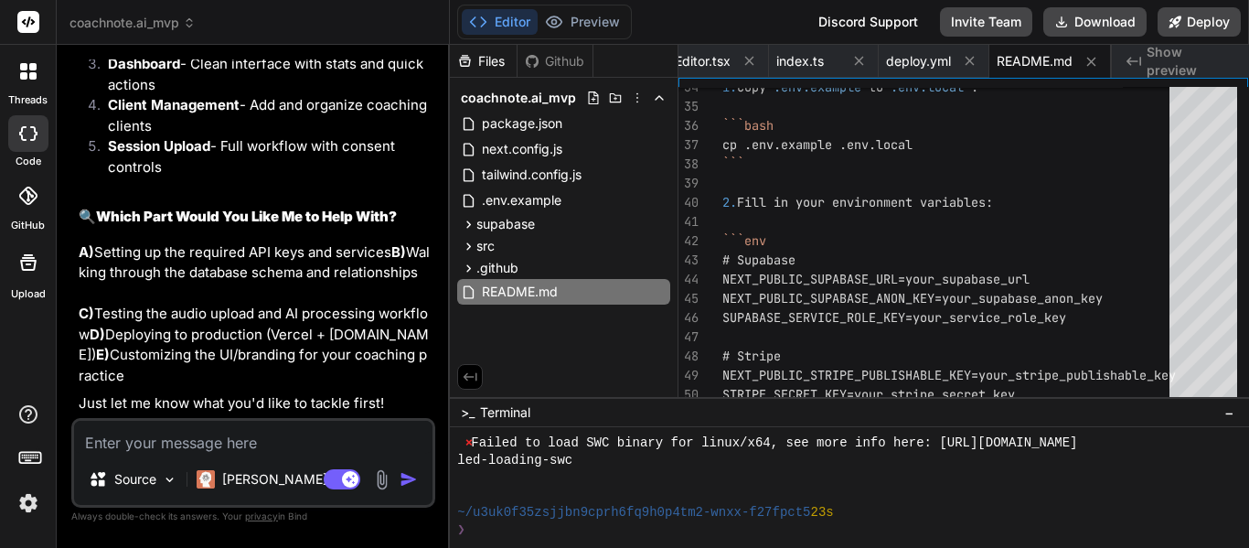
scroll to position [10149, 0]
type textarea "x"
